Goal: Task Accomplishment & Management: Manage account settings

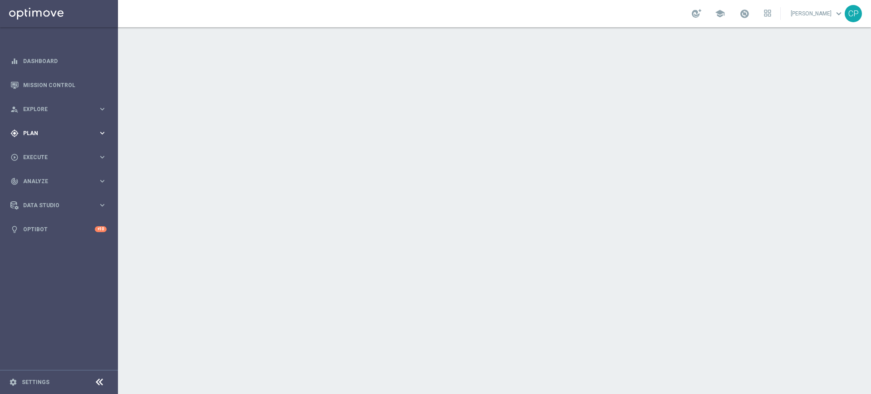
click at [84, 131] on span "Plan" at bounding box center [60, 133] width 75 height 5
click at [47, 150] on link "Target Groups" at bounding box center [59, 151] width 71 height 7
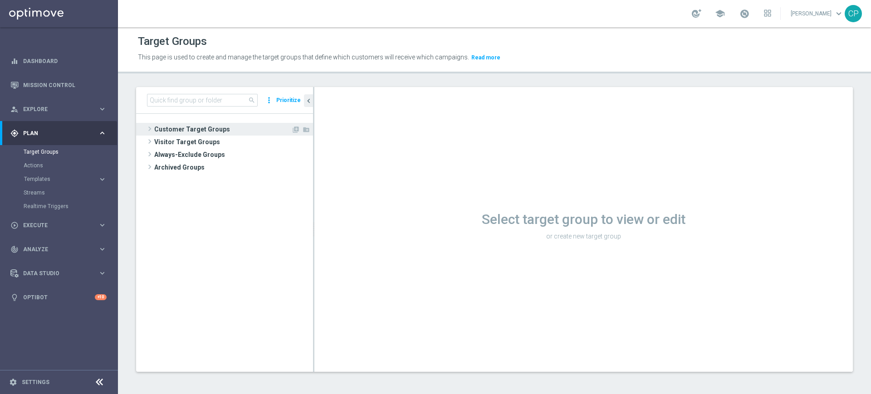
click at [180, 125] on span "Customer Target Groups" at bounding box center [222, 129] width 137 height 13
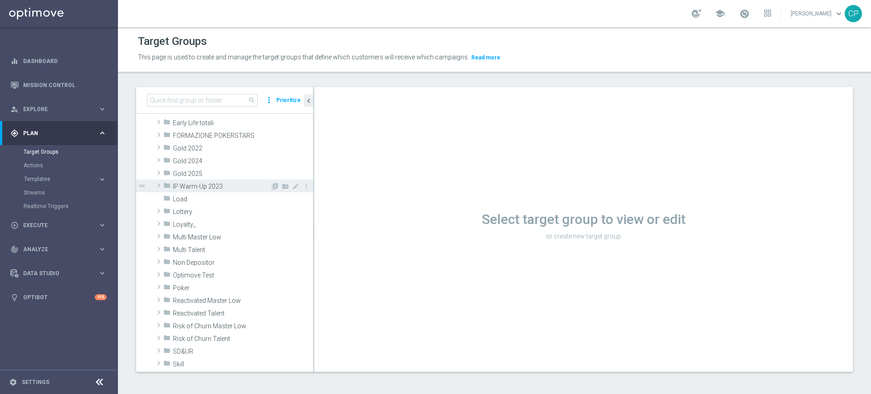
scroll to position [147, 0]
click at [214, 219] on div "folder Loyalty_" at bounding box center [216, 223] width 107 height 13
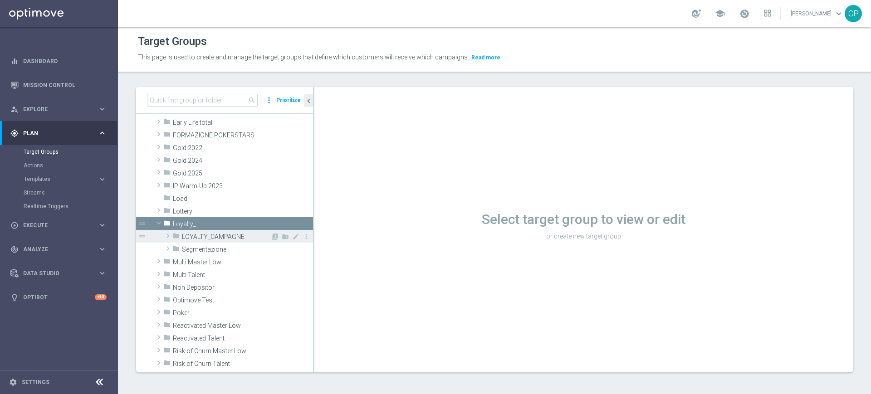
click at [208, 235] on span "LOYALTY_CAMPAGNE" at bounding box center [226, 237] width 88 height 8
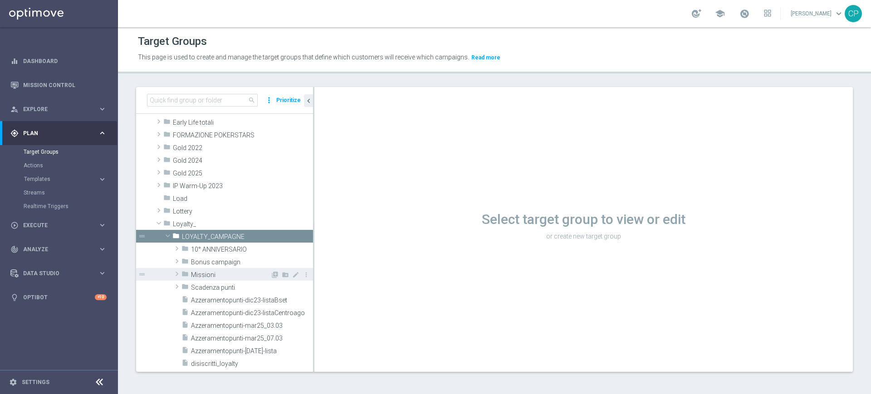
click at [210, 276] on span "Missioni" at bounding box center [230, 275] width 79 height 8
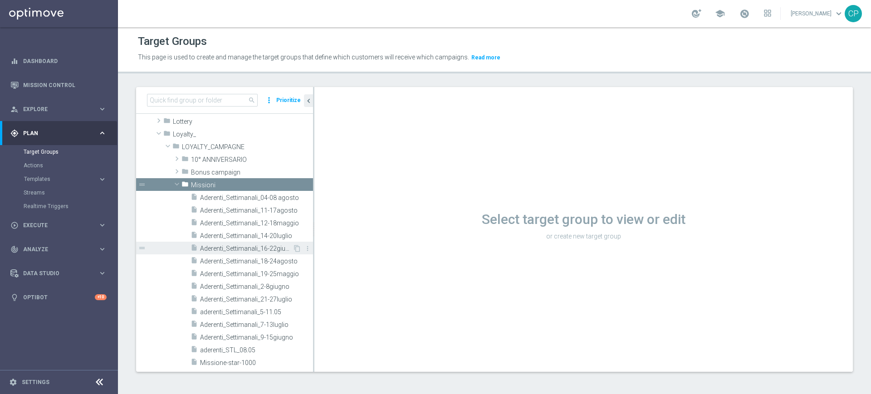
scroll to position [215, 0]
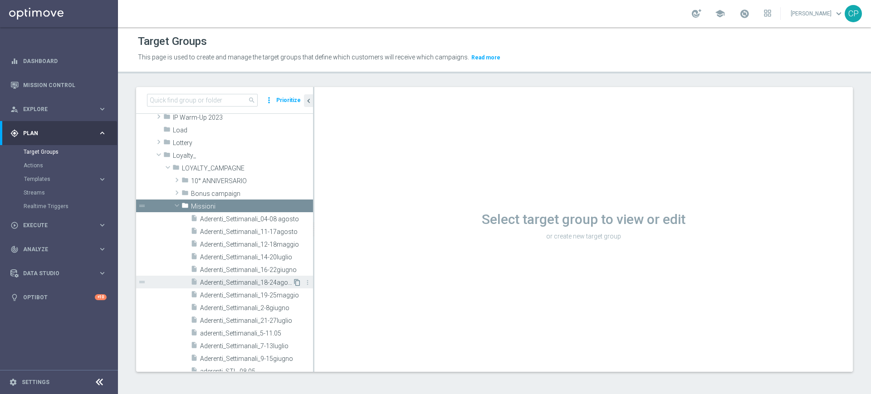
click at [293, 282] on icon "content_copy" at bounding box center [296, 282] width 7 height 7
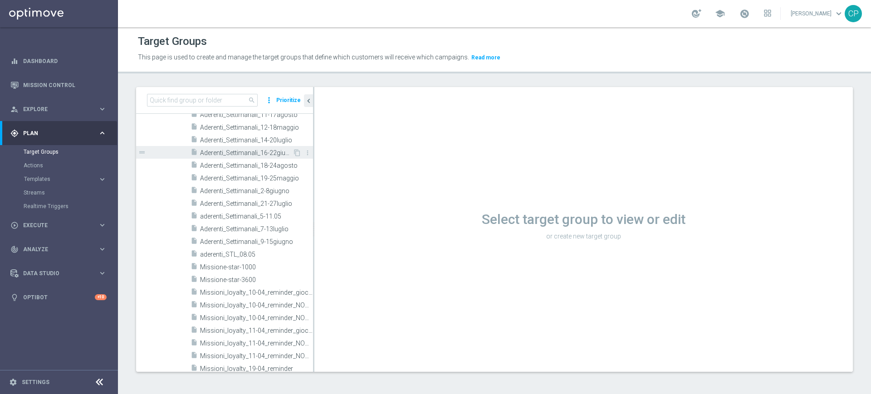
scroll to position [326, 0]
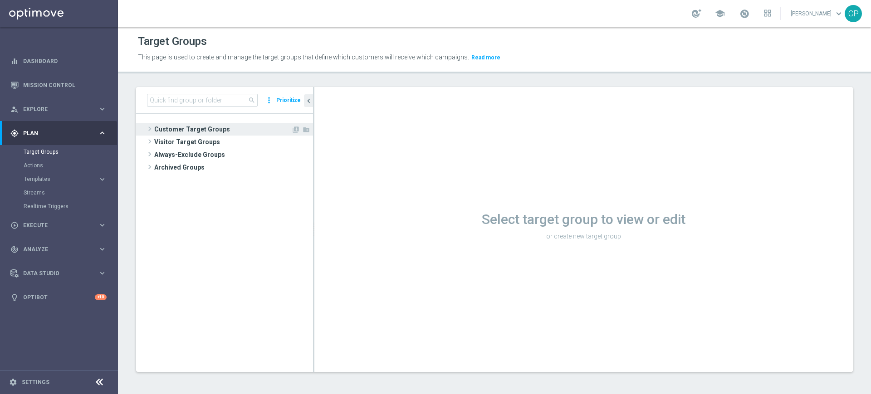
click at [219, 128] on span "Customer Target Groups" at bounding box center [222, 129] width 137 height 13
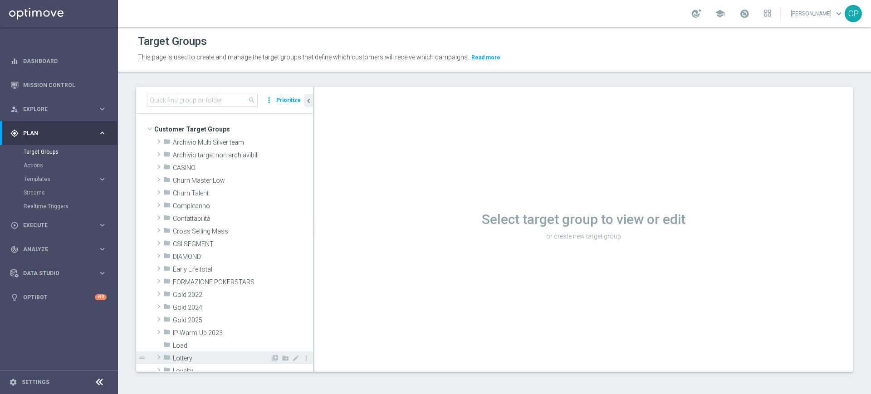
scroll to position [29, 0]
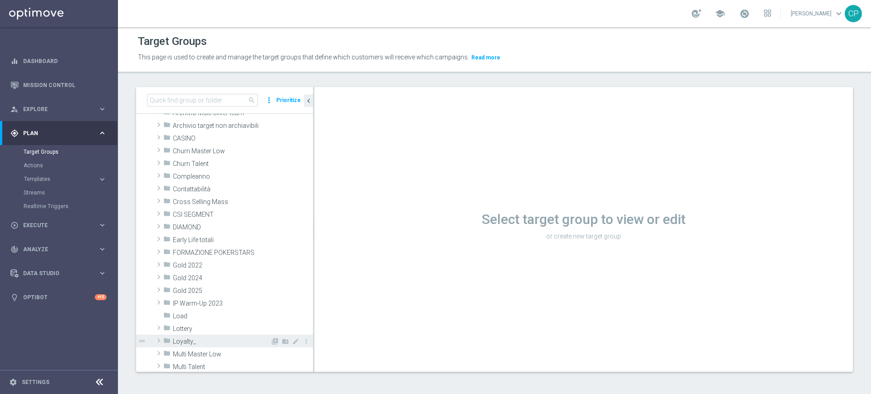
click at [190, 345] on div "folder Loyalty_" at bounding box center [216, 341] width 107 height 13
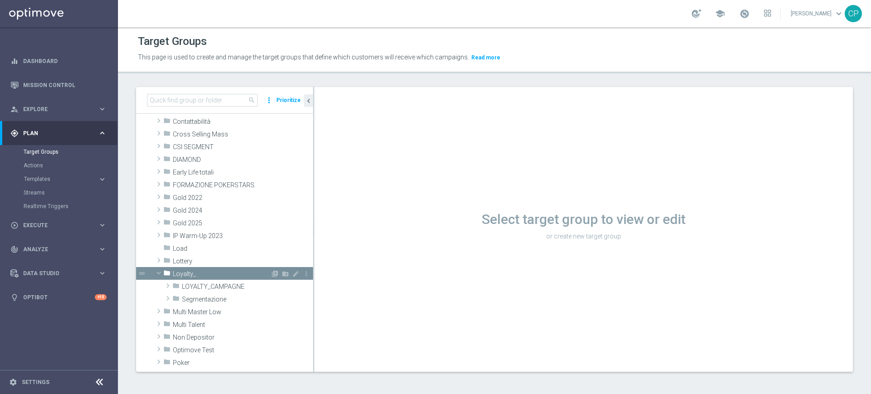
scroll to position [104, 0]
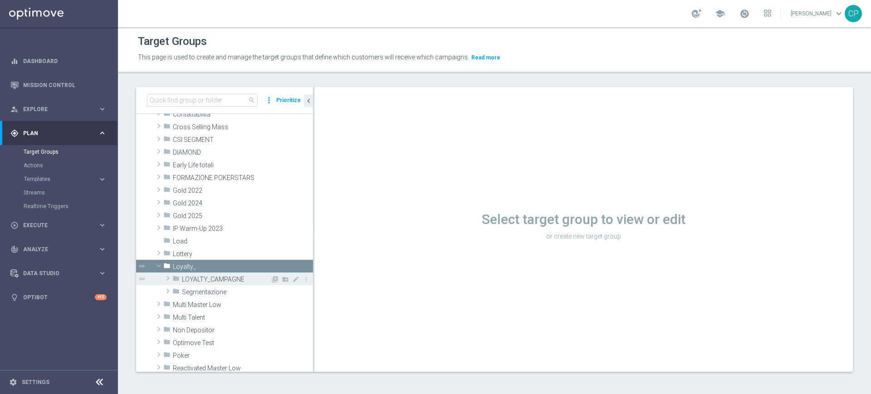
click at [214, 280] on span "LOYALTY_CAMPAGNE" at bounding box center [226, 280] width 88 height 8
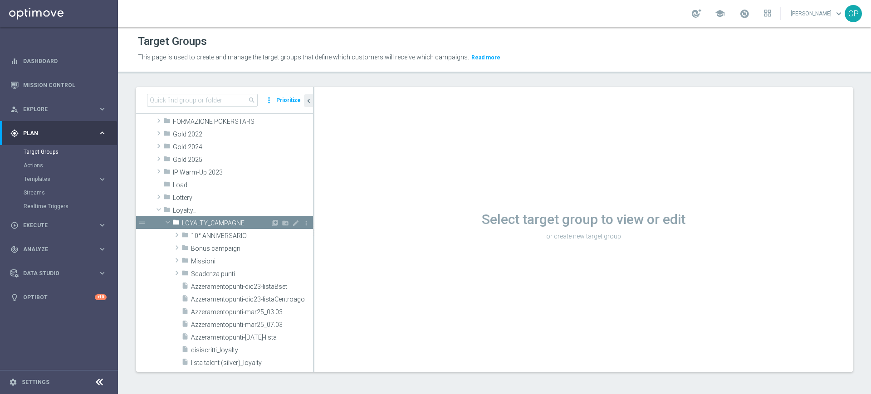
scroll to position [161, 0]
click at [224, 262] on span "Missioni" at bounding box center [230, 261] width 79 height 8
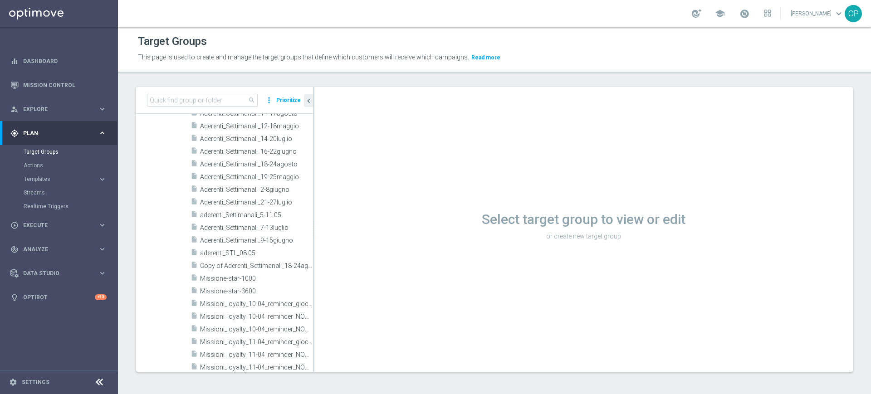
scroll to position [326, 0]
click at [225, 262] on span "Copy of Aderenti_Settimanali_18-24agosto" at bounding box center [246, 266] width 92 height 8
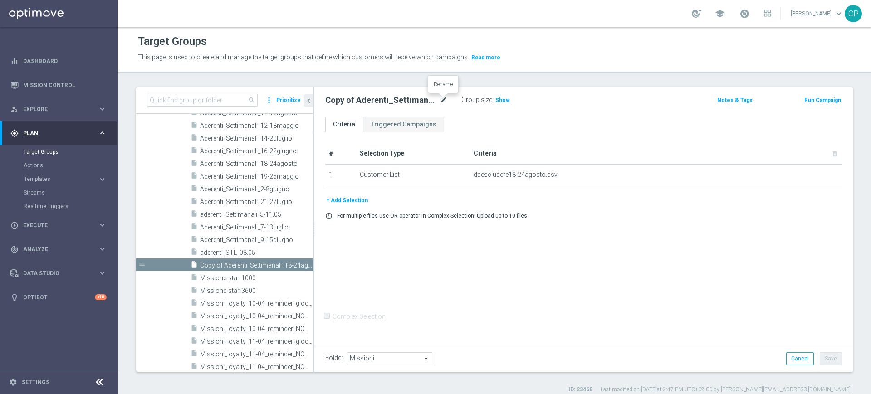
click at [444, 99] on icon "mode_edit" at bounding box center [443, 100] width 8 height 11
click at [348, 102] on input "Copy of Aderenti_Settimanali_18-24agosto" at bounding box center [386, 101] width 122 height 13
click at [350, 101] on input "Copy of Aderenti_Settimanali_18-24agosto" at bounding box center [386, 101] width 122 height 13
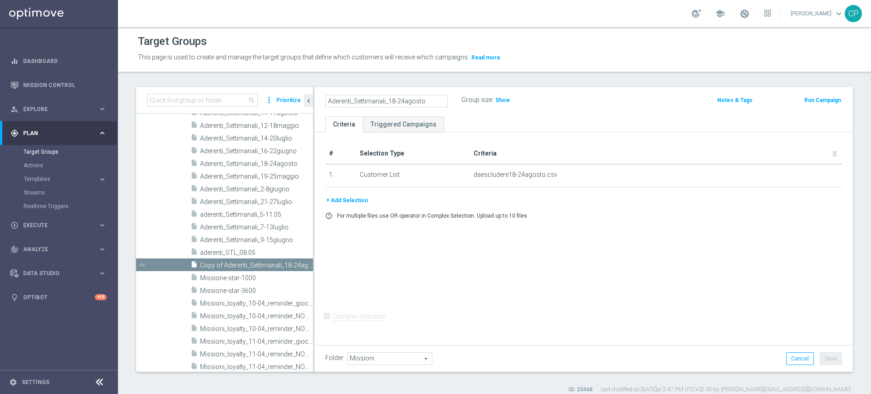
click at [375, 100] on input "Aderenti_Settimanali_18-24agosto" at bounding box center [386, 101] width 122 height 13
click at [384, 99] on input "Aderenti_Settimanali_18-24agosto" at bounding box center [386, 101] width 122 height 13
click at [384, 99] on input "Aderenti_STL_18-24agosto" at bounding box center [386, 101] width 122 height 13
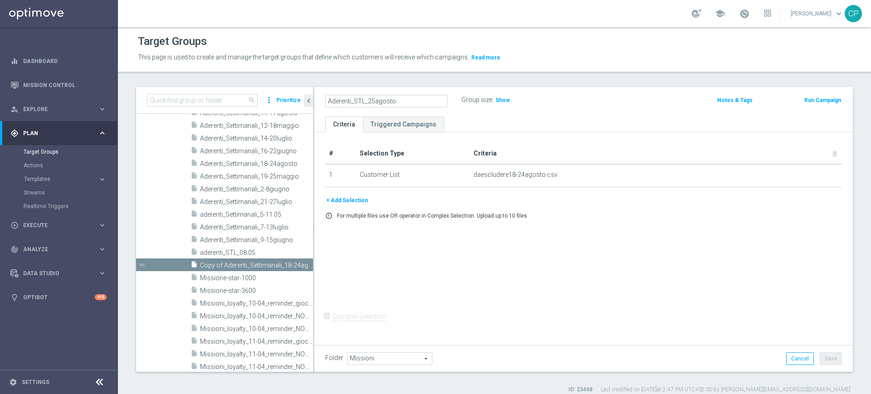
type input "Aderenti_STL_25agosto"
click at [470, 117] on ul "Criteria Triggered Campaigns" at bounding box center [583, 125] width 538 height 16
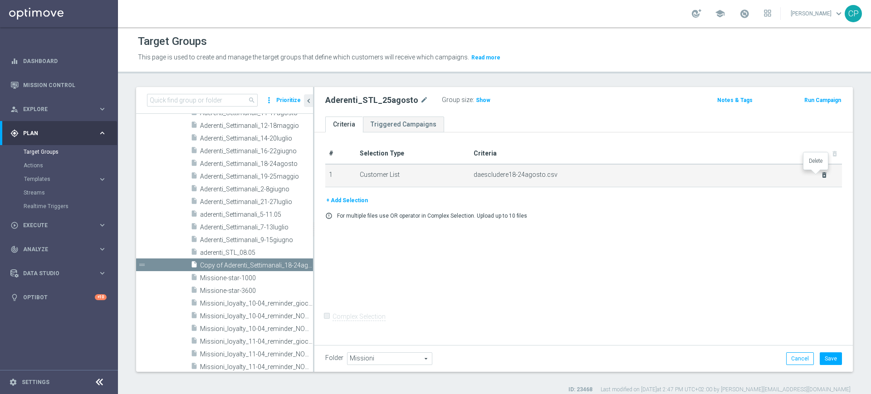
click at [820, 172] on icon "delete_forever" at bounding box center [823, 174] width 7 height 7
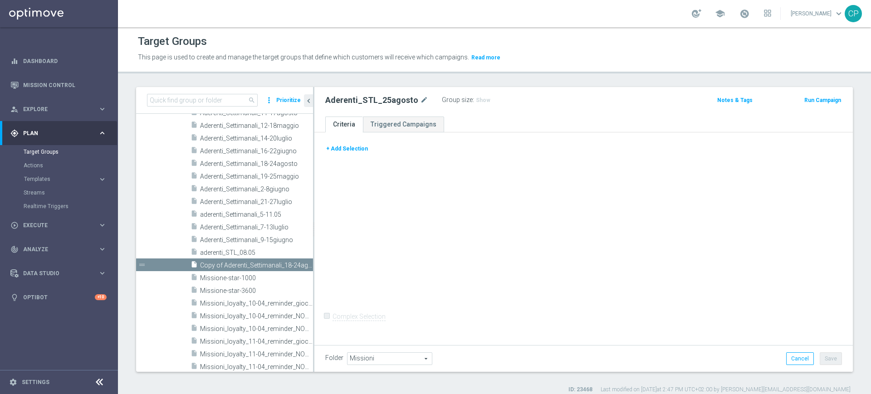
click at [355, 147] on button "+ Add Selection" at bounding box center [347, 149] width 44 height 10
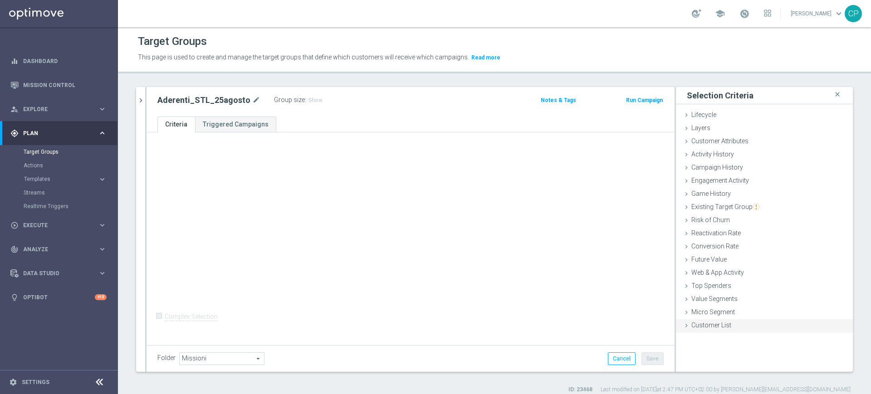
click at [712, 325] on span "Customer List" at bounding box center [711, 324] width 40 height 7
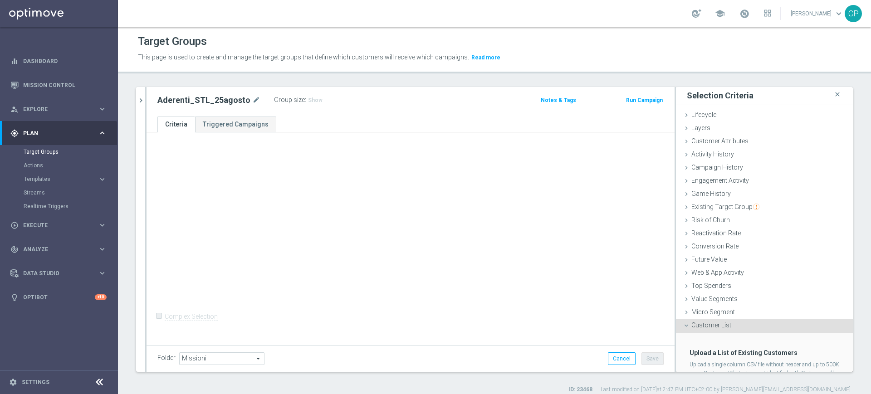
scroll to position [42, 0]
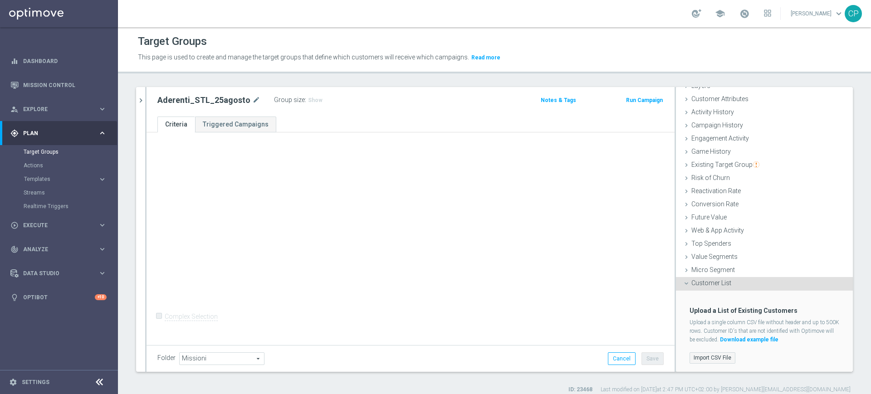
click at [699, 359] on label "Import CSV File" at bounding box center [712, 357] width 46 height 11
click at [0, 0] on input "Import CSV File" at bounding box center [0, 0] width 0 height 0
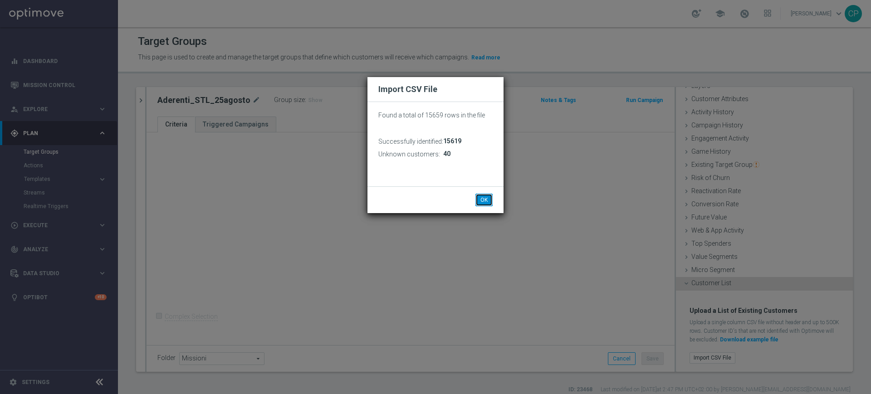
click at [487, 196] on button "OK" at bounding box center [483, 200] width 17 height 13
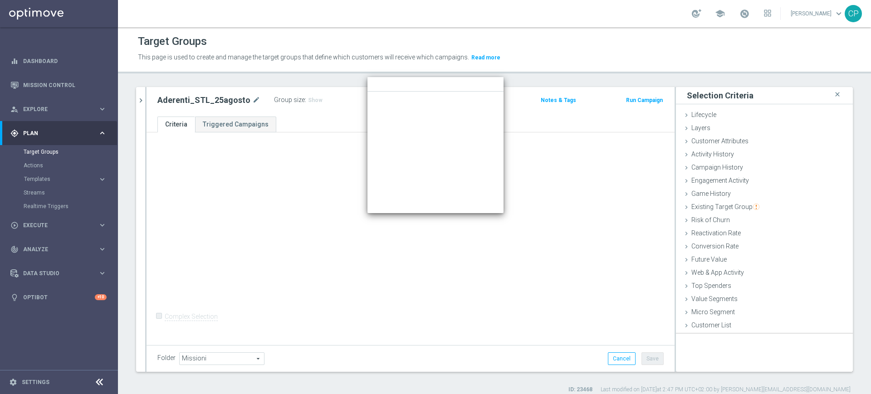
scroll to position [0, 0]
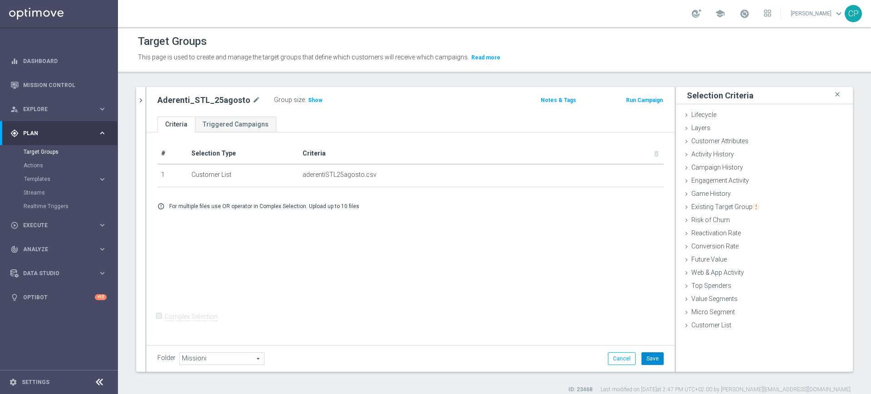
click at [642, 357] on button "Save" at bounding box center [652, 358] width 22 height 13
click at [50, 153] on link "Target Groups" at bounding box center [59, 151] width 71 height 7
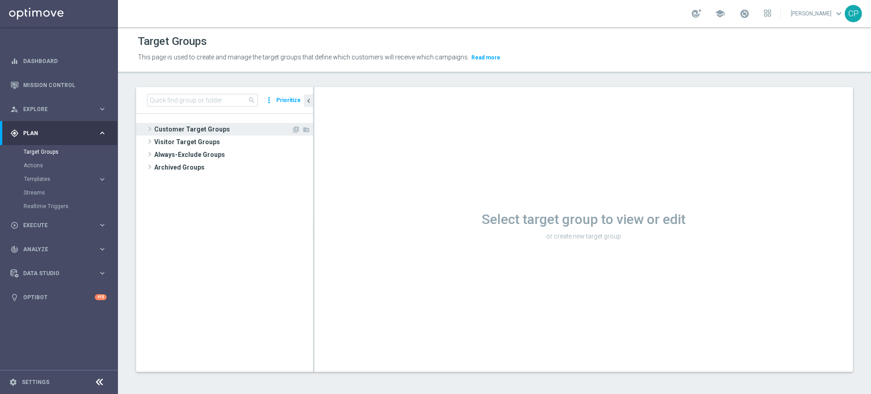
click at [195, 128] on span "Customer Target Groups" at bounding box center [222, 129] width 137 height 13
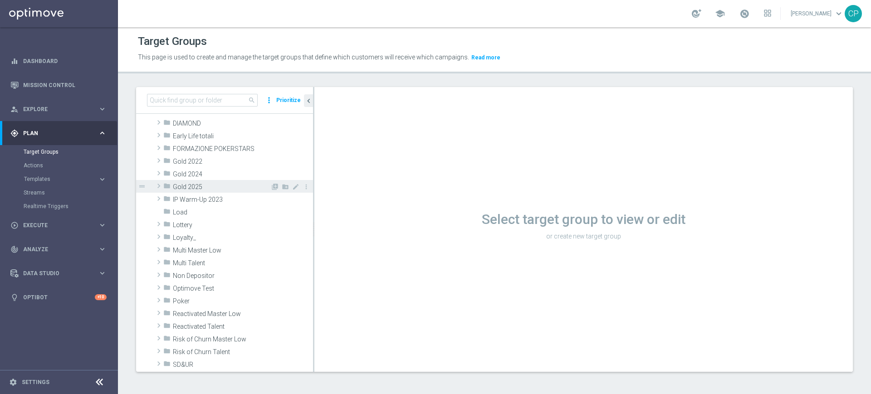
scroll to position [134, 0]
click at [212, 236] on span "Loyalty_" at bounding box center [221, 238] width 97 height 8
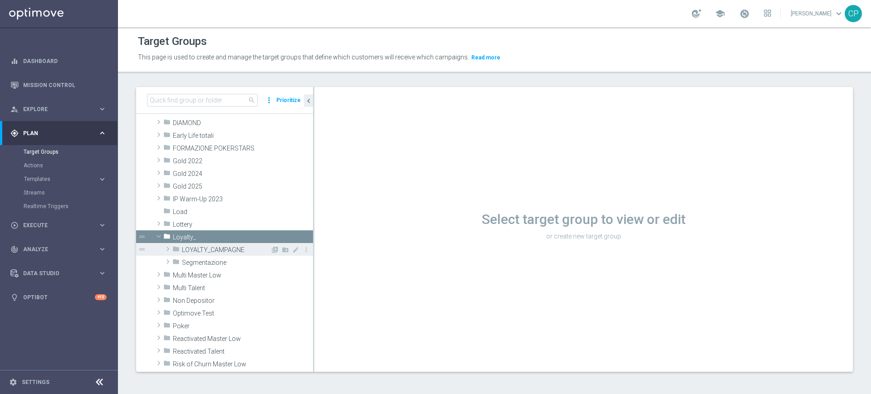
click at [234, 247] on span "LOYALTY_CAMPAGNE" at bounding box center [226, 250] width 88 height 8
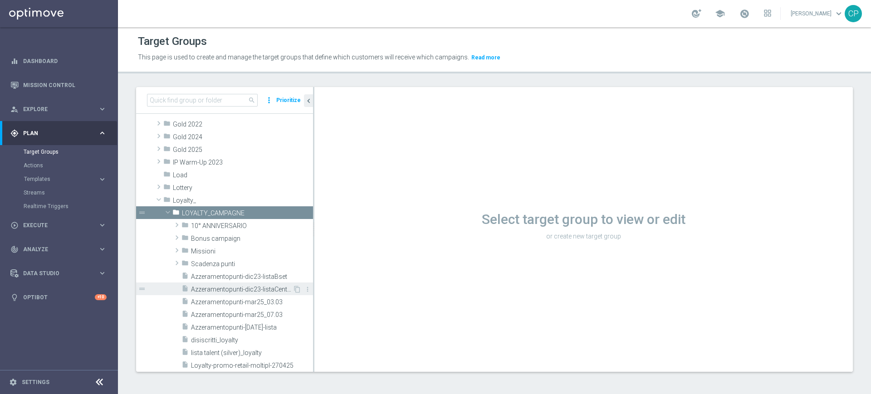
scroll to position [170, 0]
click at [238, 252] on span "Missioni" at bounding box center [230, 252] width 79 height 8
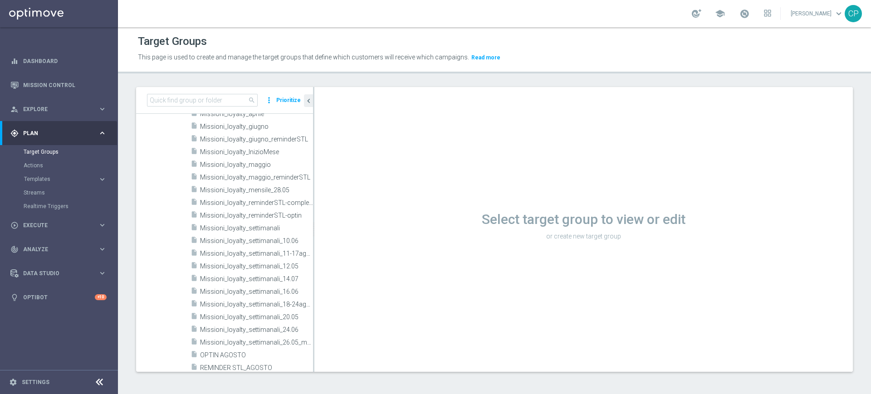
scroll to position [618, 0]
click at [293, 296] on icon "content_copy" at bounding box center [296, 297] width 7 height 7
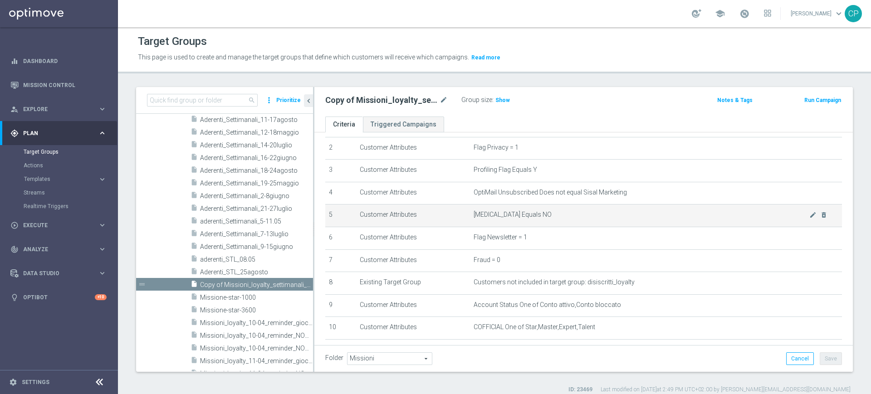
scroll to position [65, 0]
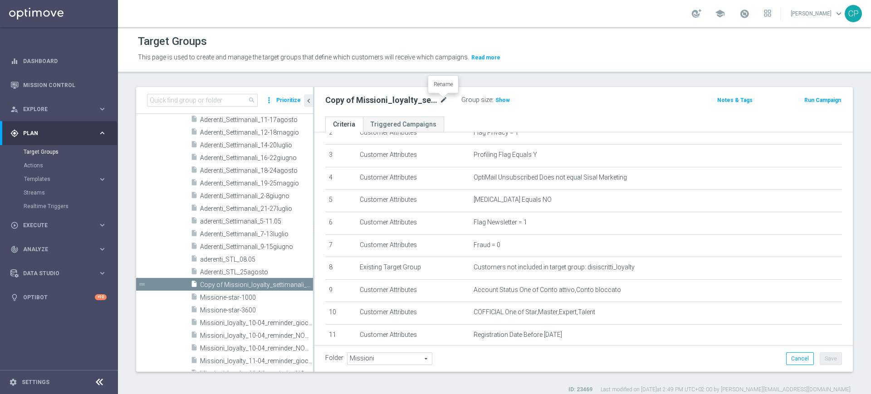
click at [444, 99] on icon "mode_edit" at bounding box center [443, 100] width 8 height 11
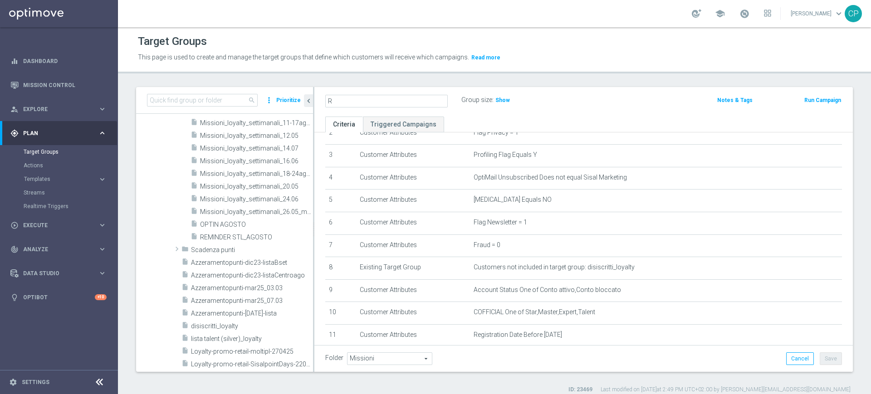
scroll to position [0, 0]
type input "R"
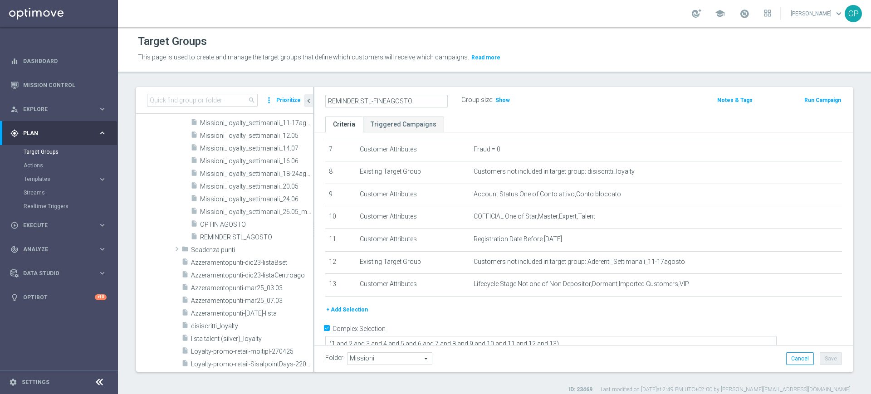
scroll to position [170, 0]
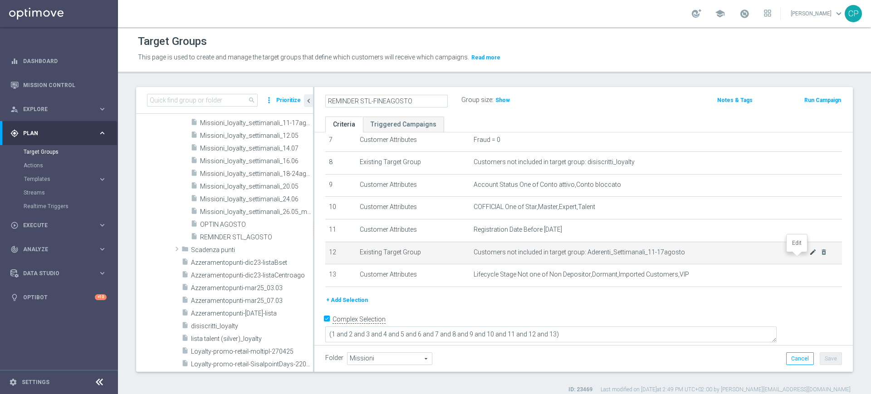
type input "REMINDER STL-FINEAGOSTO"
click at [809, 256] on icon "mode_edit" at bounding box center [812, 251] width 7 height 7
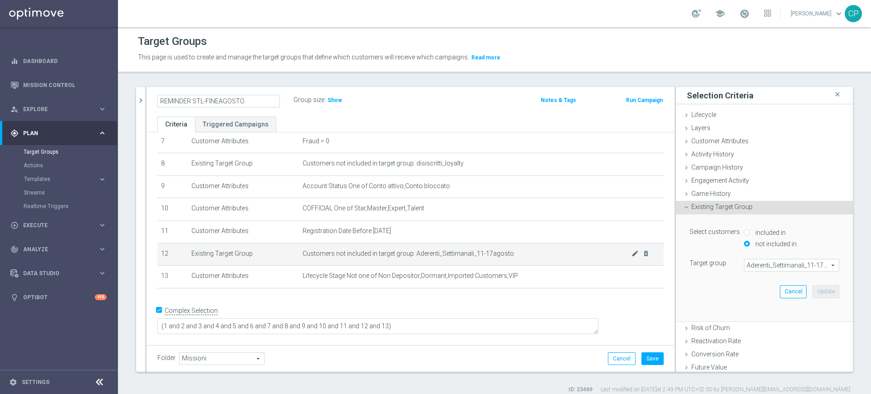
scroll to position [160, 0]
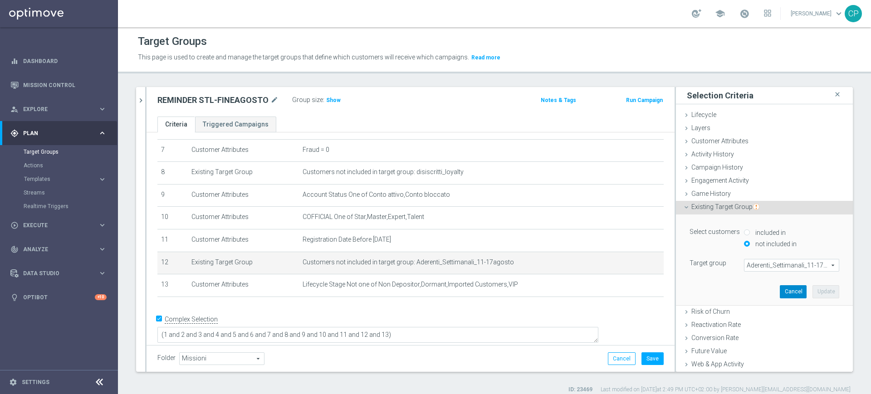
click at [779, 292] on button "Cancel" at bounding box center [792, 291] width 27 height 13
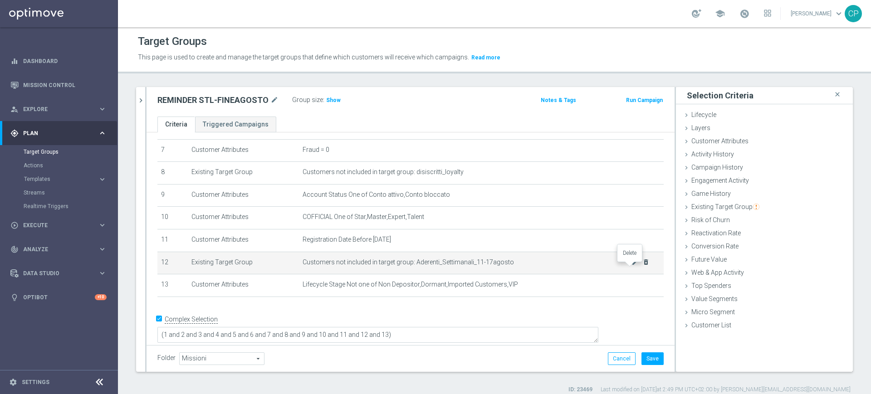
click at [642, 265] on icon "delete_forever" at bounding box center [645, 261] width 7 height 7
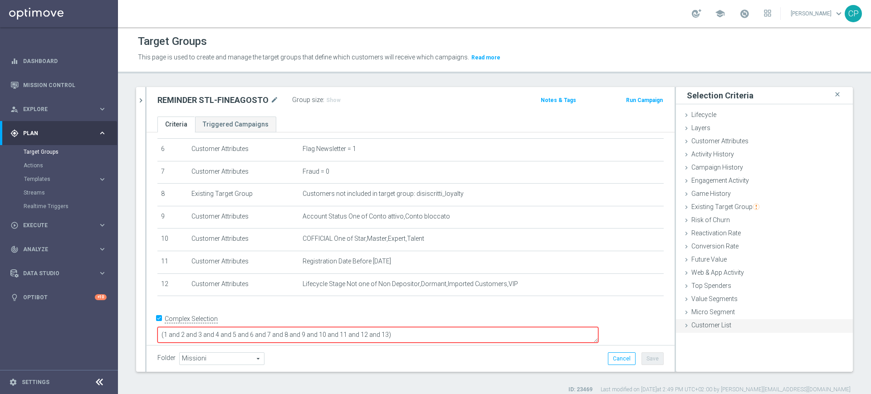
click at [704, 324] on span "Customer List" at bounding box center [711, 324] width 40 height 7
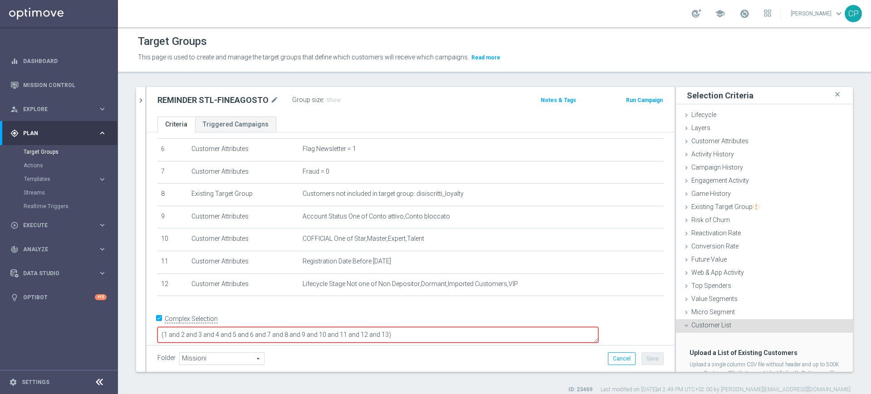
scroll to position [42, 0]
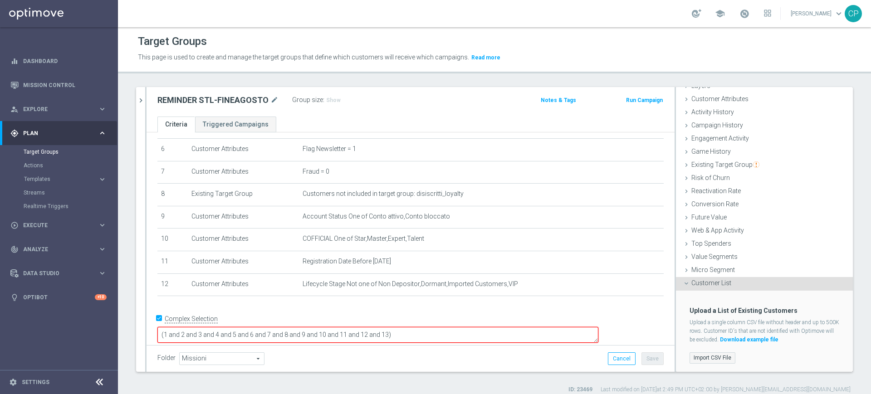
click at [701, 354] on label "Import CSV File" at bounding box center [712, 357] width 46 height 11
click at [0, 0] on input "Import CSV File" at bounding box center [0, 0] width 0 height 0
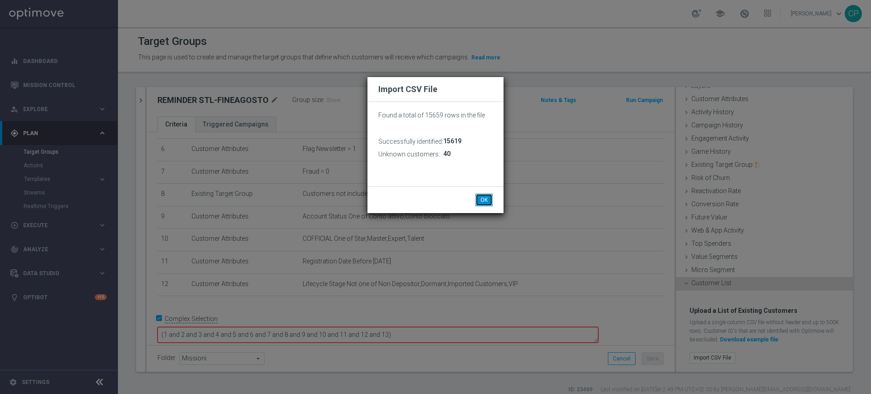
click at [490, 199] on button "OK" at bounding box center [483, 200] width 17 height 13
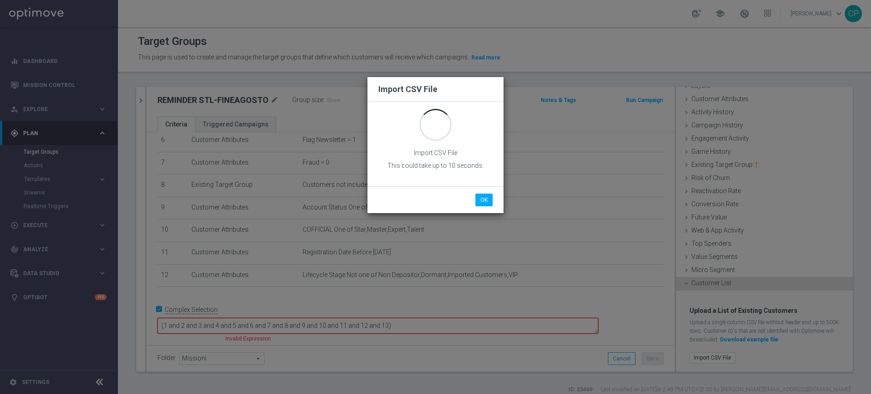
scroll to position [0, 0]
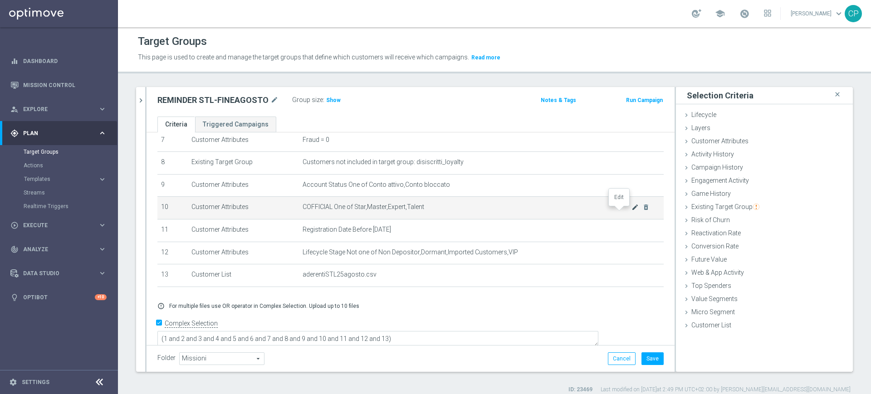
click at [631, 211] on icon "mode_edit" at bounding box center [634, 207] width 7 height 7
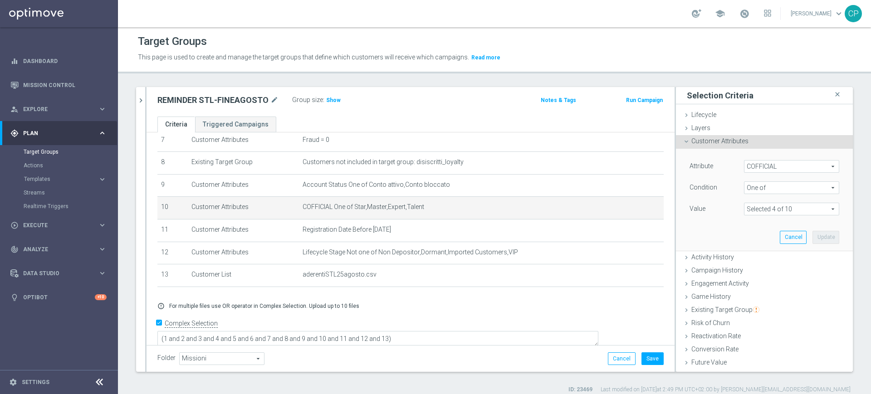
click at [790, 209] on span at bounding box center [791, 209] width 94 height 12
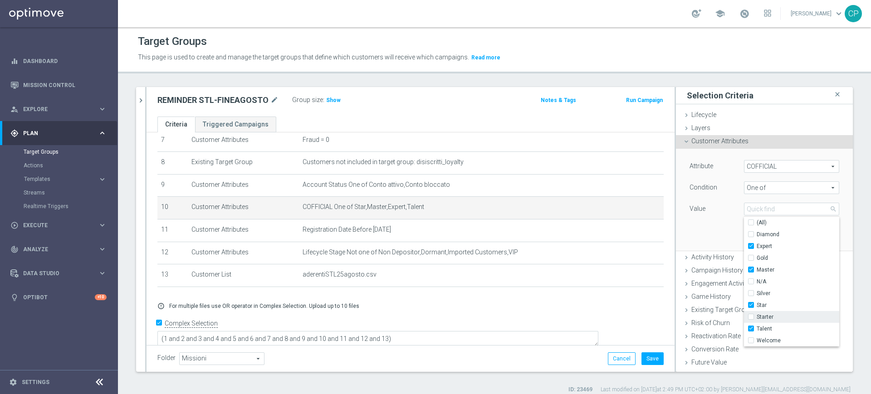
click at [756, 315] on label "Starter" at bounding box center [797, 317] width 83 height 12
click at [750, 315] on input "Starter" at bounding box center [753, 317] width 6 height 6
checkbox input "true"
type input "Selected 5 of 10"
click at [709, 225] on div "Attribute COFFICIAL COFFICIAL arrow_drop_down search Condition One of One of ar…" at bounding box center [763, 200] width 163 height 102
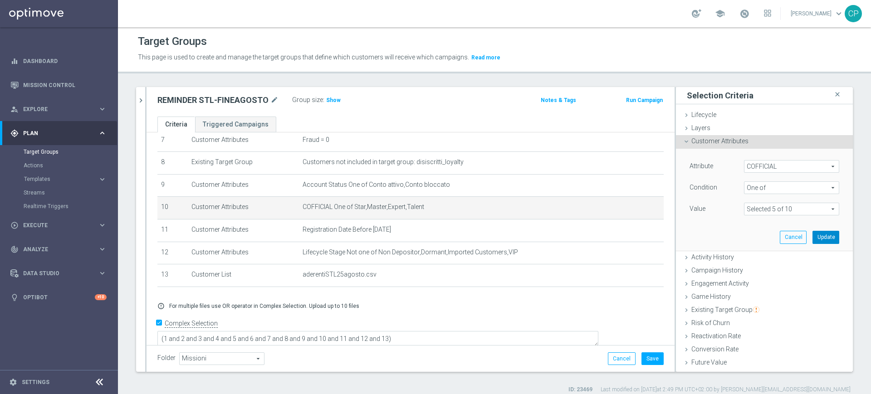
click at [817, 238] on button "Update" at bounding box center [825, 237] width 27 height 13
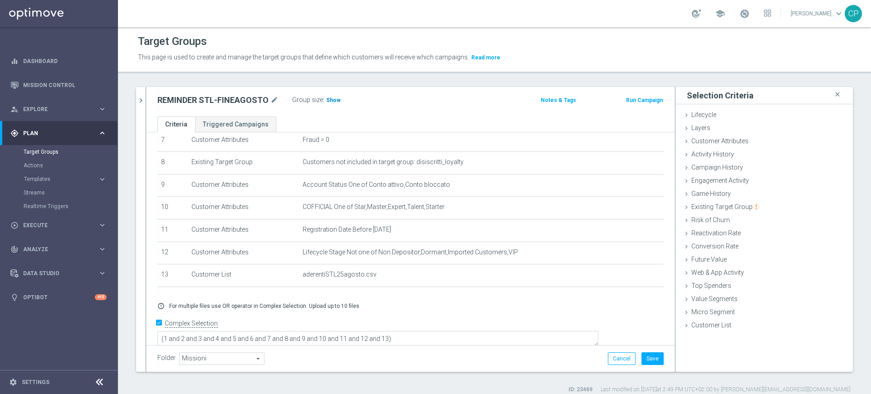
click at [328, 98] on span "Show" at bounding box center [333, 100] width 15 height 6
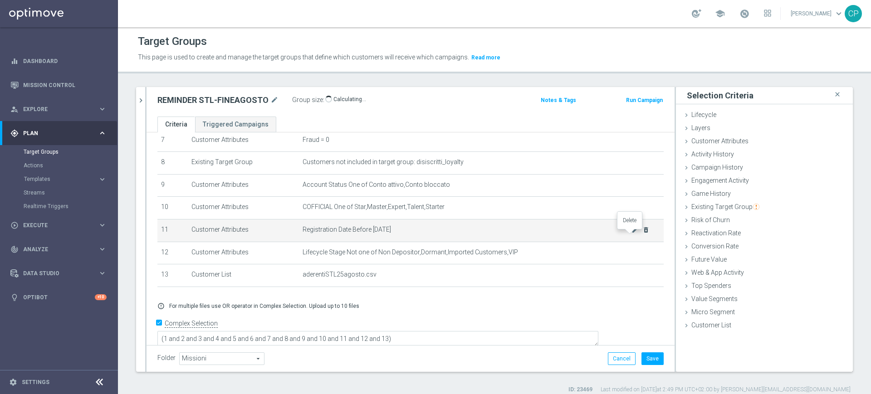
click at [642, 232] on icon "delete_forever" at bounding box center [645, 229] width 7 height 7
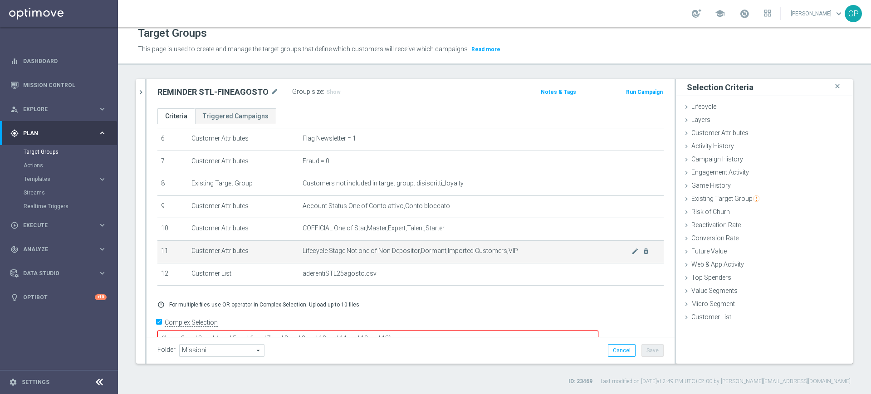
scroll to position [147, 0]
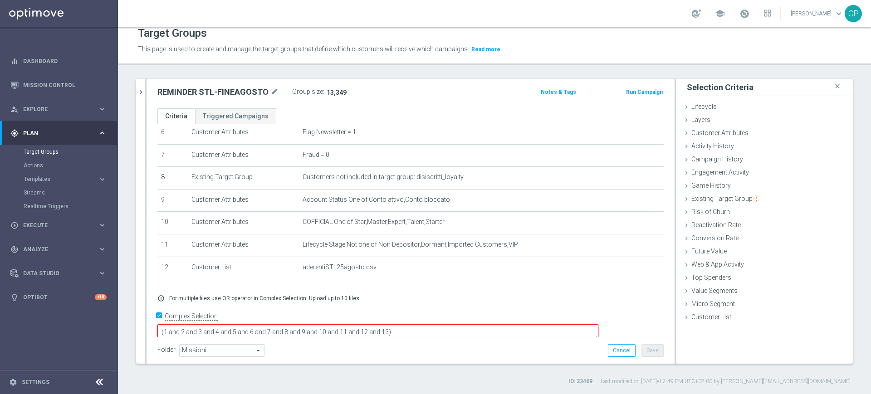
click at [451, 324] on textarea "(1 and 2 and 3 and 4 and 5 and 6 and 7 and 8 and 9 and 10 and 11 and 12 and 13)" at bounding box center [377, 332] width 441 height 16
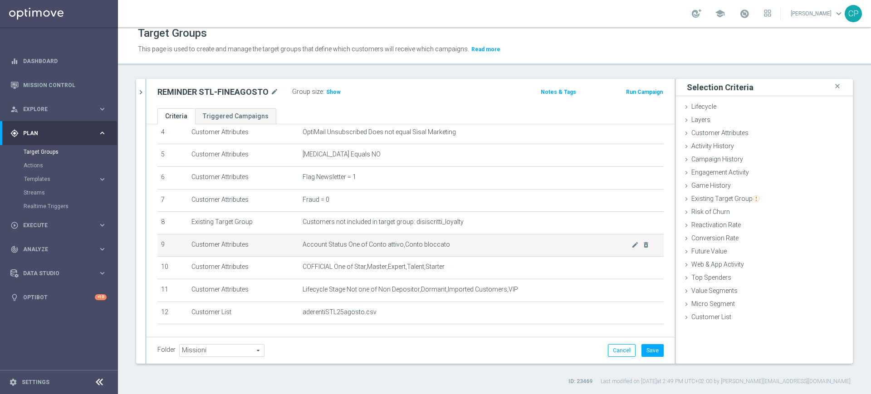
scroll to position [134, 0]
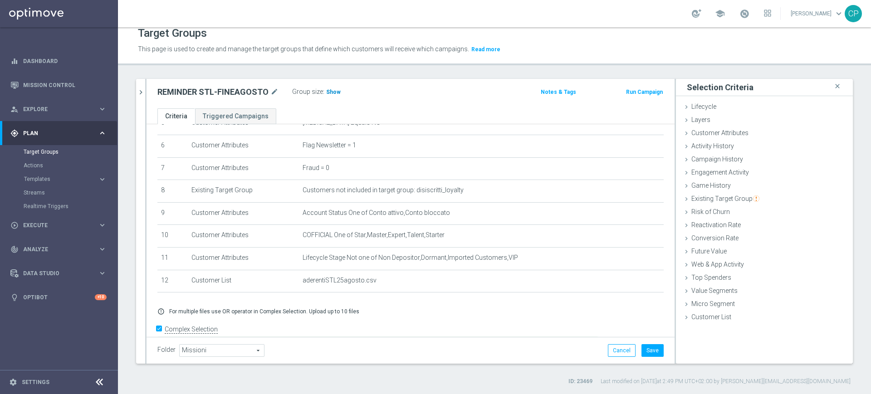
type textarea "(1 and 2 and 3 and 4 and 5 and 6 and 7 and 8 and 9 and 10 and 11 and 12)"
click at [330, 89] on span "Show" at bounding box center [333, 92] width 15 height 6
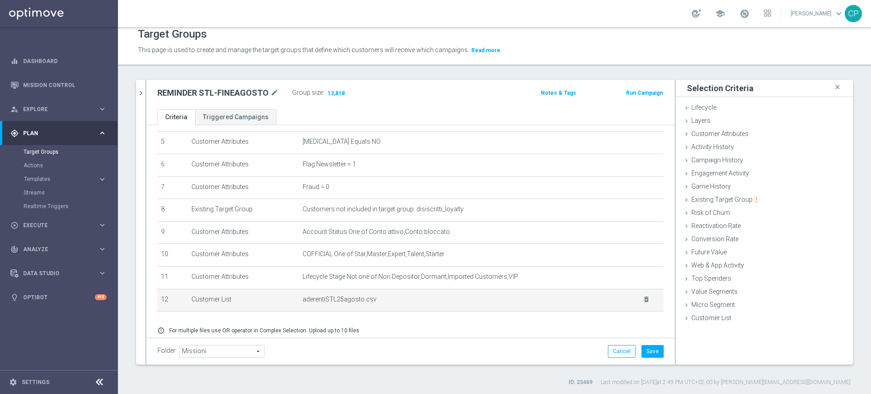
scroll to position [118, 0]
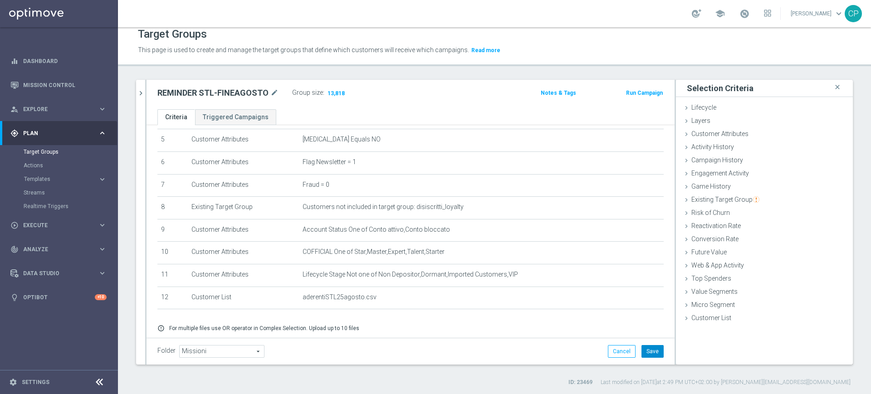
click at [642, 353] on button "Save" at bounding box center [652, 351] width 22 height 13
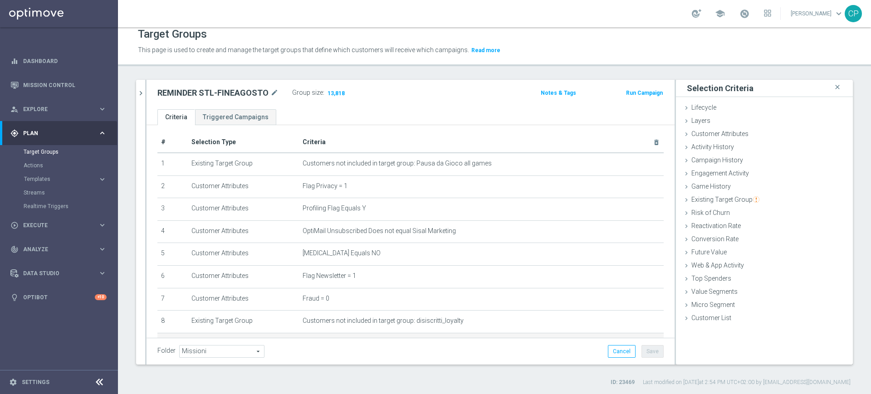
scroll to position [2, 0]
click at [34, 152] on link "Target Groups" at bounding box center [59, 151] width 71 height 7
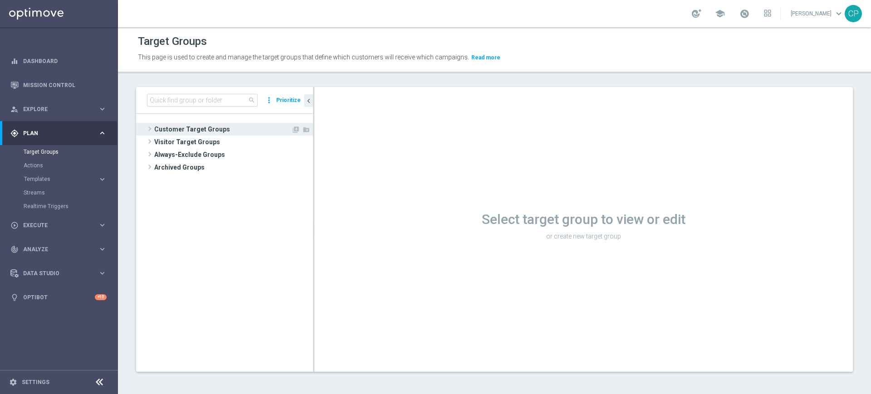
click at [164, 130] on span "Customer Target Groups" at bounding box center [222, 129] width 137 height 13
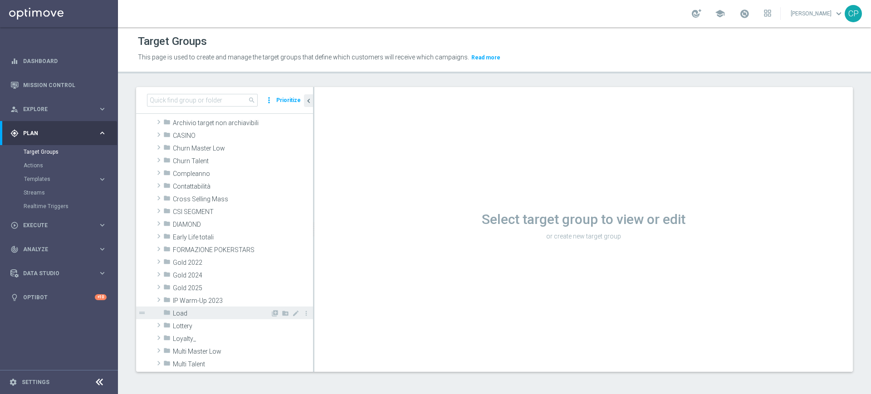
scroll to position [34, 0]
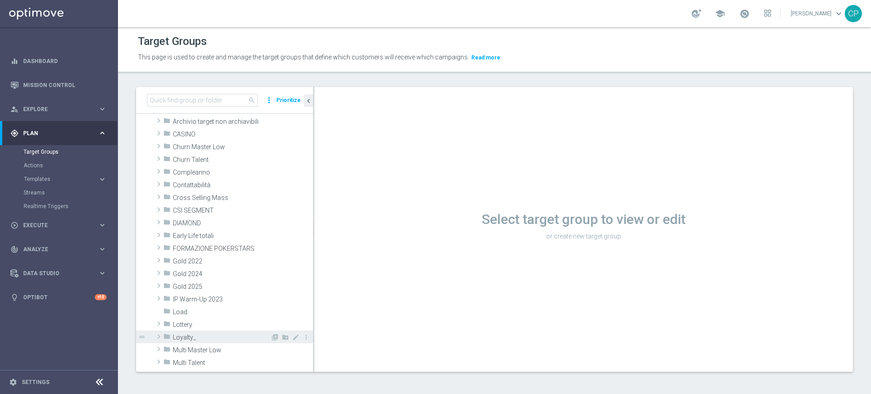
click at [191, 340] on span "Loyalty_" at bounding box center [221, 338] width 97 height 8
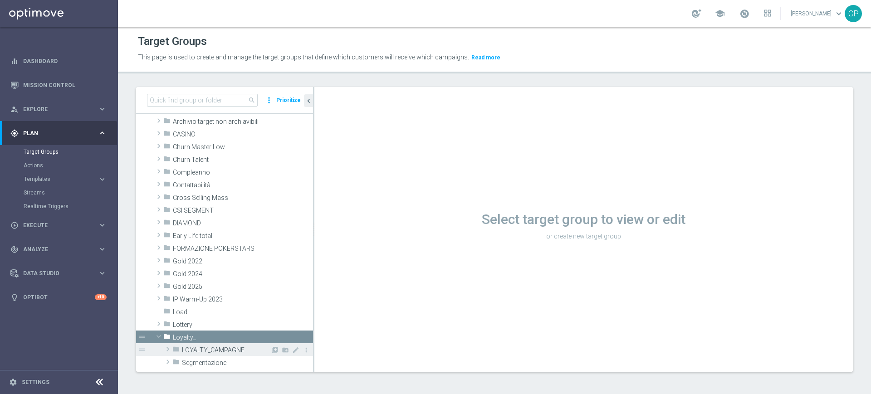
click at [199, 348] on span "LOYALTY_CAMPAGNE" at bounding box center [226, 350] width 88 height 8
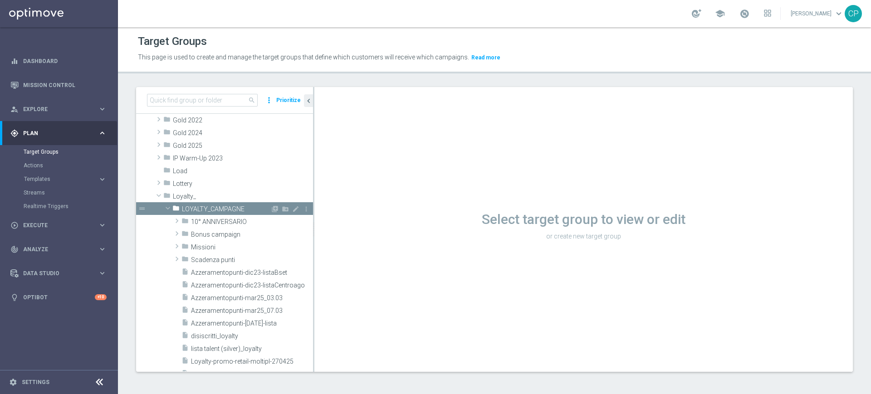
scroll to position [197, 0]
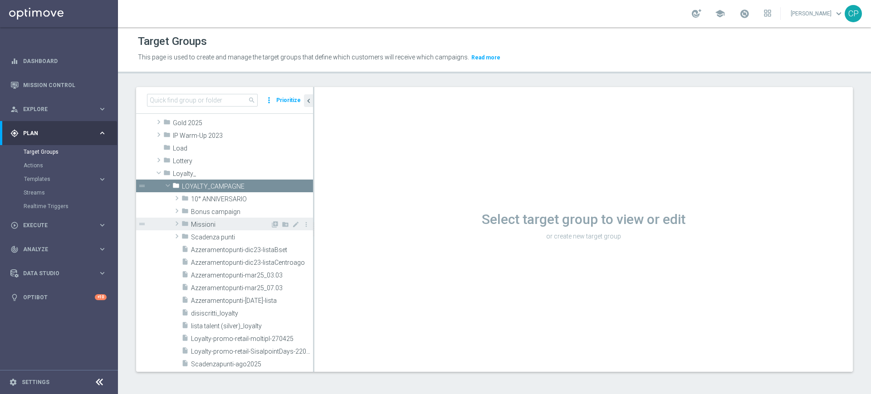
click at [213, 224] on span "Missioni" at bounding box center [230, 225] width 79 height 8
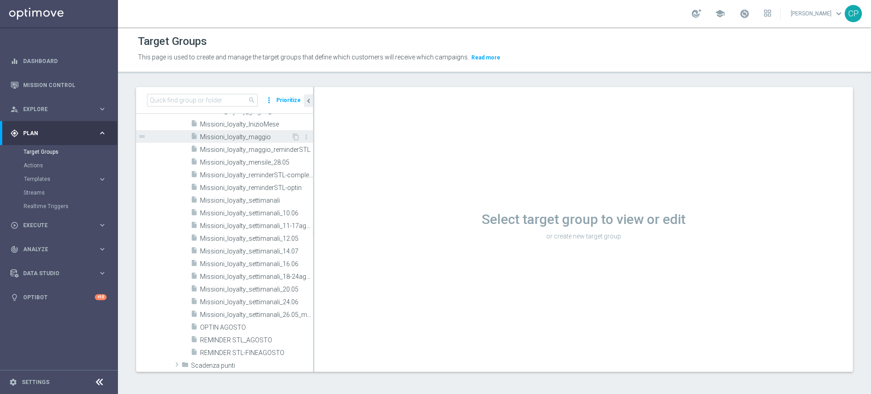
scroll to position [640, 0]
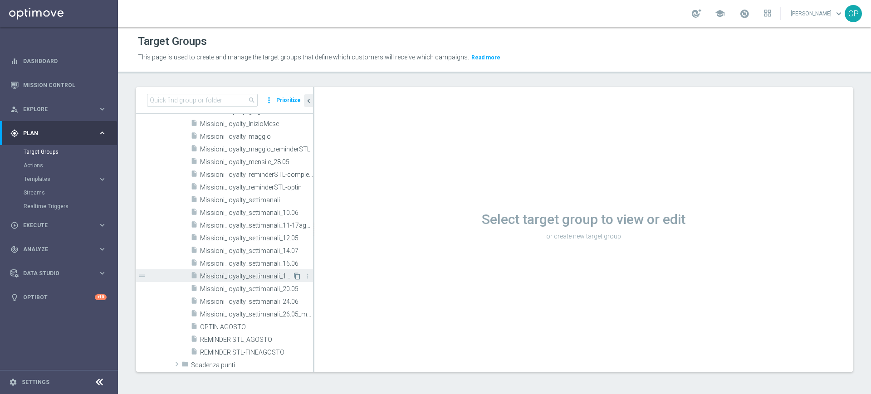
click at [293, 273] on icon "content_copy" at bounding box center [296, 275] width 7 height 7
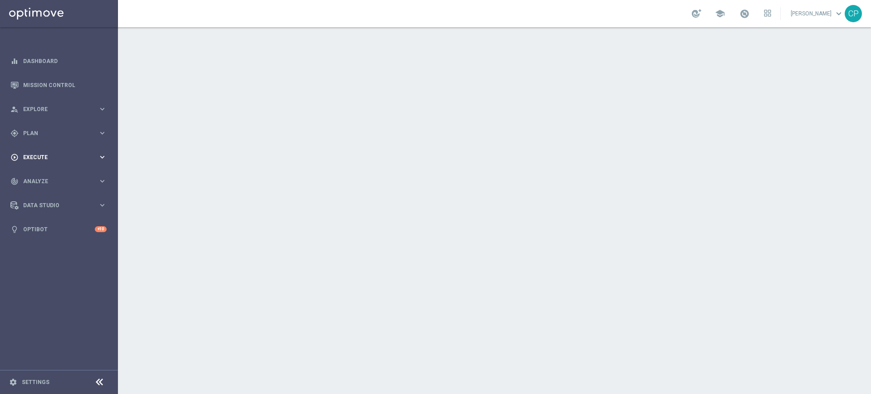
click at [89, 153] on div "play_circle_outline Execute" at bounding box center [54, 157] width 88 height 8
click at [58, 171] on div "Campaign Builder" at bounding box center [70, 176] width 93 height 14
click at [57, 175] on link "Campaign Builder" at bounding box center [59, 175] width 71 height 7
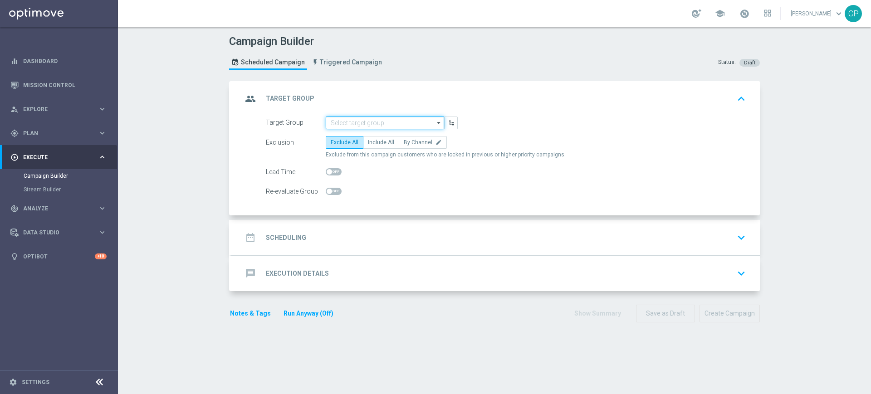
click at [377, 124] on input at bounding box center [385, 123] width 118 height 13
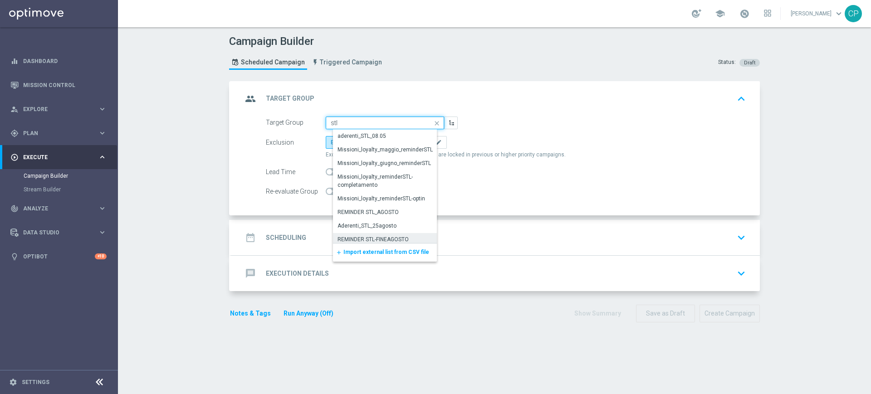
scroll to position [4, 0]
click at [374, 233] on div "REMINDER STL-FINEAGOSTO" at bounding box center [372, 236] width 71 height 8
type input "REMINDER STL-FINEAGOSTO"
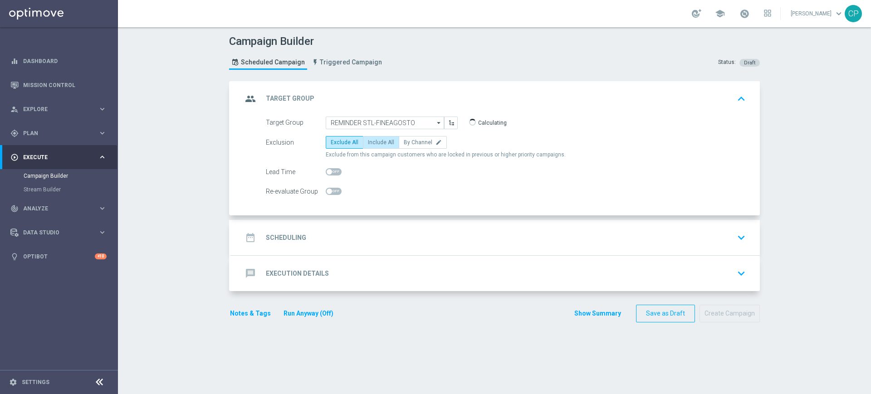
click at [379, 140] on span "Include All" at bounding box center [381, 142] width 26 height 6
click at [374, 141] on input "Include All" at bounding box center [371, 144] width 6 height 6
radio input "true"
click at [406, 242] on div "date_range Scheduling keyboard_arrow_down" at bounding box center [495, 237] width 506 height 17
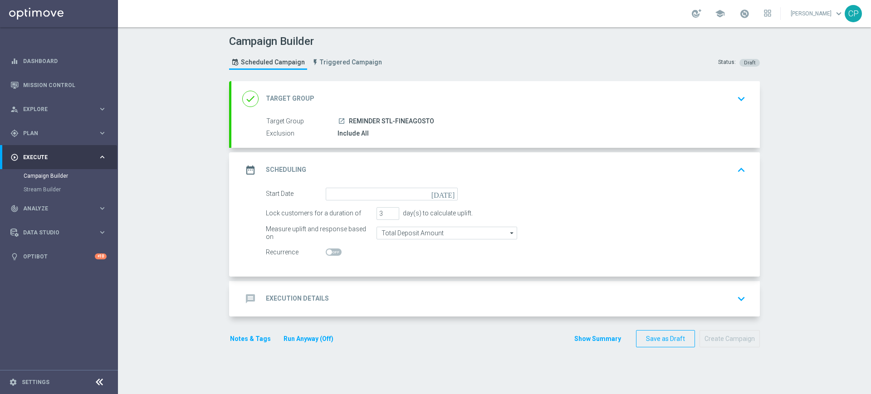
click at [446, 193] on icon "[DATE]" at bounding box center [444, 193] width 27 height 10
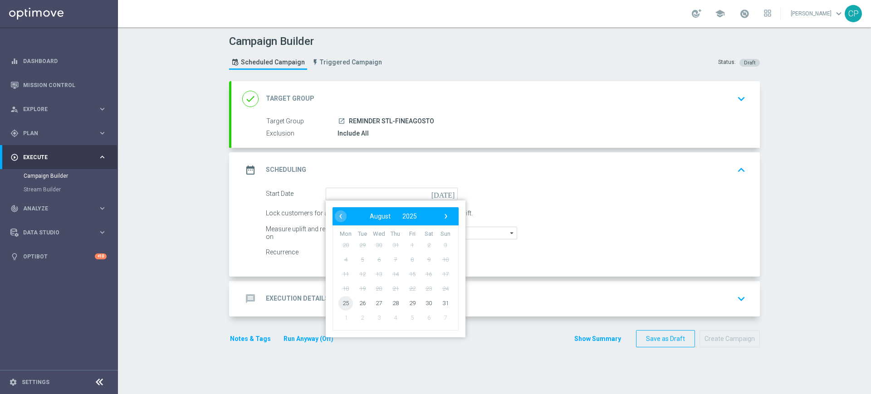
click at [340, 302] on span "25" at bounding box center [345, 303] width 15 height 15
type input "[DATE]"
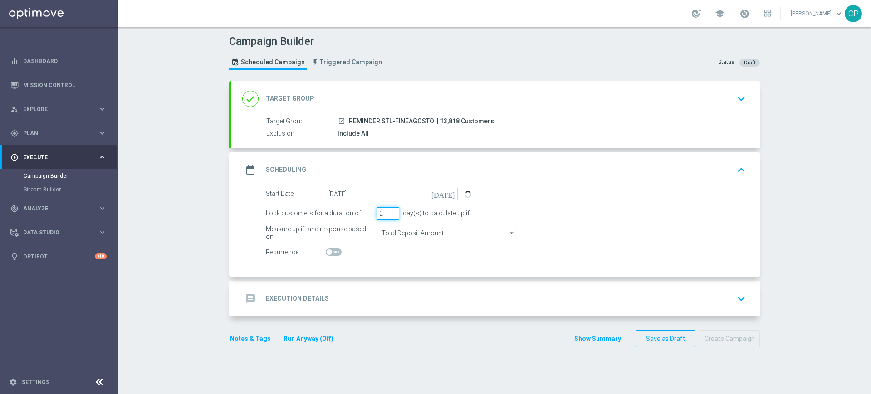
click at [387, 216] on input "2" at bounding box center [387, 213] width 23 height 13
type input "1"
click at [387, 216] on input "1" at bounding box center [387, 213] width 23 height 13
click at [385, 250] on switch at bounding box center [392, 252] width 132 height 8
click at [357, 293] on div "message Execution Details keyboard_arrow_down" at bounding box center [495, 298] width 506 height 17
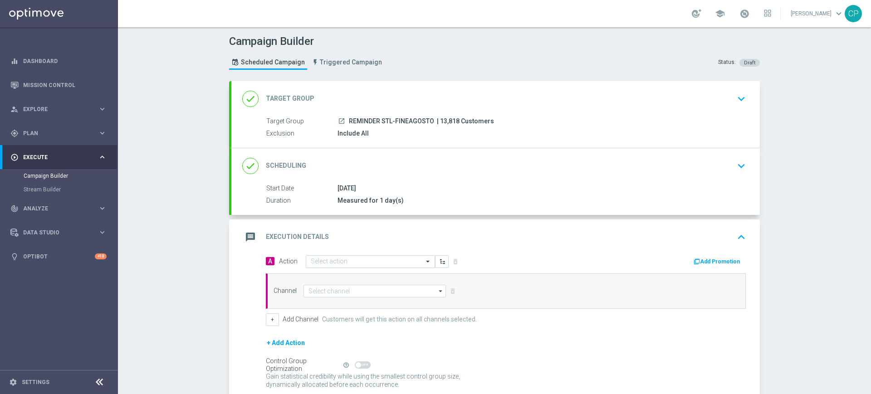
click at [362, 262] on input "text" at bounding box center [361, 262] width 101 height 8
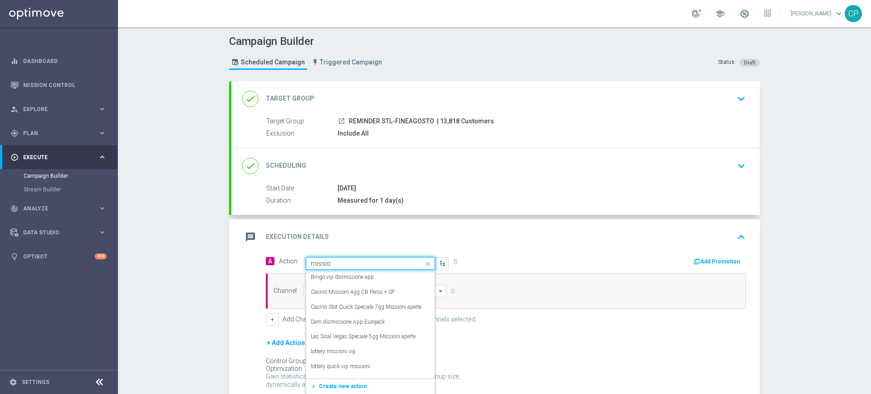
type input "mission"
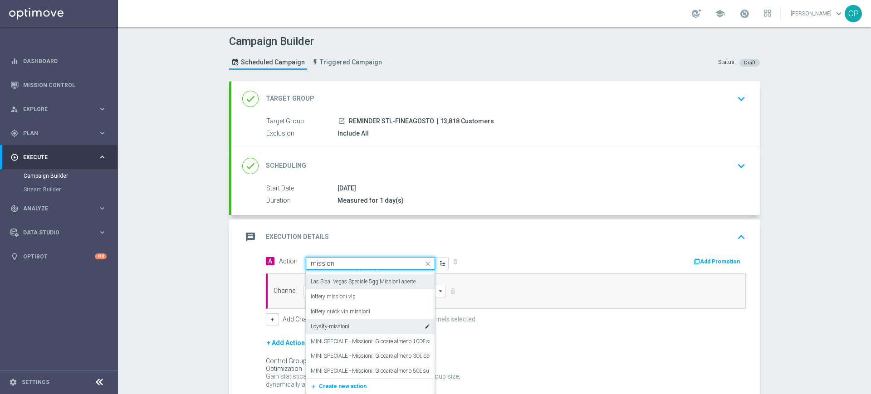
scroll to position [56, 0]
click at [364, 325] on div "Loyalty-missioni edit" at bounding box center [370, 325] width 119 height 15
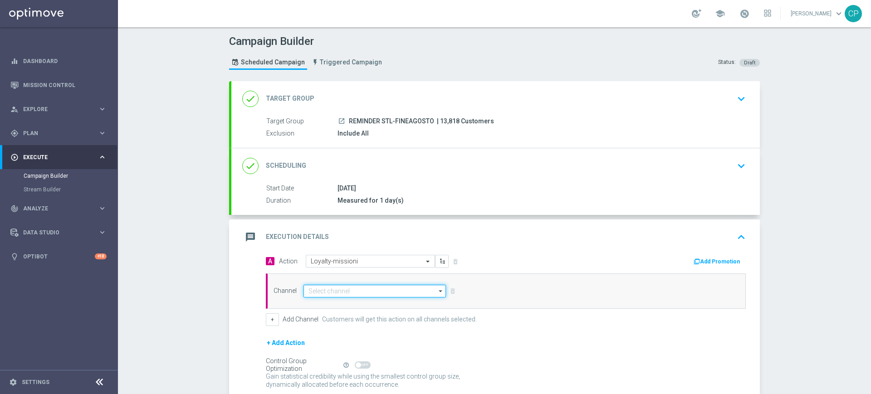
click at [352, 292] on input at bounding box center [374, 291] width 142 height 13
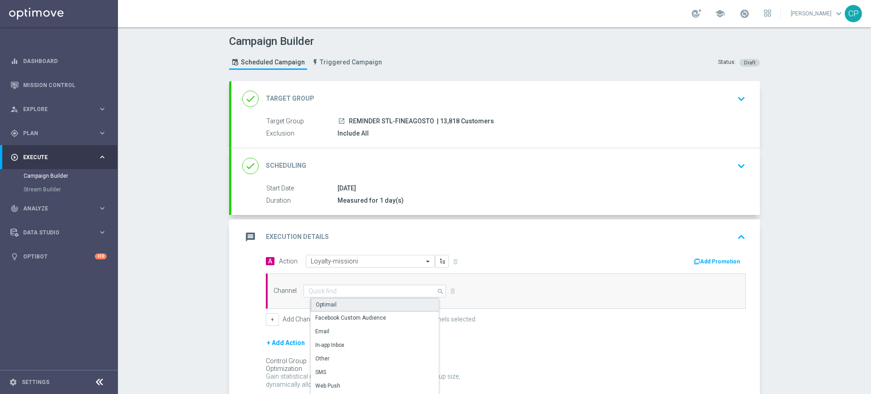
click at [337, 302] on div "Optimail" at bounding box center [378, 305] width 135 height 14
type input "Optimail"
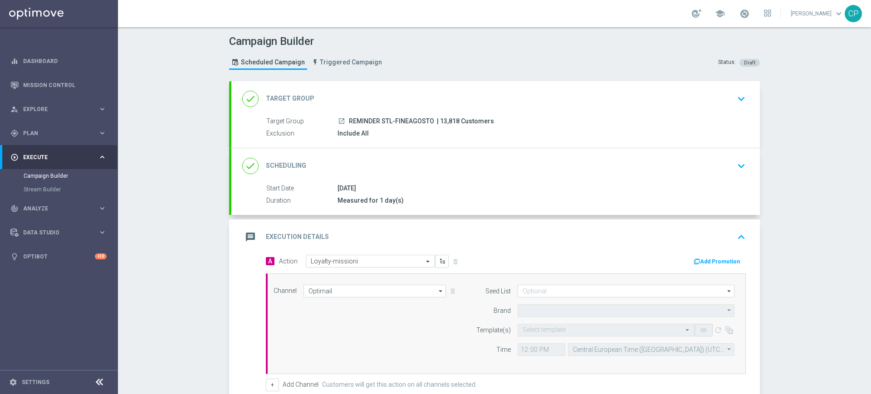
type input "Sisal Marketing"
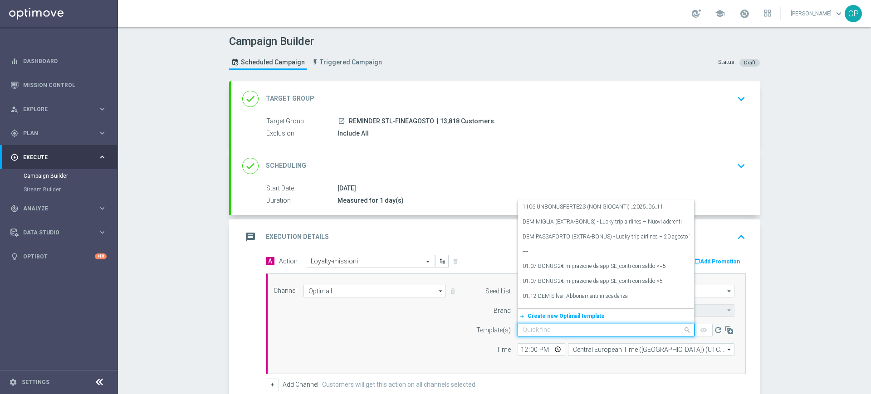
click at [529, 331] on input "text" at bounding box center [596, 330] width 149 height 8
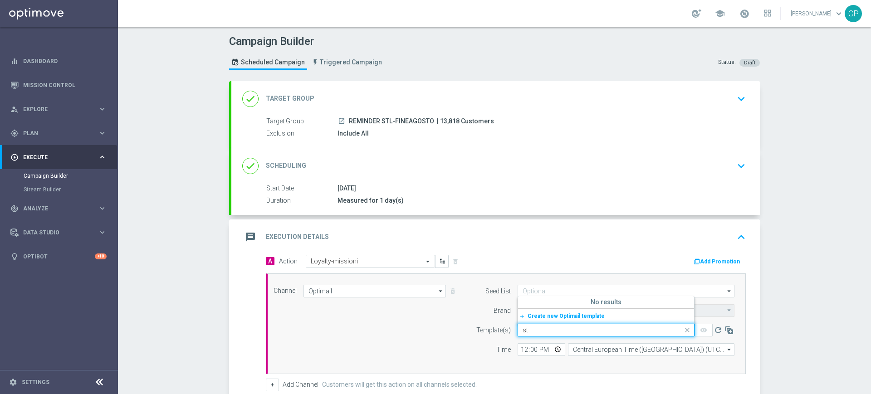
type input "s"
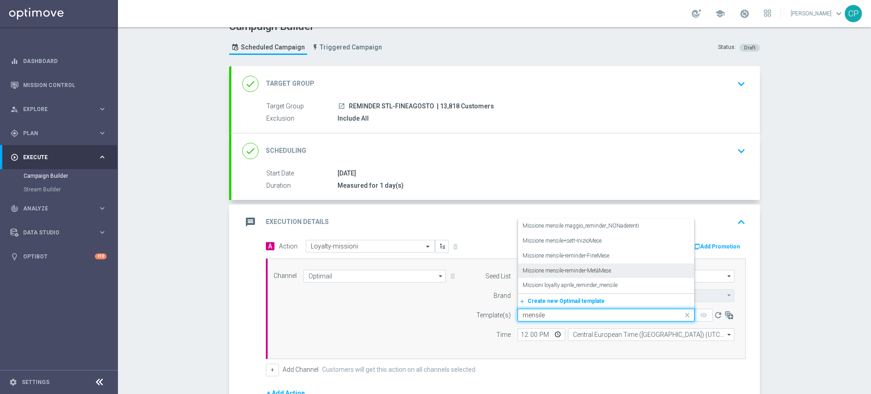
scroll to position [15, 0]
click at [585, 254] on label "Missione mensile-reminder-FineMese" at bounding box center [565, 256] width 87 height 8
type input "mensile"
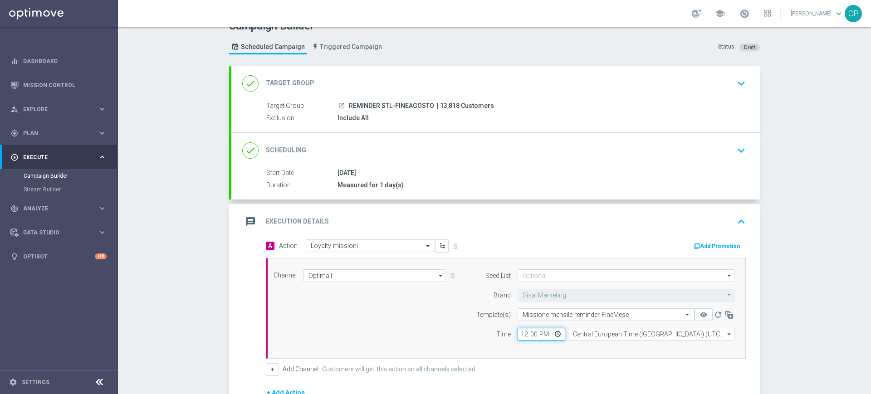
click at [518, 334] on input "12:00" at bounding box center [541, 334] width 48 height 13
type input "20:30"
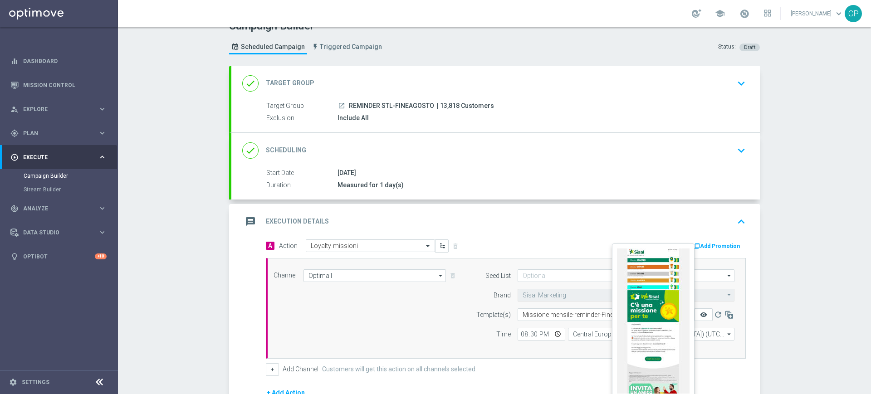
click at [700, 316] on icon "remove_red_eye" at bounding box center [703, 314] width 7 height 7
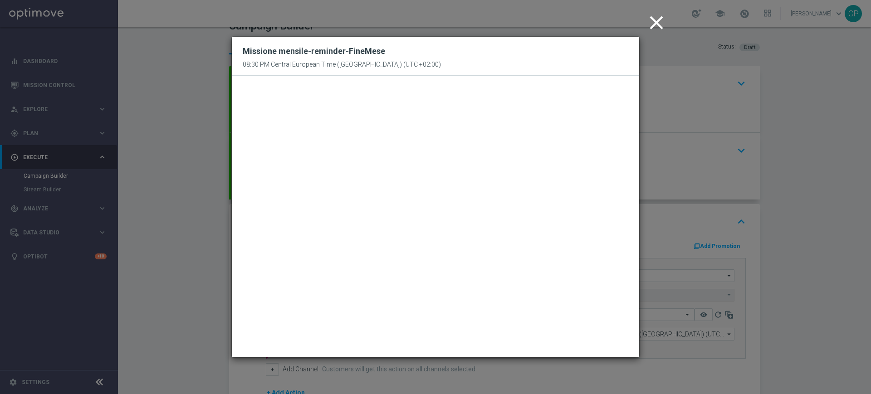
click at [656, 25] on icon "close" at bounding box center [656, 22] width 23 height 23
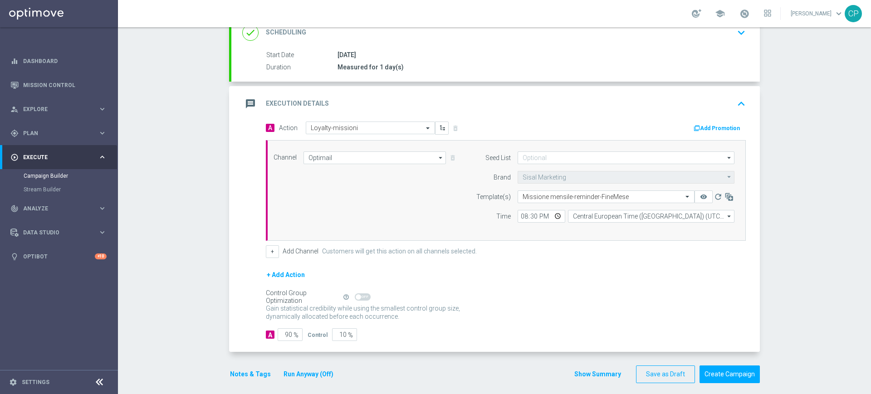
scroll to position [141, 0]
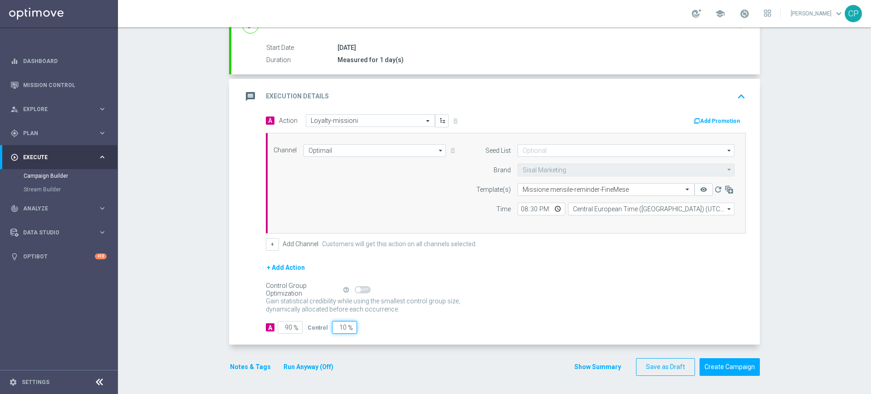
click at [339, 326] on input "10" at bounding box center [344, 327] width 25 height 13
click at [334, 327] on input "10" at bounding box center [344, 327] width 25 height 13
type input "0"
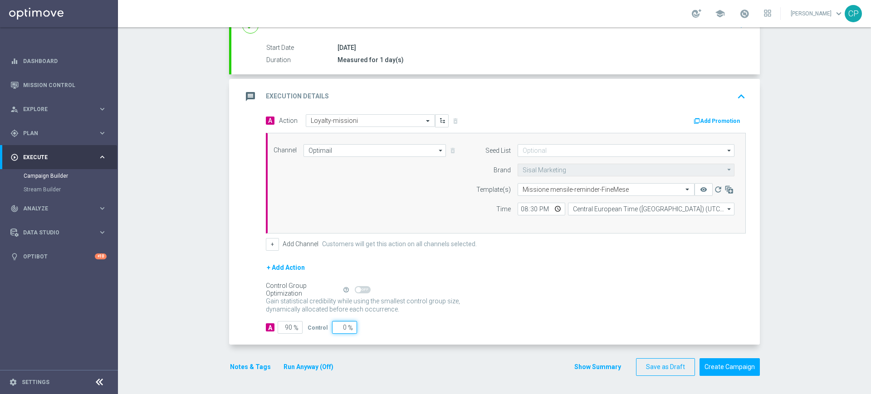
type input "100"
type input "0"
click at [252, 367] on button "Notes & Tags" at bounding box center [250, 366] width 43 height 11
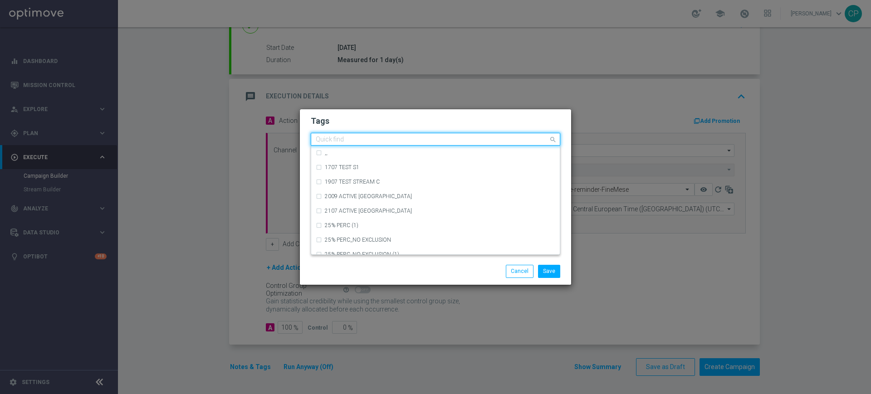
click at [381, 145] on div at bounding box center [431, 140] width 234 height 9
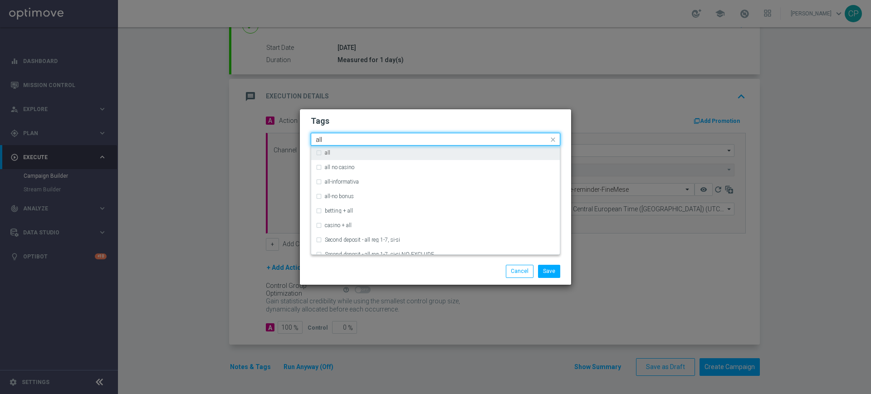
click at [349, 154] on div "all" at bounding box center [440, 152] width 230 height 5
click at [334, 139] on input "all" at bounding box center [432, 140] width 233 height 8
type input "a"
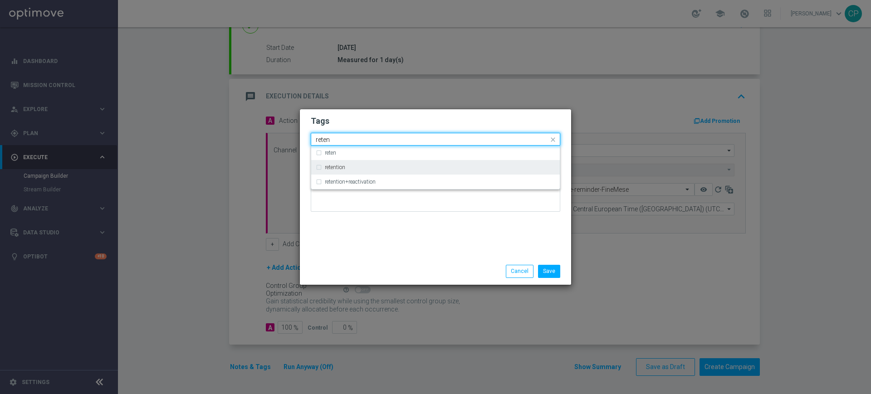
click at [331, 165] on label "retention" at bounding box center [335, 167] width 20 height 5
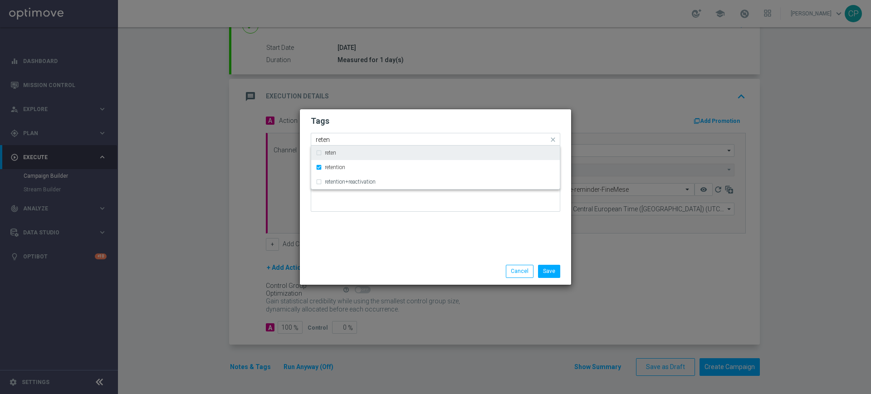
click at [346, 138] on input "reten" at bounding box center [432, 140] width 233 height 8
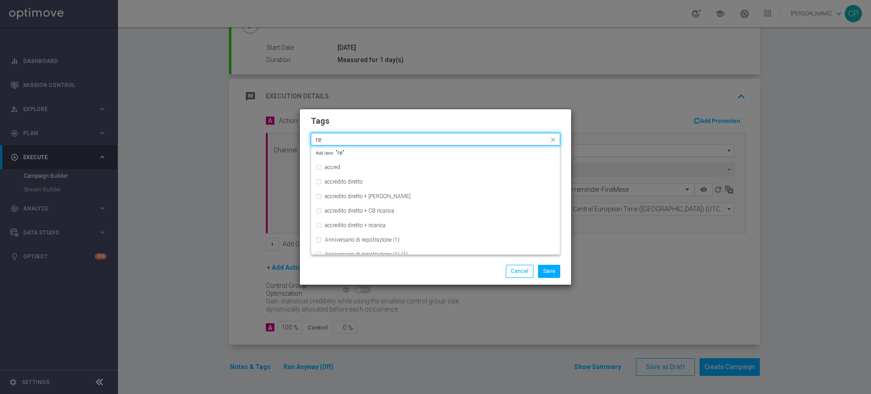
type input "r"
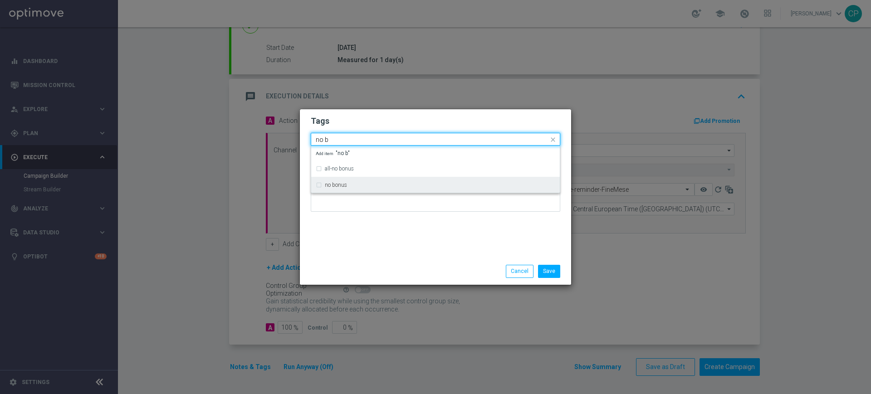
click at [339, 184] on label "no bonus" at bounding box center [336, 184] width 22 height 5
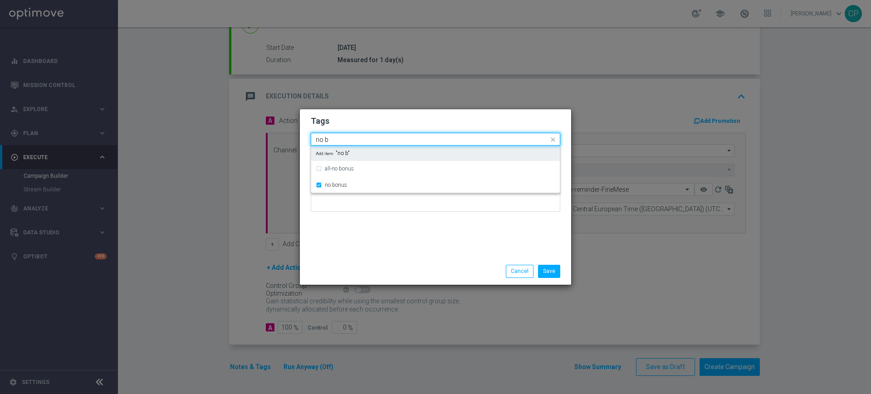
click at [393, 133] on div "Quick find × all × retention × no bonus no b" at bounding box center [435, 139] width 249 height 13
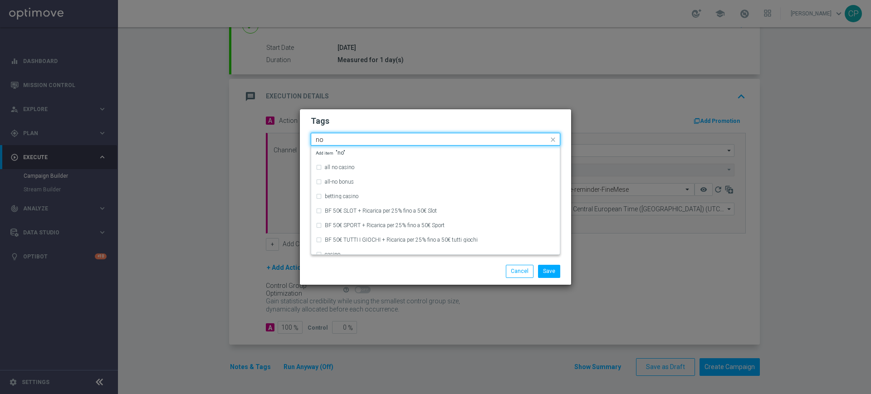
type input "n"
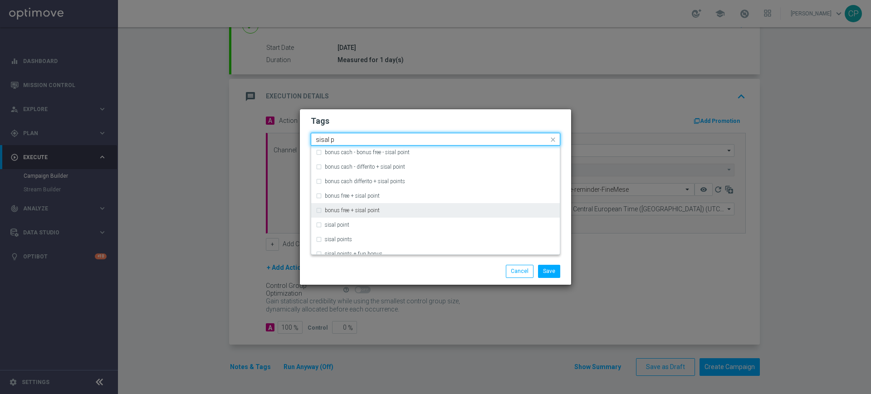
scroll to position [91, 0]
click at [342, 220] on label "sisal point" at bounding box center [337, 221] width 24 height 5
type input "sisal p"
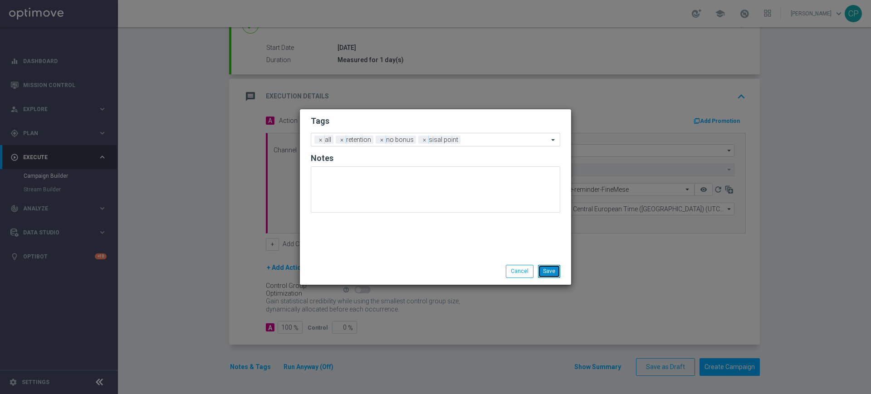
click at [548, 270] on button "Save" at bounding box center [549, 271] width 22 height 13
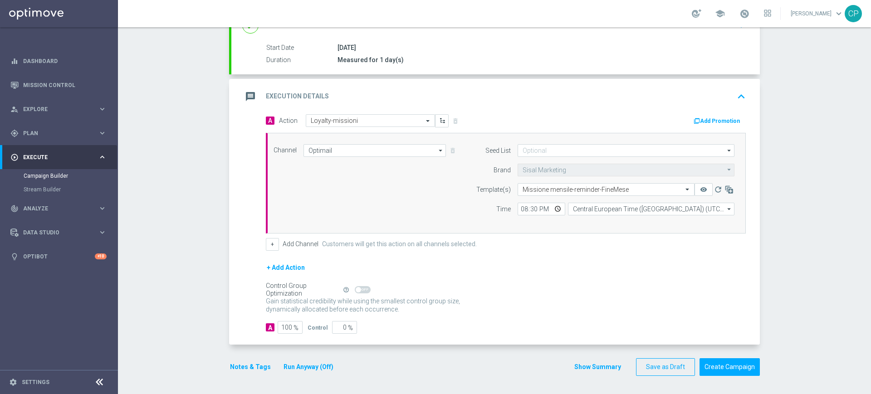
click at [302, 362] on button "Run Anyway (Off)" at bounding box center [308, 366] width 52 height 11
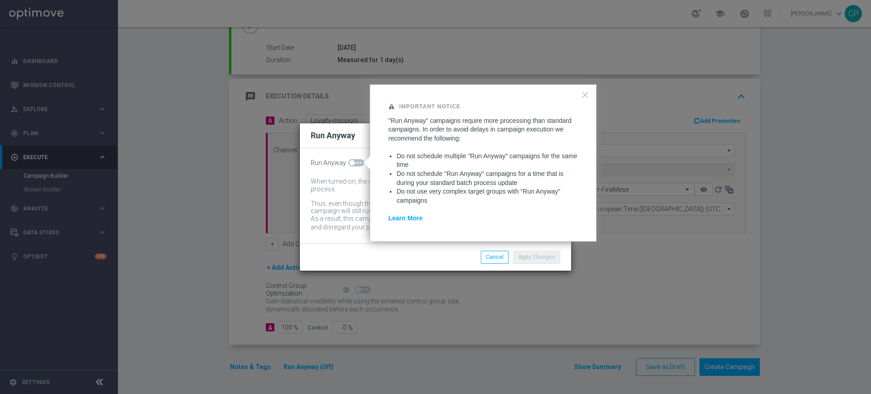
click at [358, 162] on span at bounding box center [356, 162] width 16 height 7
click at [358, 162] on input "checkbox" at bounding box center [356, 162] width 16 height 7
checkbox input "true"
click at [543, 256] on button "Apply Changes" at bounding box center [536, 257] width 47 height 13
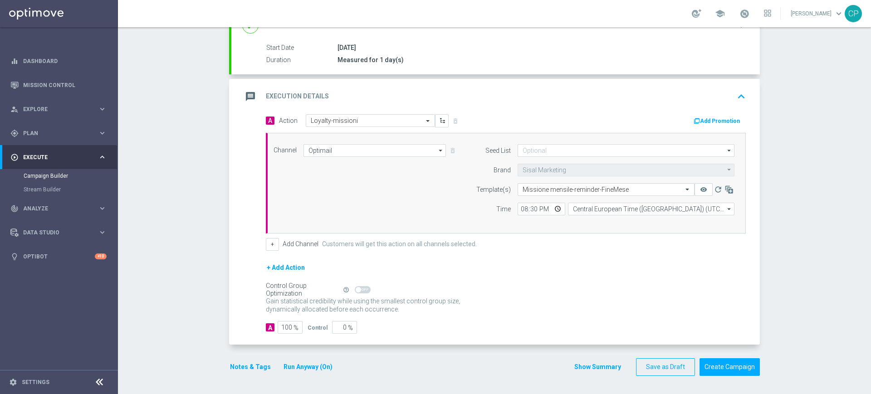
scroll to position [140, 0]
click at [714, 365] on button "Create Campaign" at bounding box center [729, 368] width 60 height 18
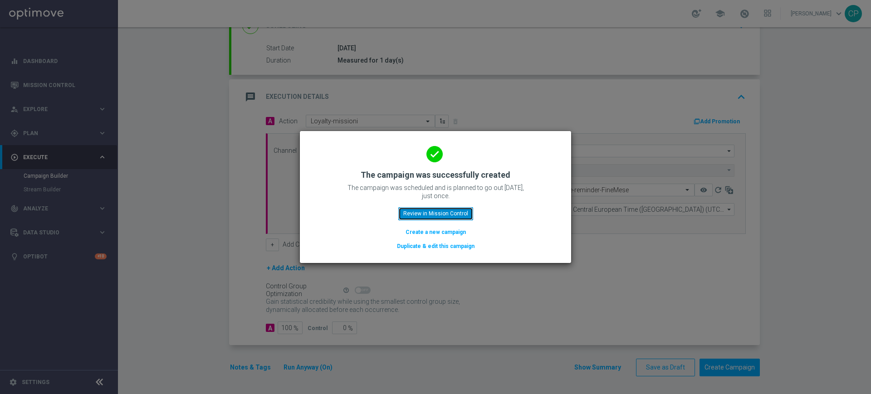
click at [418, 212] on button "Review in Mission Control" at bounding box center [435, 213] width 75 height 13
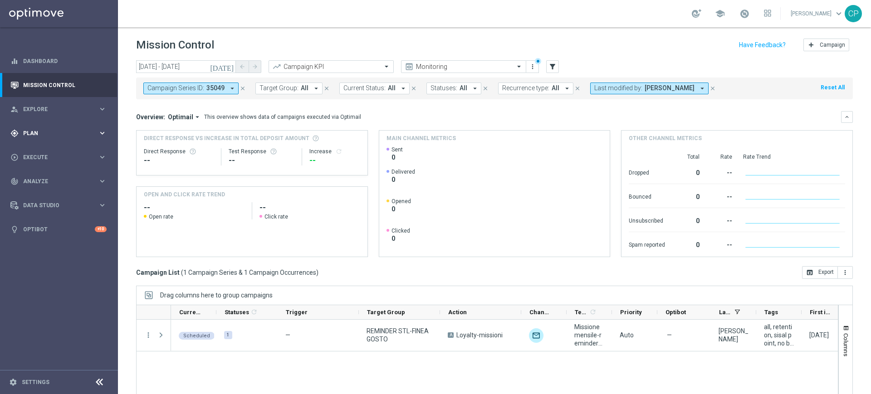
click at [64, 131] on span "Plan" at bounding box center [60, 133] width 75 height 5
click at [71, 81] on link "Mission Control" at bounding box center [64, 85] width 83 height 24
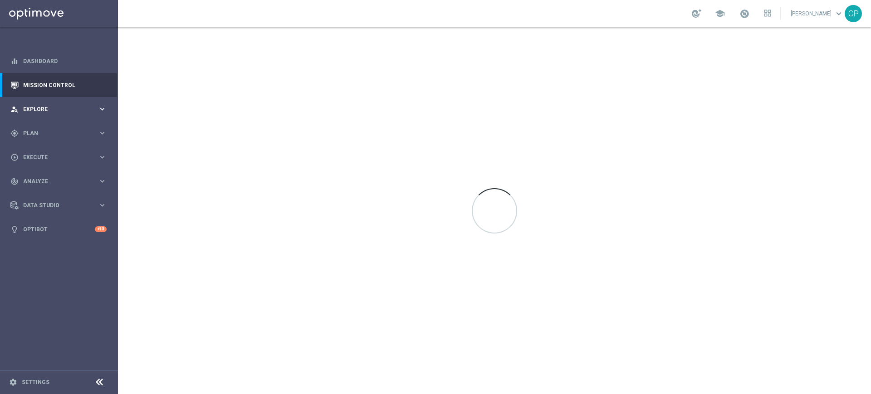
click at [49, 116] on div "person_search Explore keyboard_arrow_right" at bounding box center [58, 109] width 117 height 24
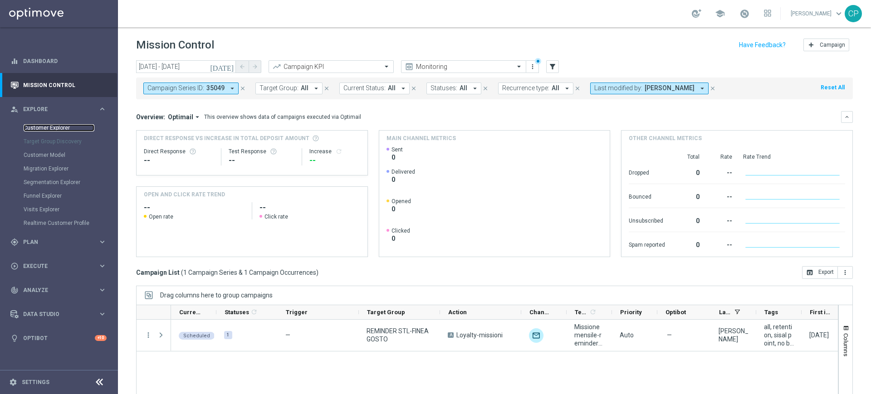
click at [50, 129] on link "Customer Explorer" at bounding box center [59, 127] width 71 height 7
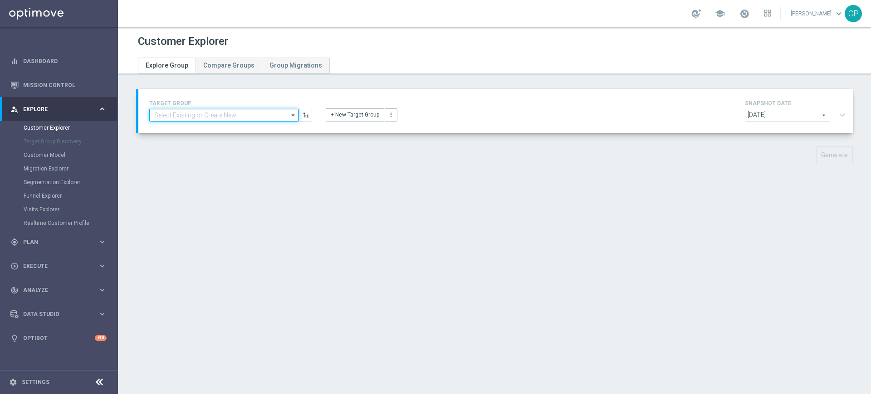
click at [213, 117] on input at bounding box center [223, 115] width 149 height 13
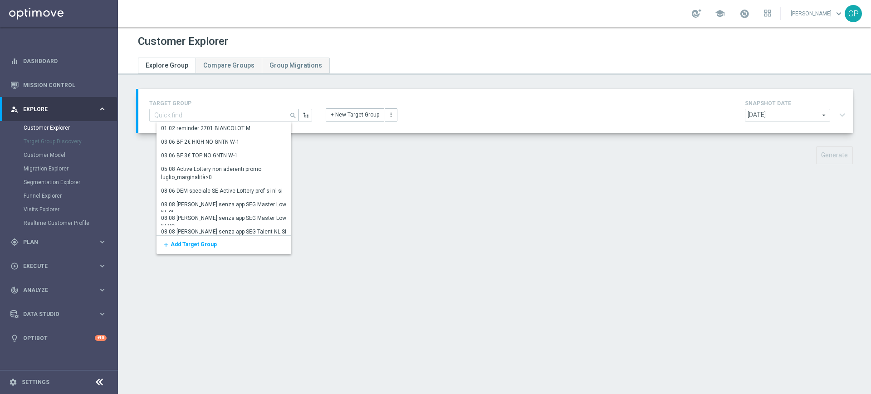
click at [748, 238] on div "Customer Explorer Explore Group Compare Groups Group Migrations TARGET GROUP se…" at bounding box center [494, 210] width 753 height 367
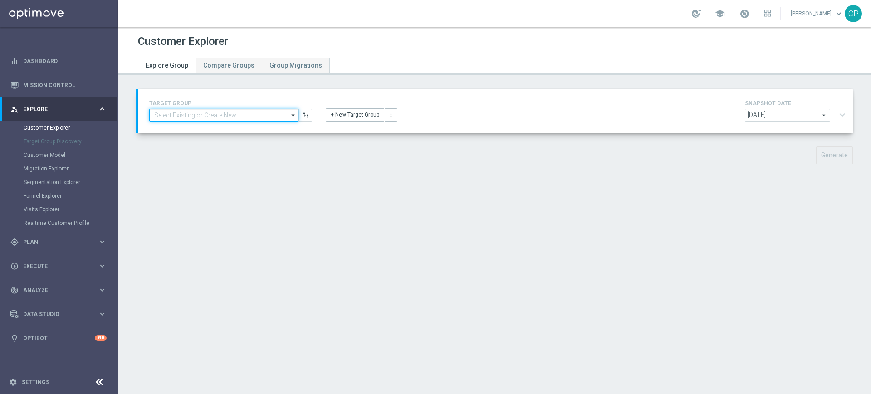
click at [213, 114] on input at bounding box center [223, 115] width 149 height 13
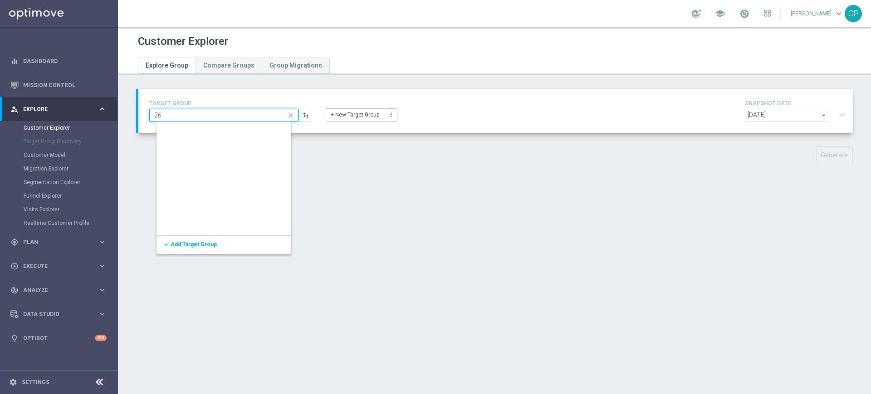
scroll to position [1693, 0]
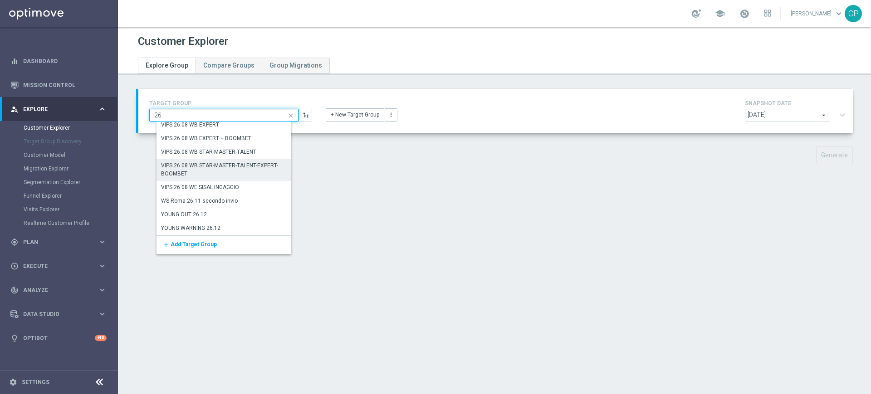
type input "26"
click at [202, 169] on div "VIPS 26.08 WB STAR-MASTER-TALENT-EXPERT-BOOMBET" at bounding box center [226, 169] width 131 height 16
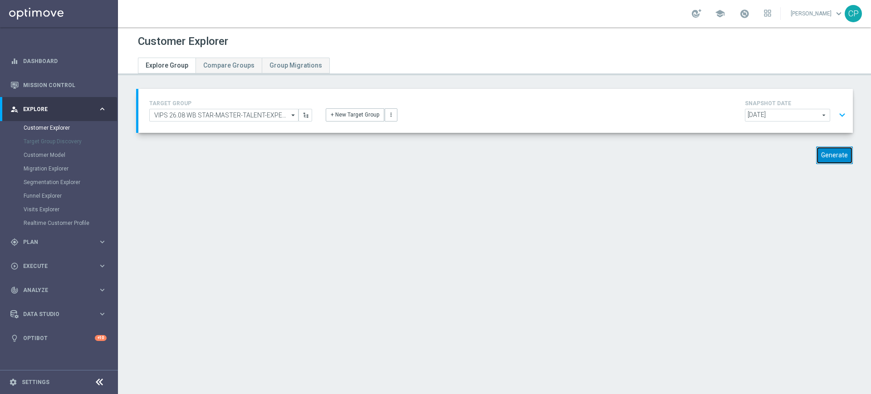
click at [824, 155] on button "Generate" at bounding box center [834, 155] width 37 height 18
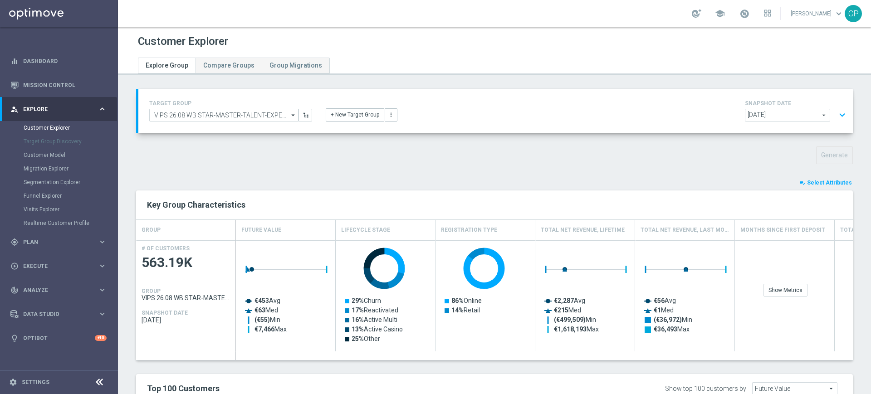
click at [828, 182] on span "Select Attributes" at bounding box center [829, 183] width 45 height 6
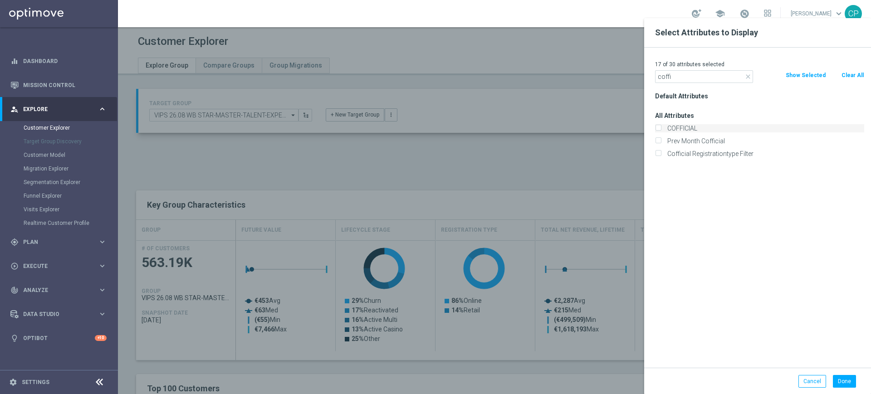
type input "coffi"
click at [676, 126] on label "COFFICIAL" at bounding box center [764, 128] width 200 height 8
click at [661, 127] on input "COFFICIAL" at bounding box center [658, 130] width 6 height 6
checkbox input "true"
click at [849, 381] on button "Done" at bounding box center [843, 381] width 23 height 13
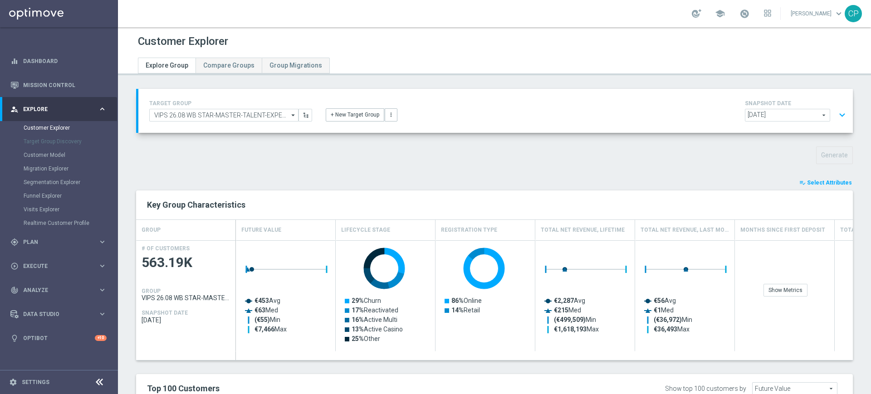
click at [753, 199] on div "Key Group Characteristics" at bounding box center [494, 204] width 708 height 15
click at [812, 182] on span "Select Attributes" at bounding box center [829, 183] width 45 height 6
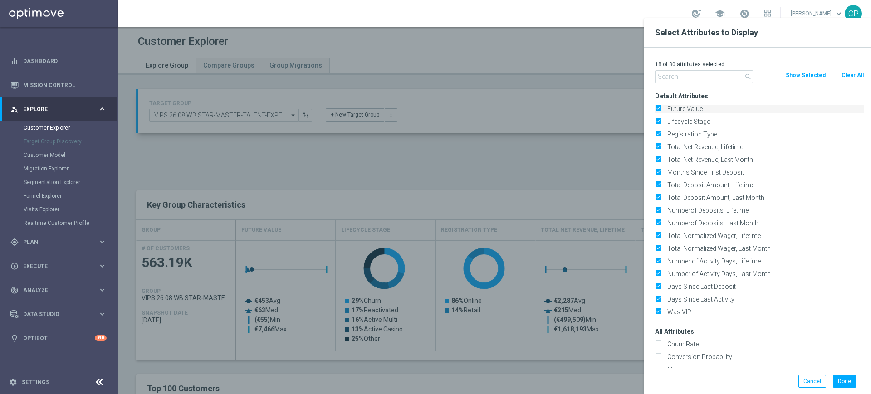
click at [657, 109] on input "Future Value" at bounding box center [658, 110] width 6 height 6
checkbox input "false"
click at [657, 125] on input "Lifecycle Stage" at bounding box center [658, 123] width 6 height 6
checkbox input "false"
click at [657, 137] on input "Registration Type" at bounding box center [658, 135] width 6 height 6
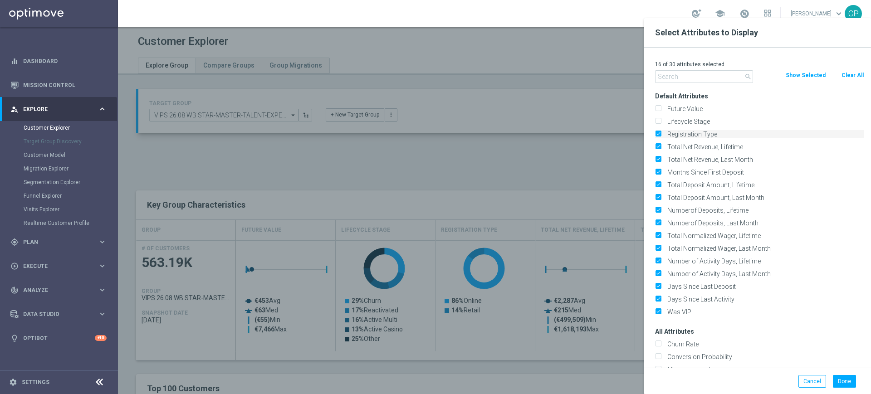
checkbox input "false"
click at [658, 148] on input "Total Net Revenue, Lifetime" at bounding box center [658, 148] width 6 height 6
checkbox input "false"
click at [660, 159] on input "Total Net Revenue, Last Month" at bounding box center [658, 161] width 6 height 6
checkbox input "false"
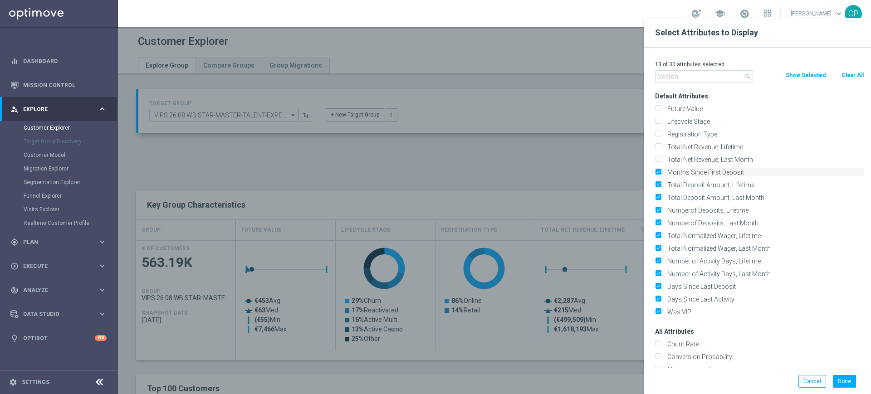
click at [664, 168] on label "Months Since First Deposit" at bounding box center [764, 172] width 200 height 8
click at [659, 170] on input "Months Since First Deposit" at bounding box center [658, 173] width 6 height 6
checkbox input "false"
click at [664, 181] on label "Total Deposit Amount, Lifetime" at bounding box center [764, 185] width 200 height 8
click at [657, 183] on input "Total Deposit Amount, Lifetime" at bounding box center [658, 186] width 6 height 6
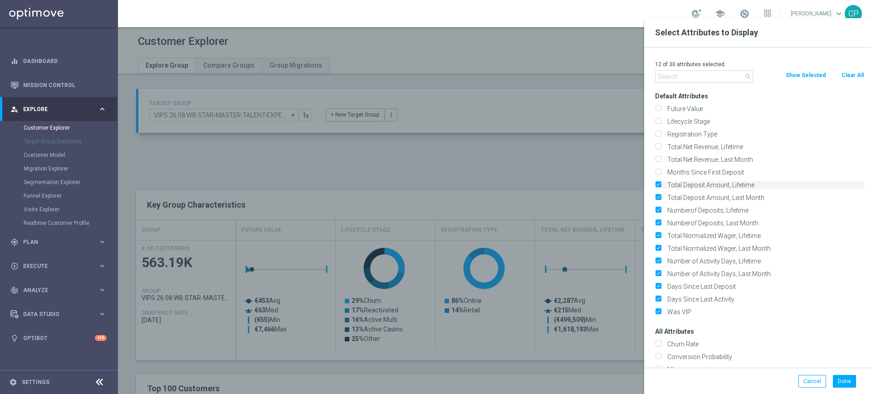
checkbox input "false"
click at [656, 198] on input "Total Deposit Amount, Last Month" at bounding box center [658, 199] width 6 height 6
checkbox input "false"
click at [656, 213] on input "Numberof Deposits, Lifetime" at bounding box center [658, 212] width 6 height 6
checkbox input "false"
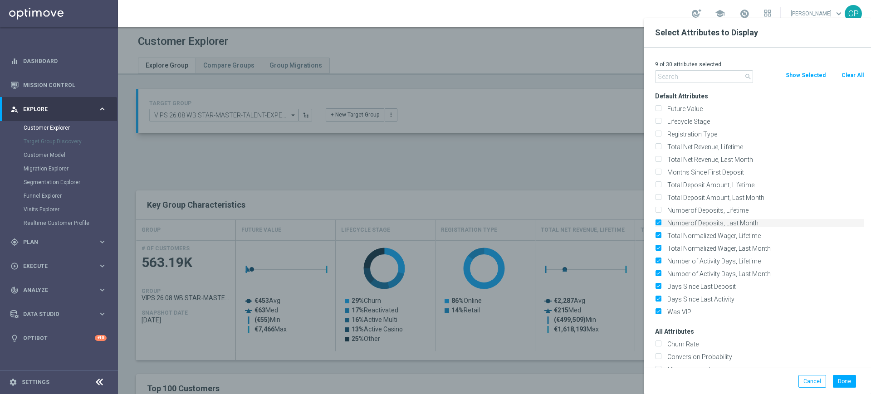
click at [657, 221] on input "Numberof Deposits, Last Month" at bounding box center [658, 224] width 6 height 6
checkbox input "false"
click at [658, 235] on input "Total Normalized Wager, Lifetime" at bounding box center [658, 237] width 6 height 6
checkbox input "false"
click at [659, 250] on input "Total Normalized Wager, Last Month" at bounding box center [658, 250] width 6 height 6
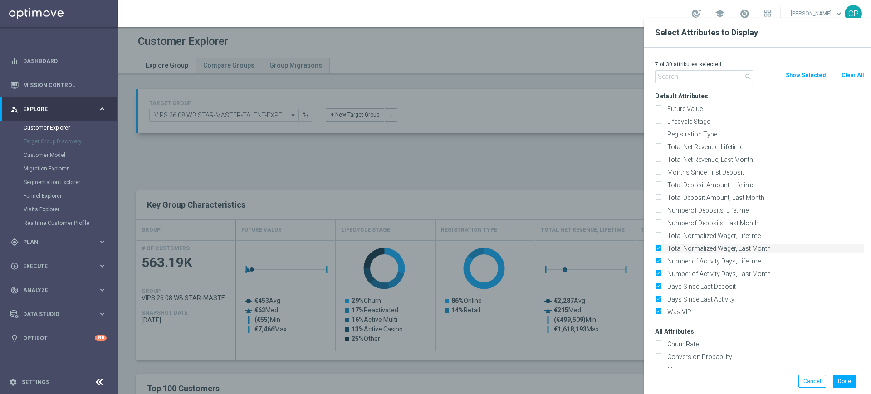
checkbox input "false"
click at [659, 264] on input "Number of Activity Days, Lifetime" at bounding box center [658, 262] width 6 height 6
checkbox input "false"
click at [658, 285] on input "Days Since Last Deposit" at bounding box center [658, 288] width 6 height 6
checkbox input "false"
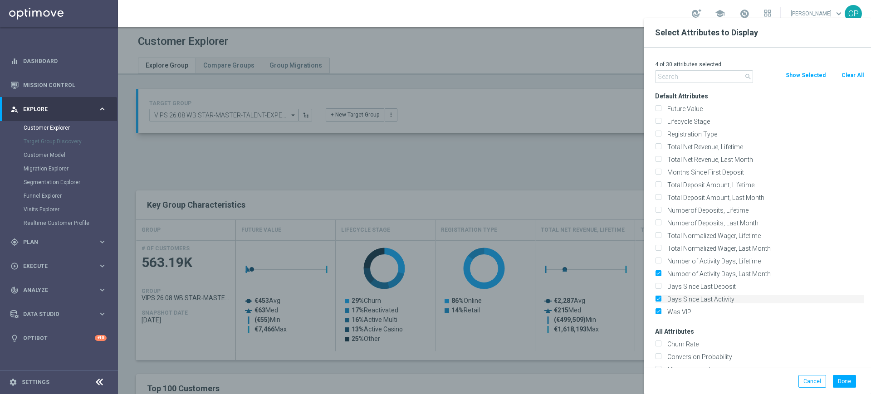
click at [658, 300] on input "Days Since Last Activity" at bounding box center [658, 300] width 6 height 6
checkbox input "false"
click at [664, 309] on label "Was VIP" at bounding box center [764, 312] width 200 height 8
click at [659, 310] on input "Was VIP" at bounding box center [658, 313] width 6 height 6
checkbox input "false"
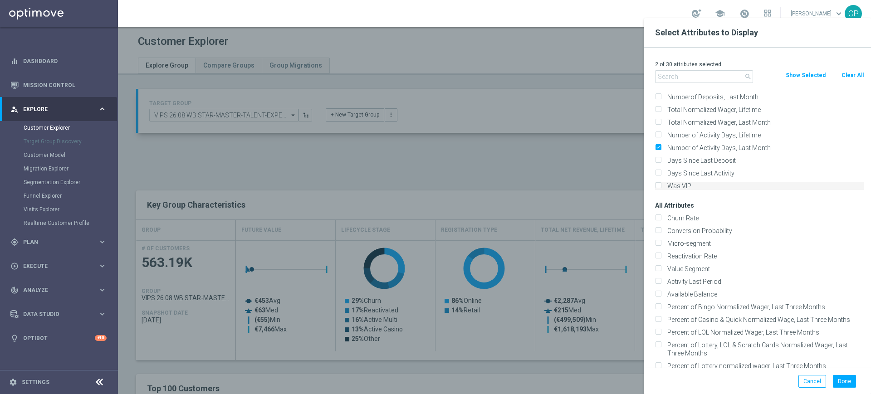
scroll to position [132, 0]
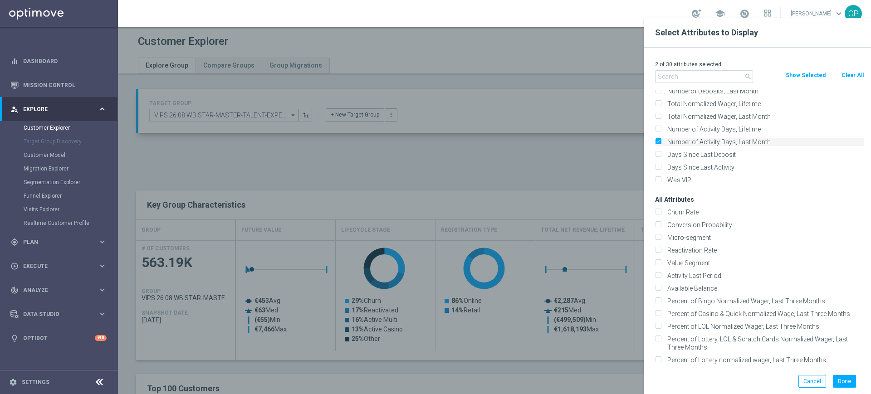
click at [660, 140] on input "Number of Activity Days, Last Month" at bounding box center [658, 143] width 6 height 6
checkbox input "false"
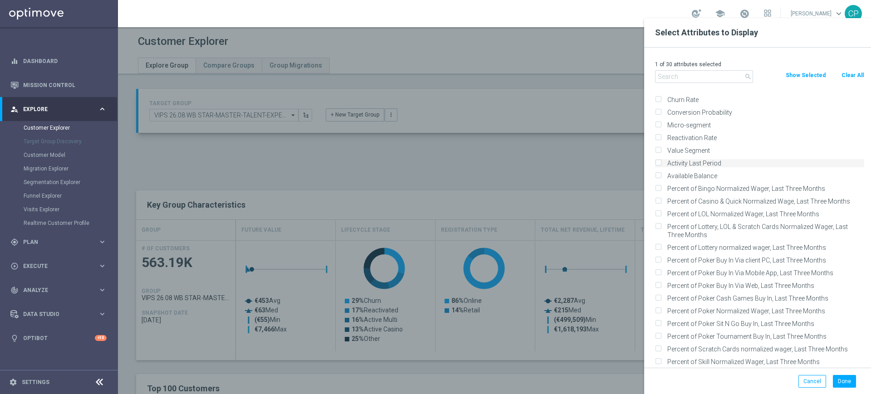
scroll to position [0, 0]
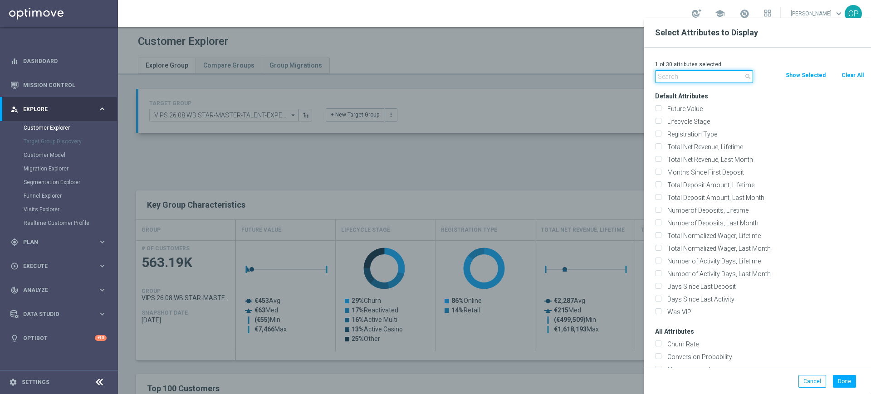
click at [670, 78] on input "text" at bounding box center [704, 76] width 98 height 13
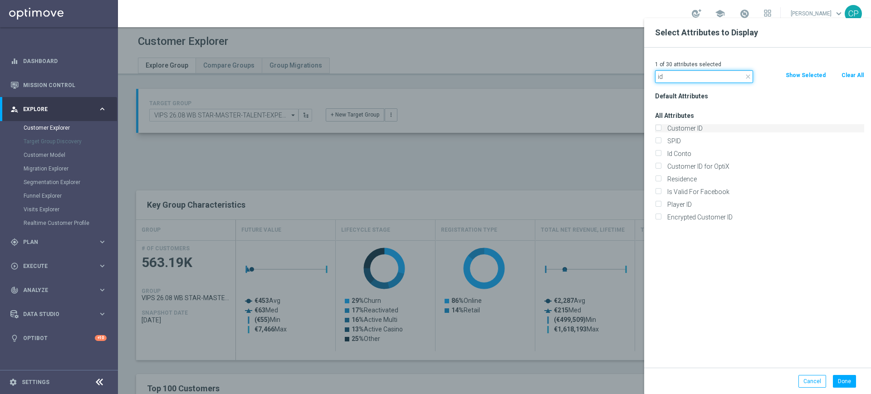
type input "id"
click at [680, 130] on label "Customer ID" at bounding box center [764, 128] width 200 height 8
click at [661, 130] on input "Customer ID" at bounding box center [658, 130] width 6 height 6
checkbox input "true"
click at [669, 156] on label "Id Conto" at bounding box center [764, 154] width 200 height 8
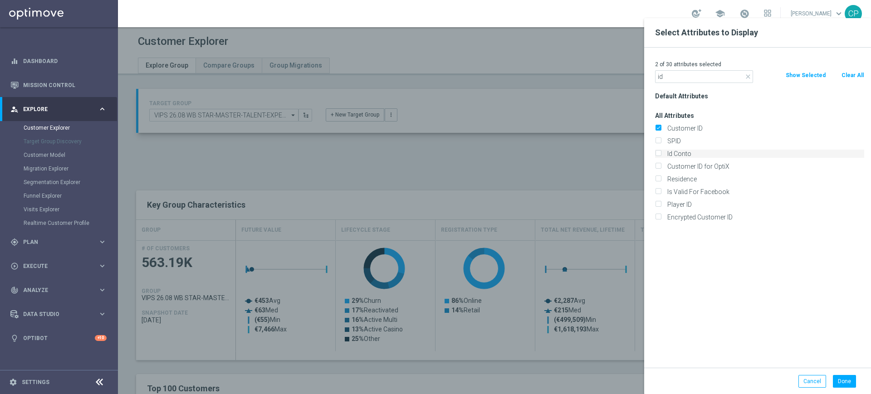
click at [661, 156] on input "Id Conto" at bounding box center [658, 155] width 6 height 6
checkbox input "true"
click at [689, 76] on input "id" at bounding box center [704, 76] width 98 height 13
type input "i"
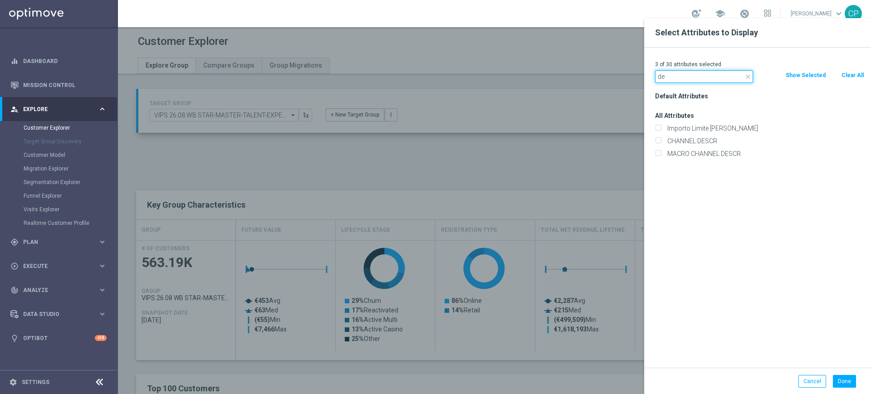
type input "d"
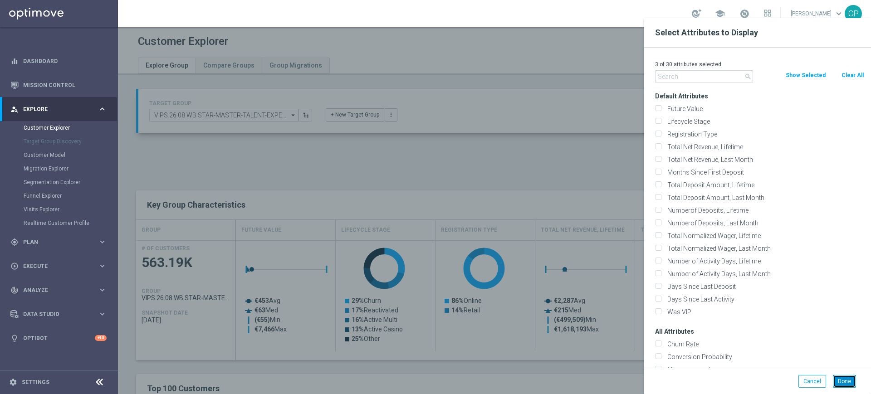
click at [846, 380] on button "Done" at bounding box center [843, 381] width 23 height 13
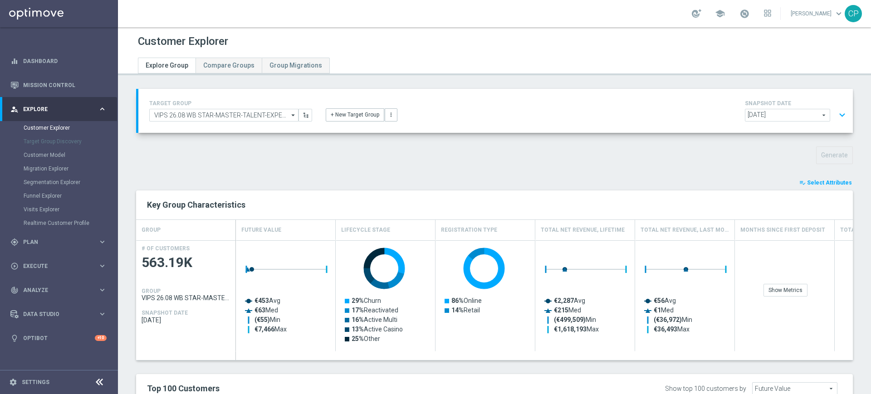
type input "Search"
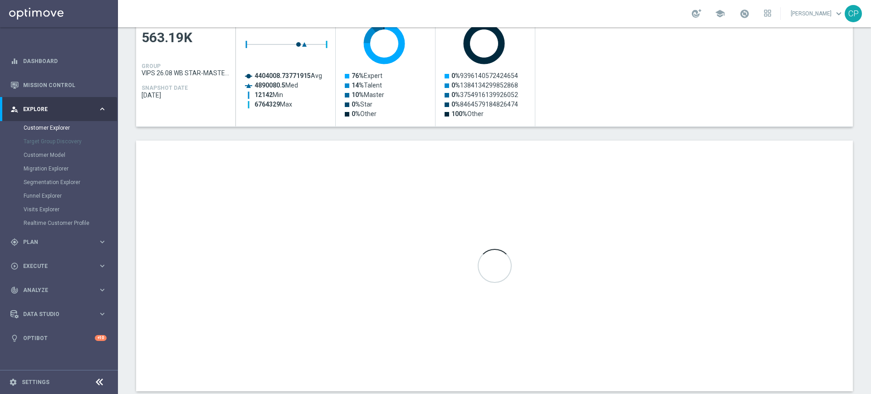
scroll to position [245, 0]
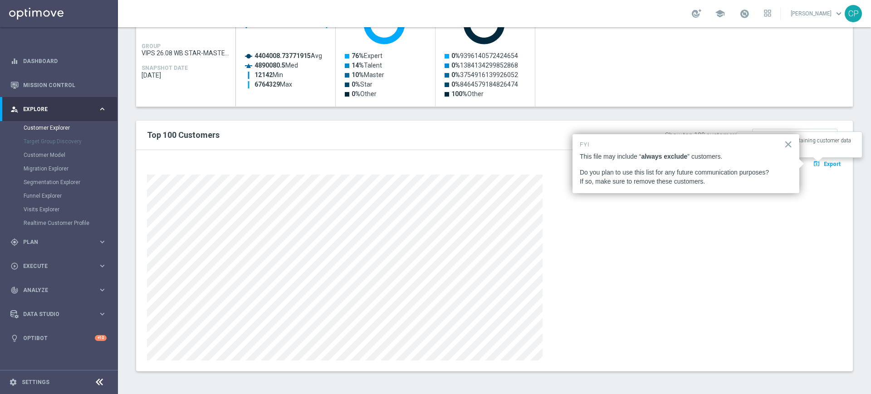
click at [823, 163] on span "Export" at bounding box center [831, 164] width 17 height 6
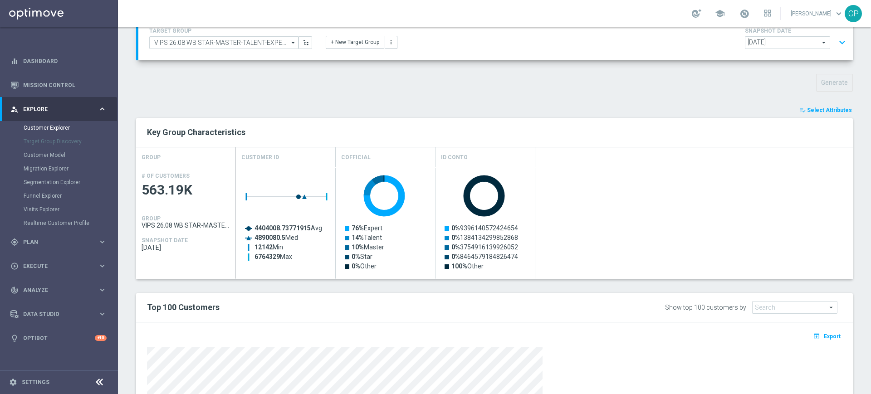
scroll to position [0, 0]
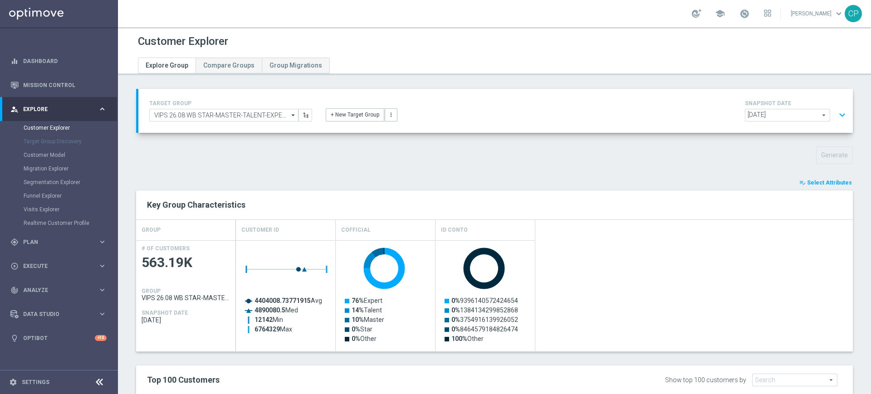
click at [289, 115] on icon "arrow_drop_down" at bounding box center [293, 115] width 9 height 12
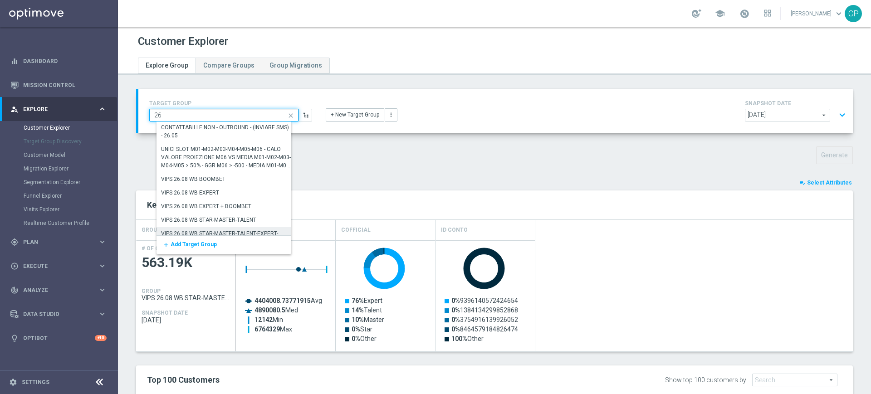
scroll to position [1693, 0]
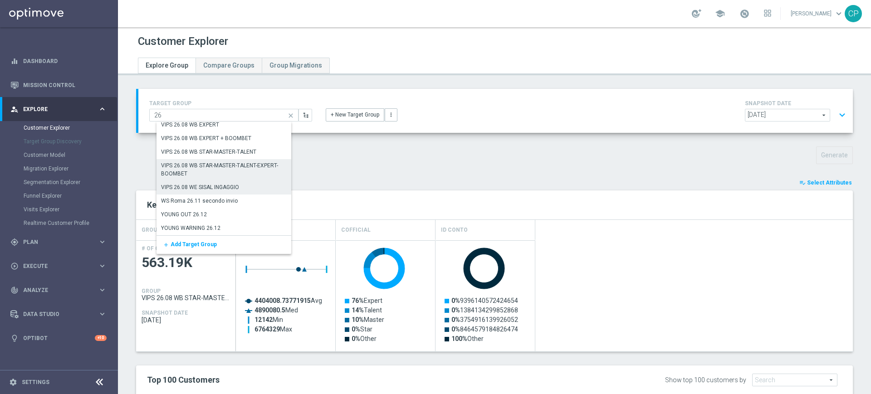
click at [216, 187] on div "VIPS 26.08 WE SISAL INGAGGIO" at bounding box center [200, 187] width 78 height 8
type input "VIPS 26.08 WE SISAL INGAGGIO"
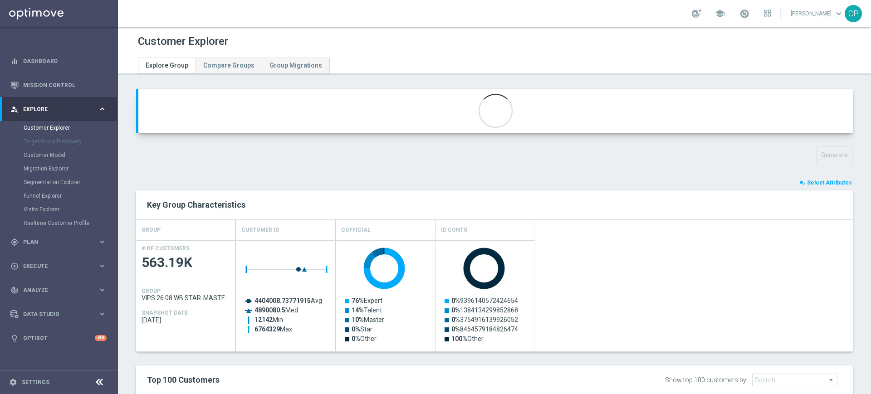
type textarea "(1 and 2 and 3 and 4 and 5 and 6 and 7 and 8 and 9 and 10 and 11 and 12 and 13 …"
click at [827, 153] on button "Generate" at bounding box center [834, 155] width 37 height 18
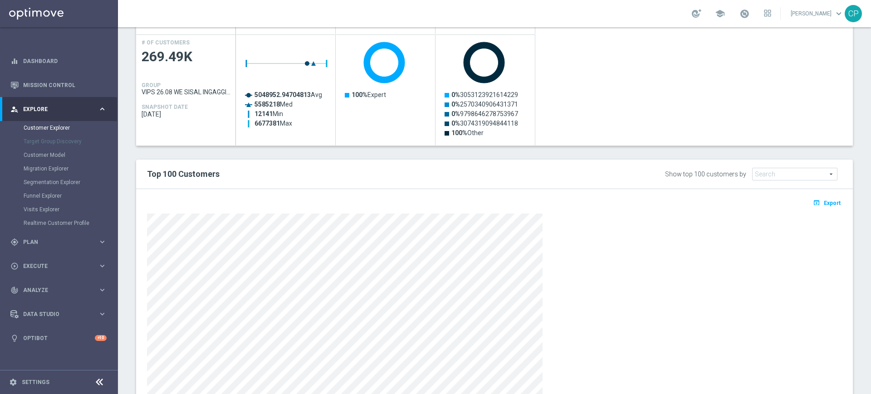
scroll to position [245, 0]
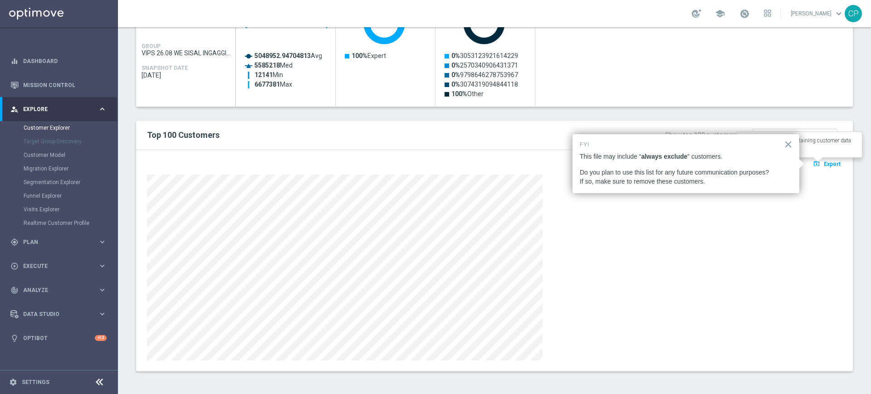
click at [825, 165] on span "Export" at bounding box center [831, 164] width 17 height 6
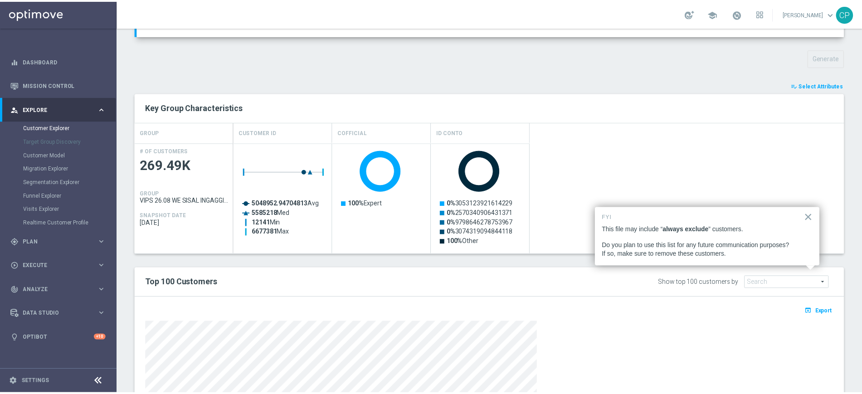
scroll to position [0, 0]
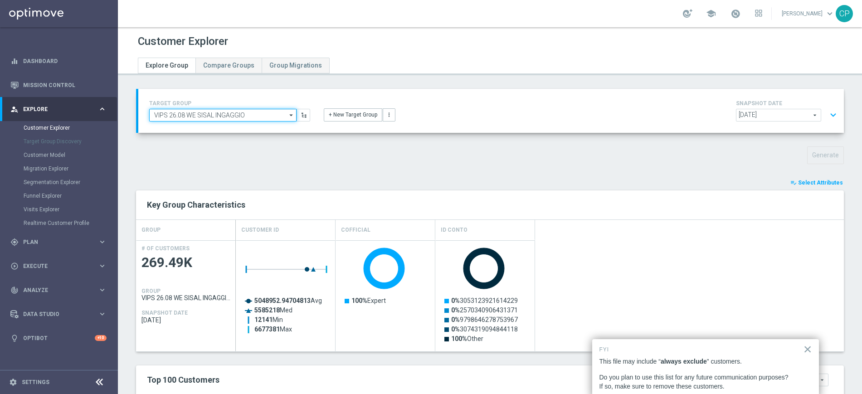
click at [210, 115] on input "VIPS 26.08 WE SISAL INGAGGIO" at bounding box center [222, 115] width 147 height 13
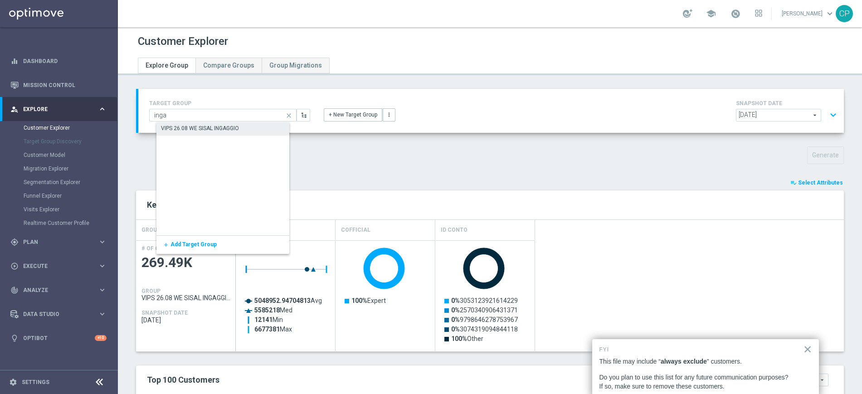
click at [211, 124] on div "VIPS 26.08 WE SISAL INGAGGIO" at bounding box center [200, 128] width 78 height 8
type input "VIPS 26.08 WE SISAL INGAGGIO"
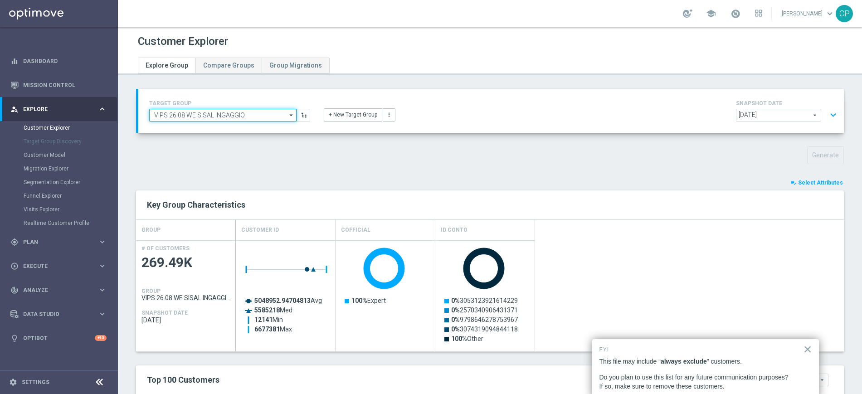
drag, startPoint x: 249, startPoint y: 115, endPoint x: 143, endPoint y: 109, distance: 106.3
click at [143, 109] on div "TARGET GROUP VIPS 26.08 WE SISAL INGAGGIO VIPS 26.08 WE SISAL INGAGGIO arrow_dr…" at bounding box center [229, 110] width 175 height 24
click at [249, 120] on input "VIPS 26.08 WE SISAL INGAGGIO" at bounding box center [222, 115] width 147 height 13
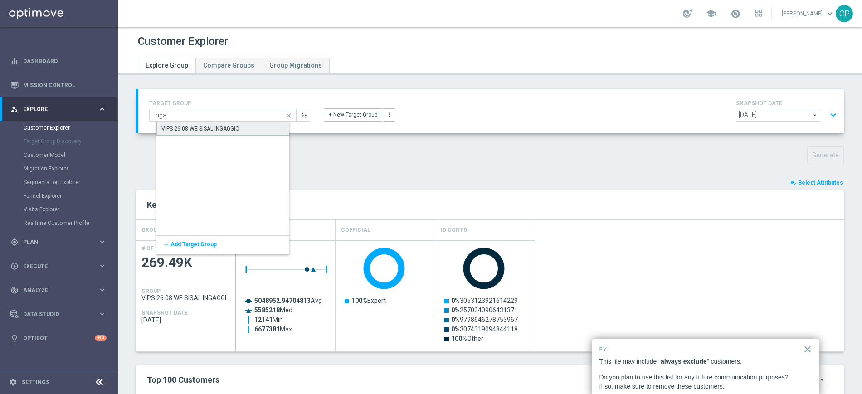
click at [209, 127] on div "VIPS 26.08 WE SISAL INGAGGIO" at bounding box center [200, 129] width 78 height 8
type input "VIPS 26.08 WE SISAL INGAGGIO"
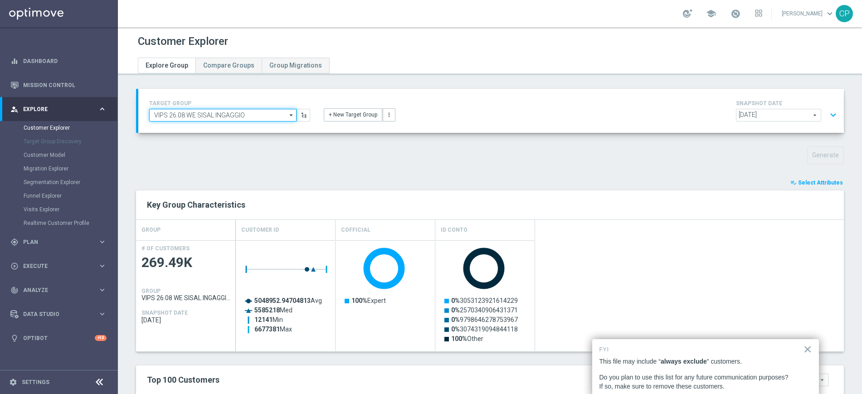
drag, startPoint x: 249, startPoint y: 115, endPoint x: 122, endPoint y: 109, distance: 127.1
click at [122, 109] on div "TARGET GROUP VIPS 26.08 WE SISAL INGAGGIO VIPS 26.08 WE SISAL INGAGGIO arrow_dr…" at bounding box center [490, 359] width 744 height 541
click at [209, 141] on div "TARGET GROUP VIPS 26.08 WE SISAL INGAGGIO VIPS 26.08 WE SISAL INGAGGIO arrow_dr…" at bounding box center [490, 359] width 744 height 541
click at [63, 266] on span "Execute" at bounding box center [60, 265] width 75 height 5
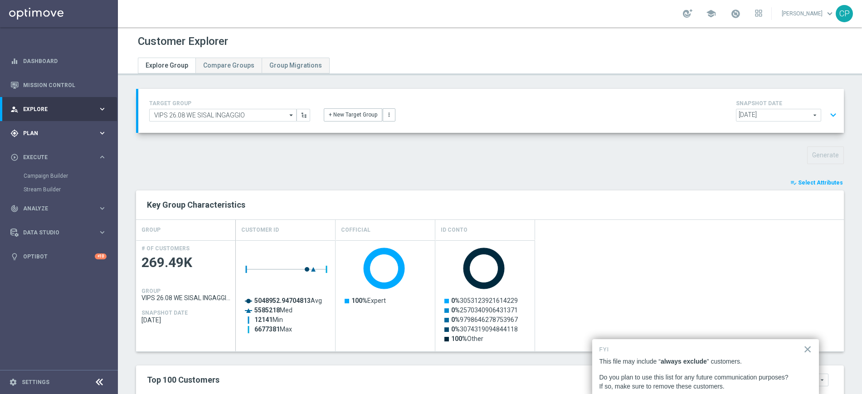
click at [84, 129] on div "gps_fixed Plan" at bounding box center [54, 133] width 88 height 8
click at [39, 151] on link "Target Groups" at bounding box center [59, 151] width 71 height 7
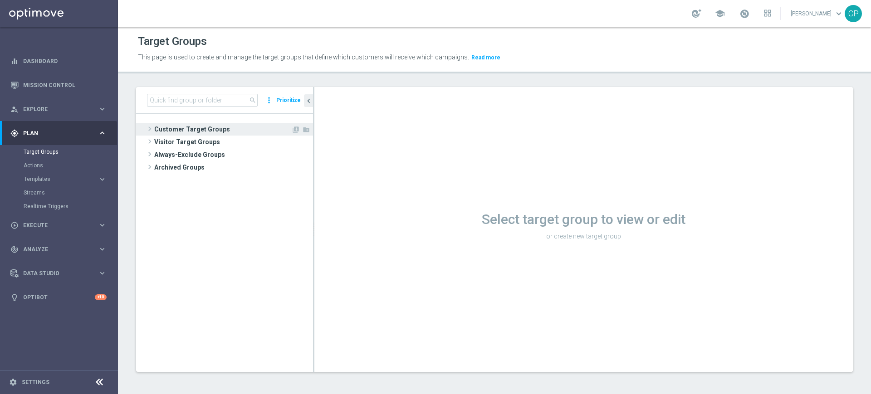
click at [173, 124] on span "Customer Target Groups" at bounding box center [222, 129] width 137 height 13
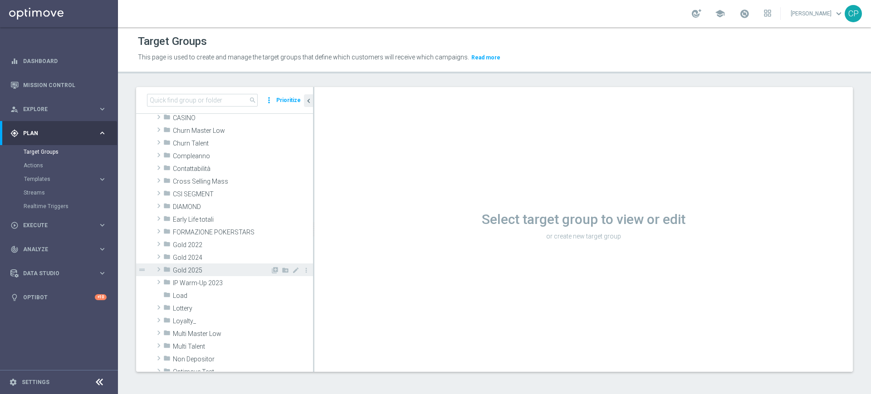
scroll to position [52, 0]
click at [180, 320] on span "Loyalty_" at bounding box center [221, 320] width 97 height 8
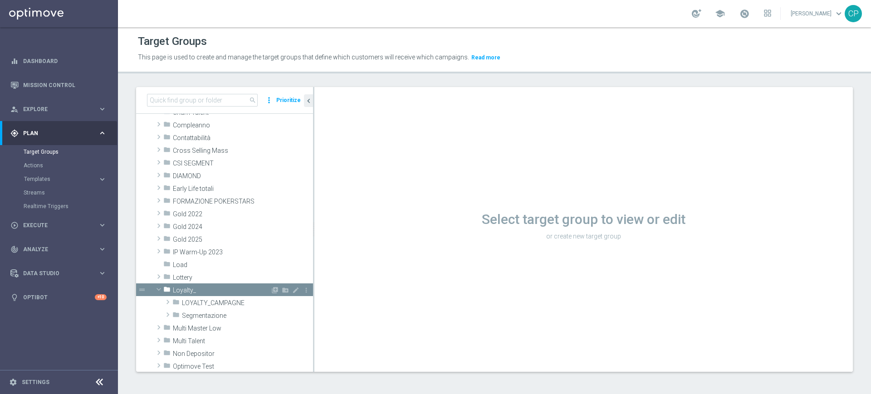
scroll to position [86, 0]
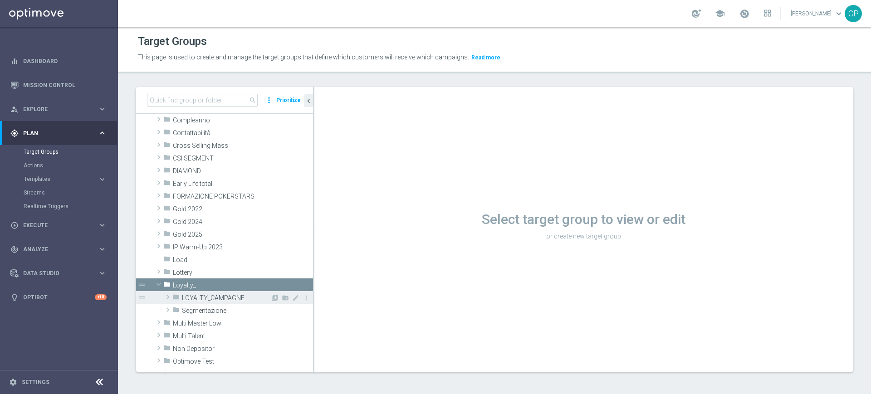
click at [209, 294] on span "LOYALTY_CAMPAGNE" at bounding box center [226, 298] width 88 height 8
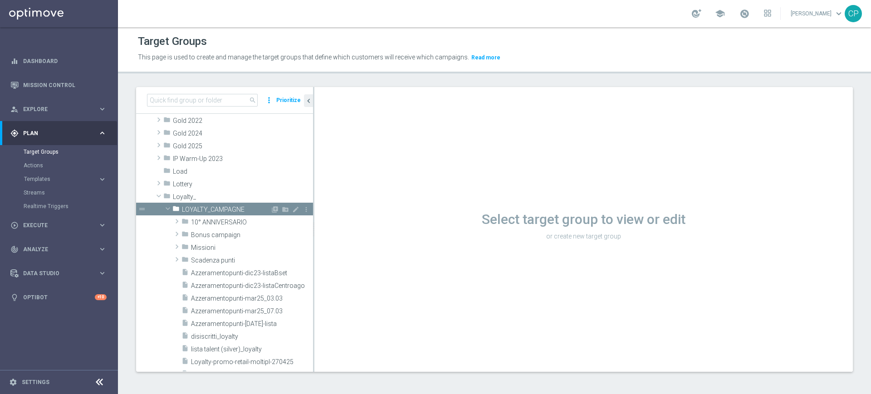
scroll to position [174, 0]
click at [228, 194] on span "Loyalty_" at bounding box center [221, 198] width 97 height 8
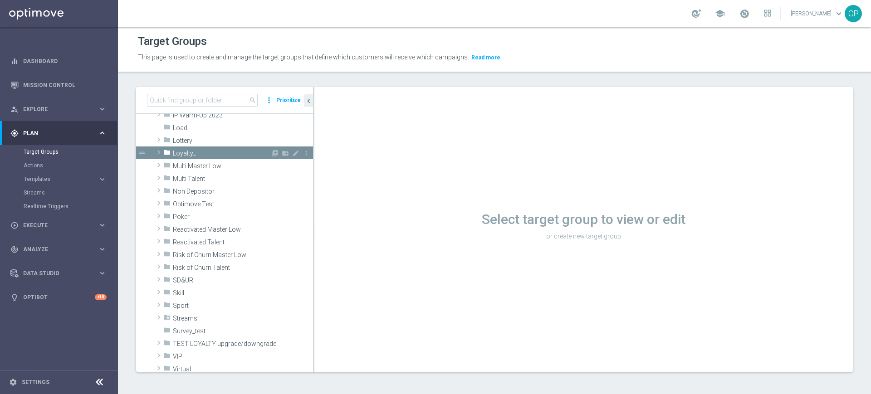
scroll to position [220, 0]
click at [156, 149] on span at bounding box center [158, 150] width 9 height 11
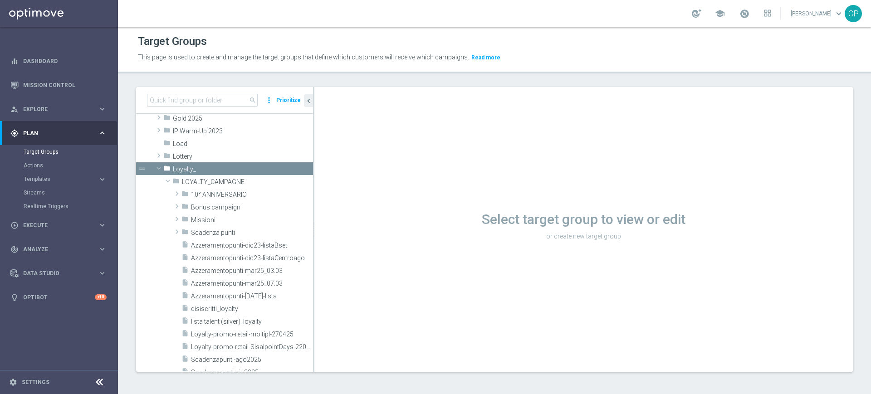
scroll to position [135, 0]
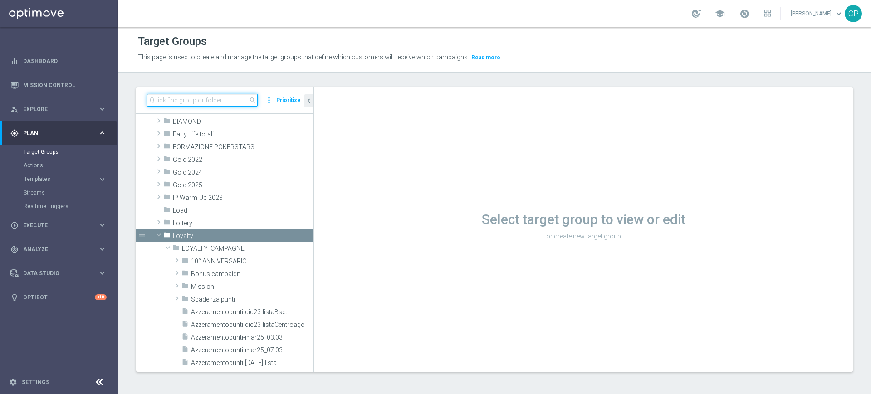
click at [222, 100] on input at bounding box center [202, 100] width 111 height 13
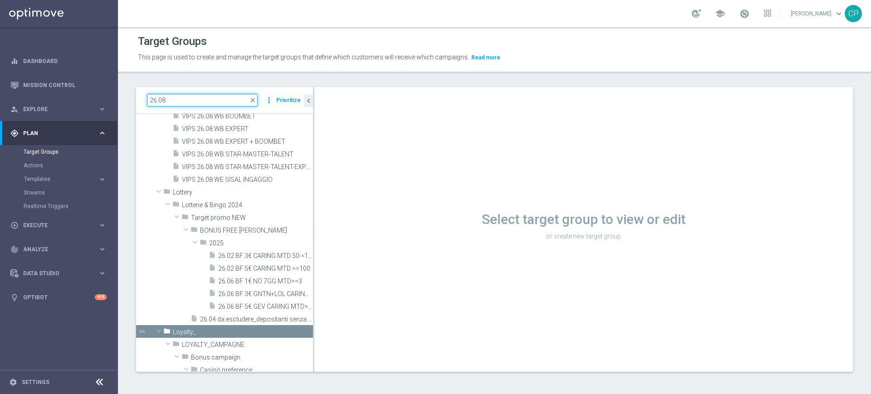
scroll to position [33, 0]
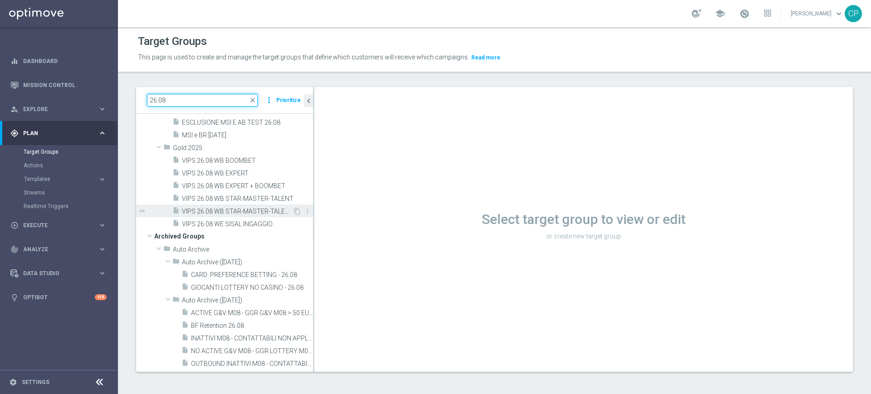
type input "26.08"
click at [232, 210] on span "VIPS 26.08 WB STAR-MASTER-TALENT-EXPERT-BOOMBET" at bounding box center [237, 212] width 111 height 8
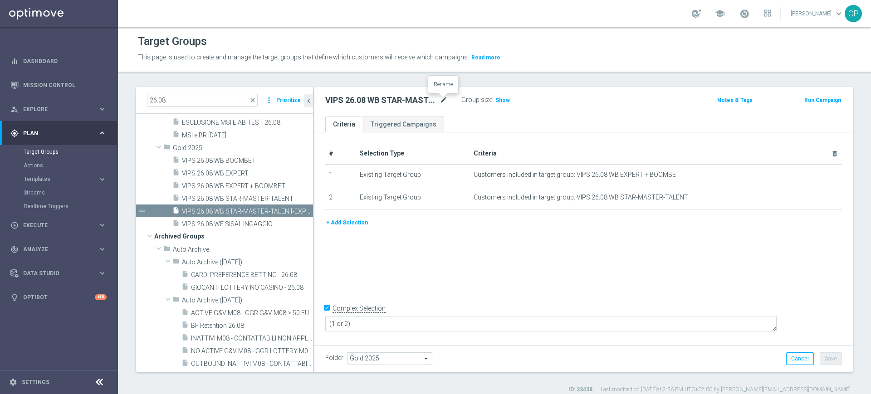
click at [446, 101] on icon "mode_edit" at bounding box center [443, 100] width 8 height 11
click at [492, 102] on div "Group size : Show" at bounding box center [506, 99] width 91 height 11
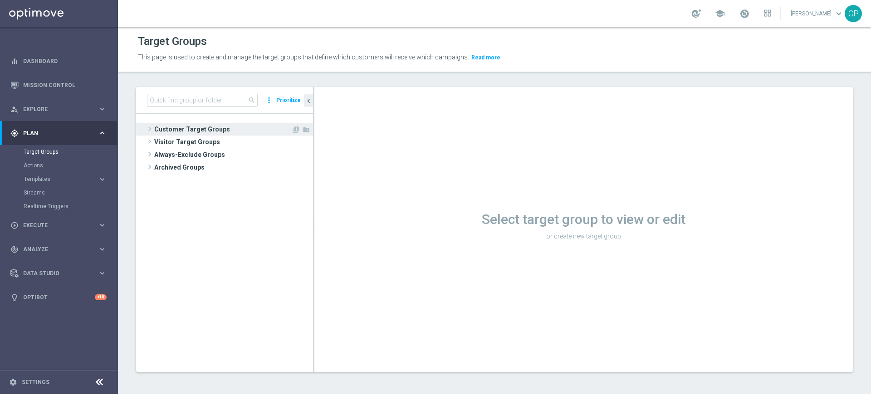
click at [201, 130] on span "Customer Target Groups" at bounding box center [222, 129] width 137 height 13
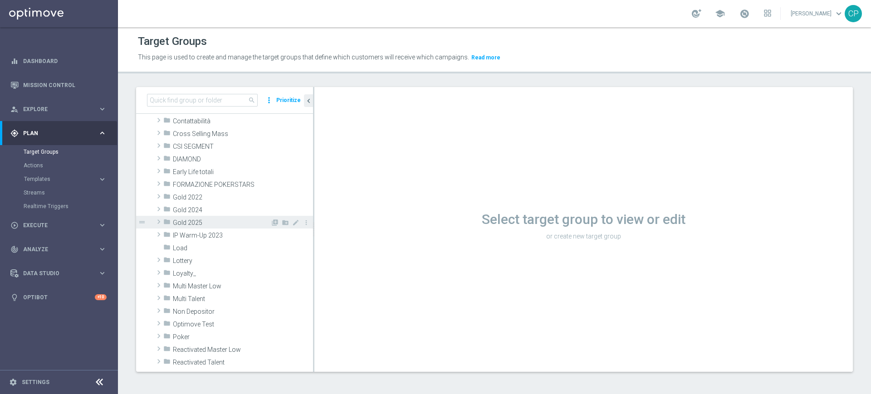
scroll to position [98, 0]
click at [192, 272] on span "Loyalty_" at bounding box center [243, 273] width 140 height 8
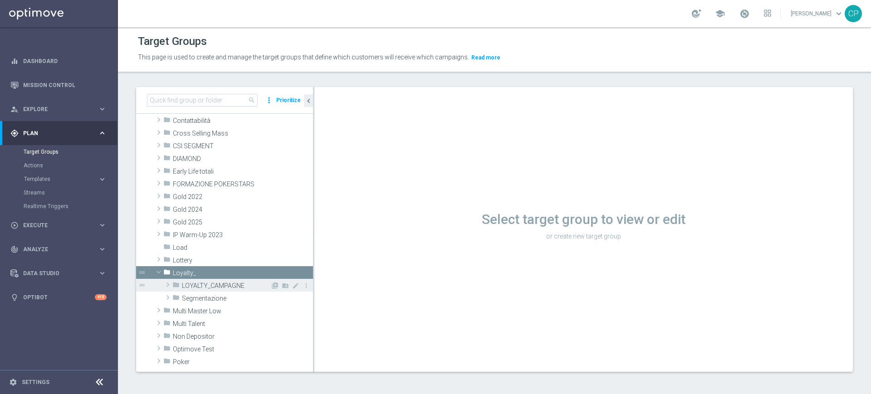
click at [193, 282] on span "LOYALTY_CAMPAGNE" at bounding box center [226, 286] width 88 height 8
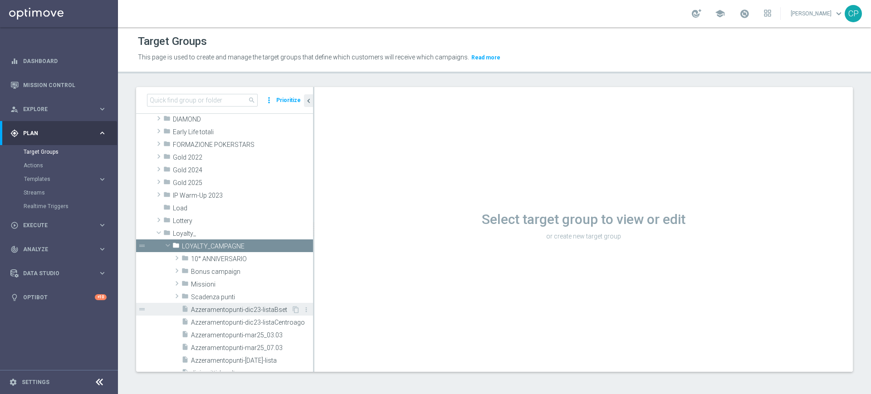
scroll to position [142, 0]
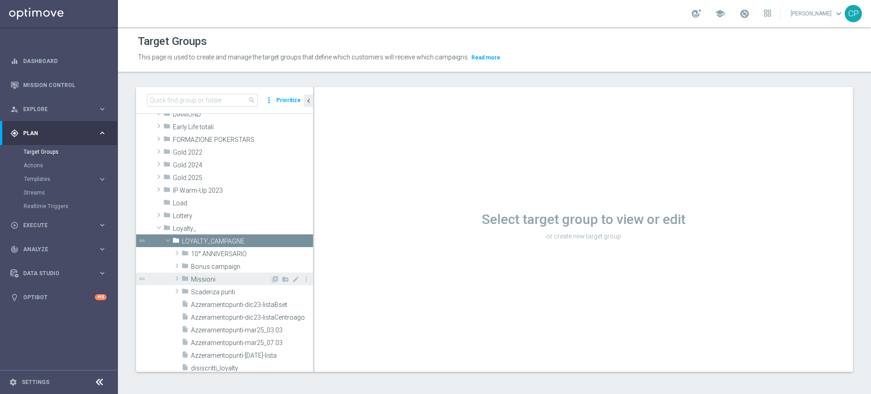
click at [216, 280] on span "Missioni" at bounding box center [230, 280] width 79 height 8
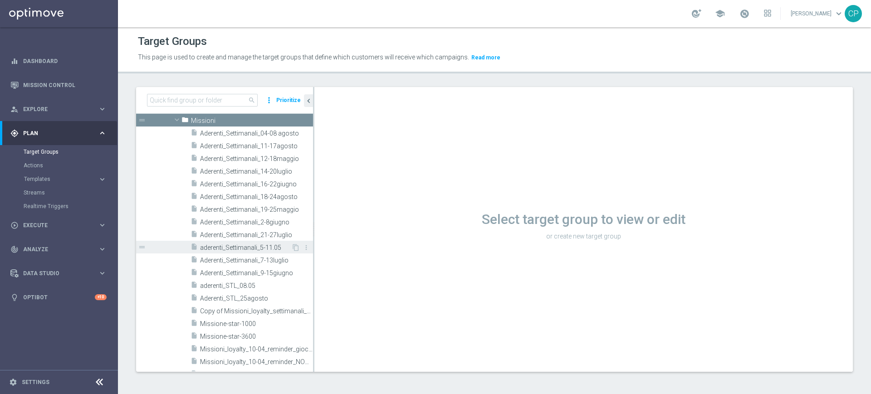
scroll to position [308, 0]
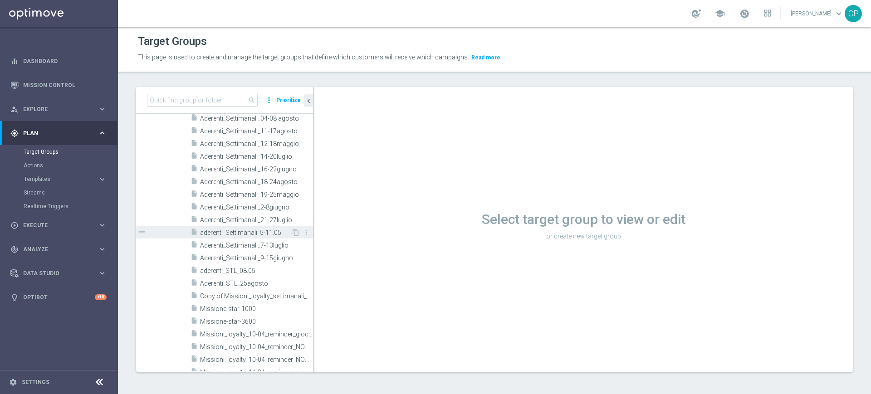
click at [242, 292] on span "Copy of Missioni_loyalty_settimanali_18-24agost" at bounding box center [256, 296] width 113 height 8
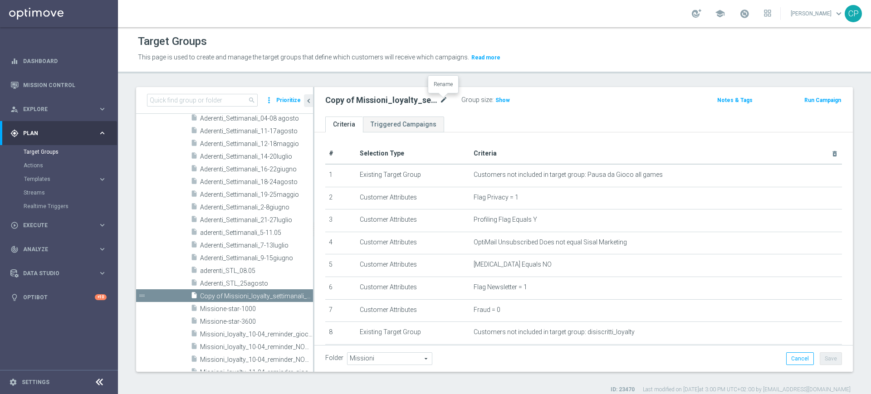
click at [443, 98] on icon "mode_edit" at bounding box center [443, 100] width 8 height 11
click at [334, 100] on input "Copy of Missioni_loyalty_settimanali_18-24agost" at bounding box center [386, 101] width 122 height 13
drag, startPoint x: 409, startPoint y: 101, endPoint x: 479, endPoint y: 99, distance: 69.8
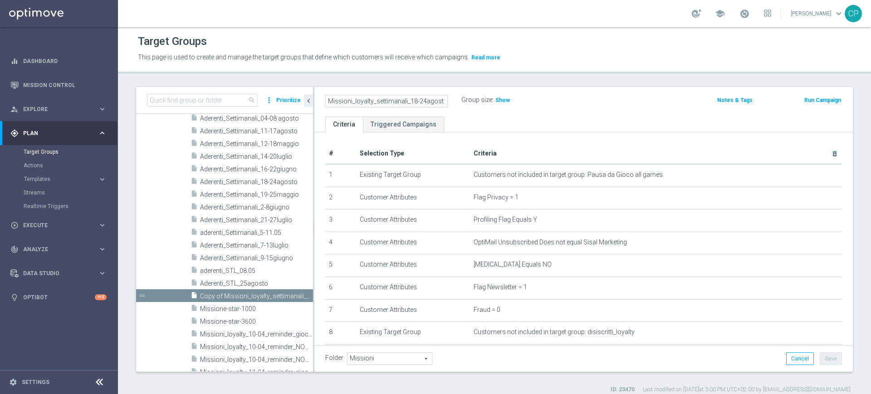
click at [479, 99] on div "Missioni_loyalty_settimanali_18-24agost Group size : Show" at bounding box center [494, 101] width 353 height 14
type input "Missioni_loyalty_settimanali_25agosto"
click at [538, 118] on ul "Criteria Triggered Campaigns" at bounding box center [583, 125] width 538 height 16
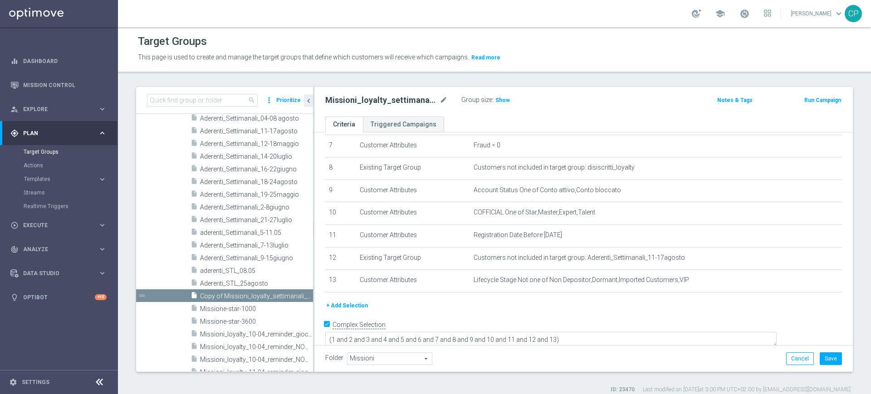
scroll to position [170, 0]
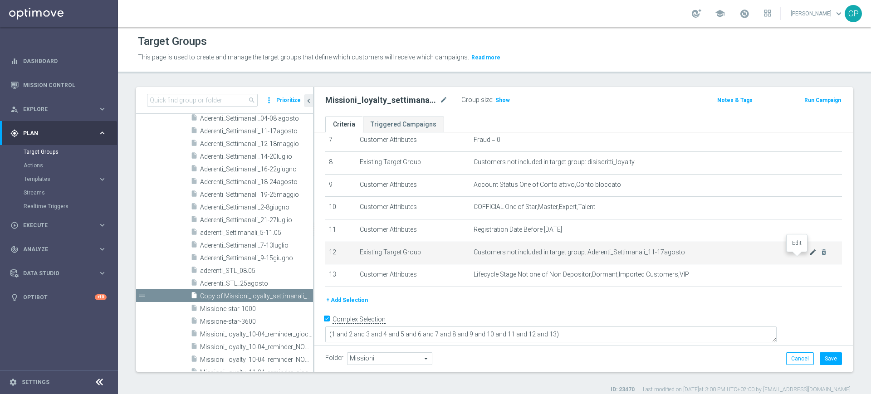
click at [809, 256] on icon "mode_edit" at bounding box center [812, 251] width 7 height 7
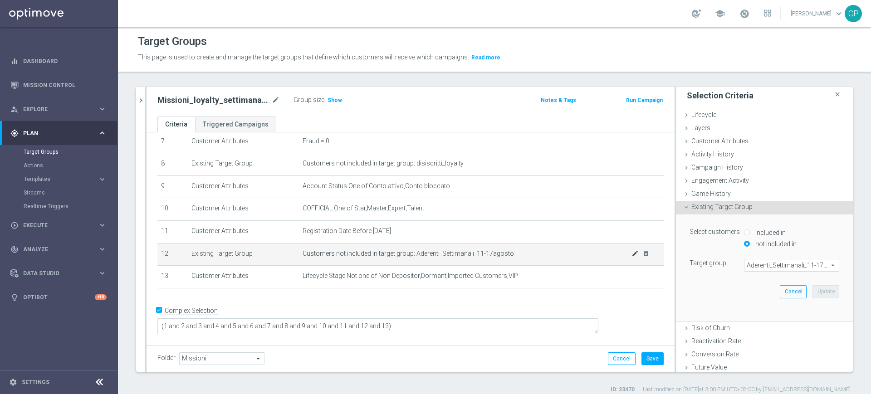
scroll to position [160, 0]
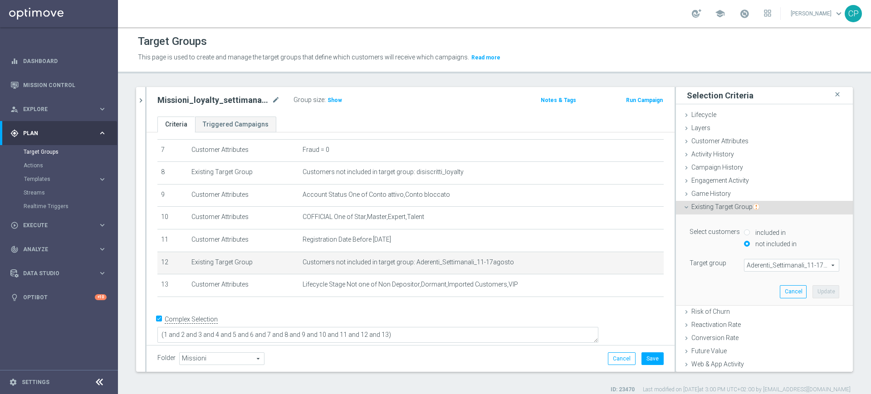
click at [791, 265] on span "Aderenti_Settimanali_11-17agosto" at bounding box center [791, 265] width 94 height 12
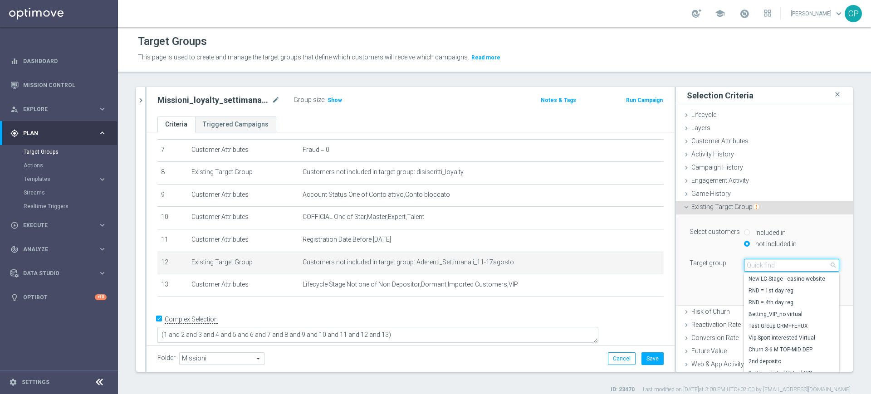
click at [791, 265] on input "search" at bounding box center [791, 265] width 95 height 13
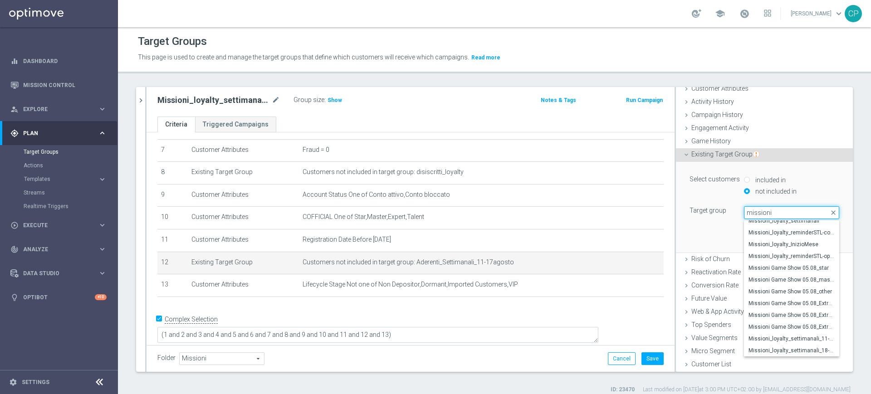
click at [750, 211] on input "missioni" at bounding box center [791, 212] width 95 height 13
type input "aderenti"
click at [795, 336] on span "Aderenti_Settimanali_18-24agosto" at bounding box center [791, 338] width 86 height 7
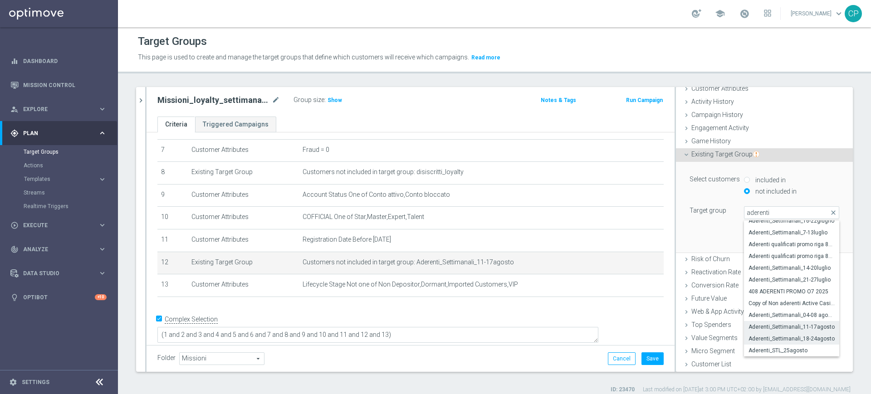
type input "Aderenti_Settimanali_18-24agosto"
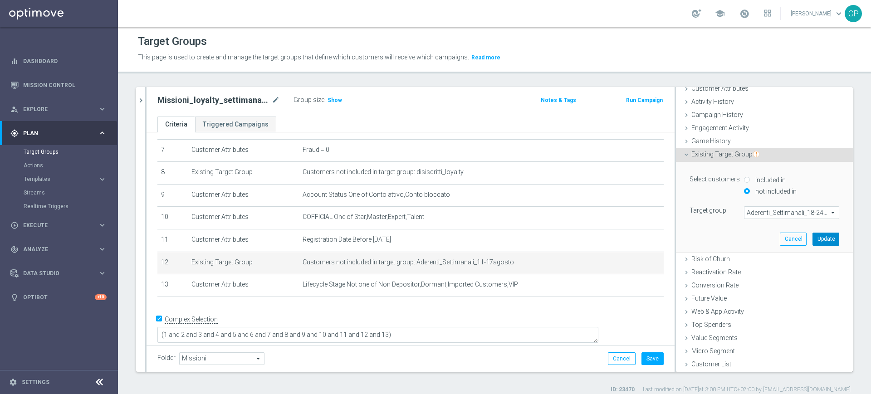
click at [814, 237] on button "Update" at bounding box center [825, 239] width 27 height 13
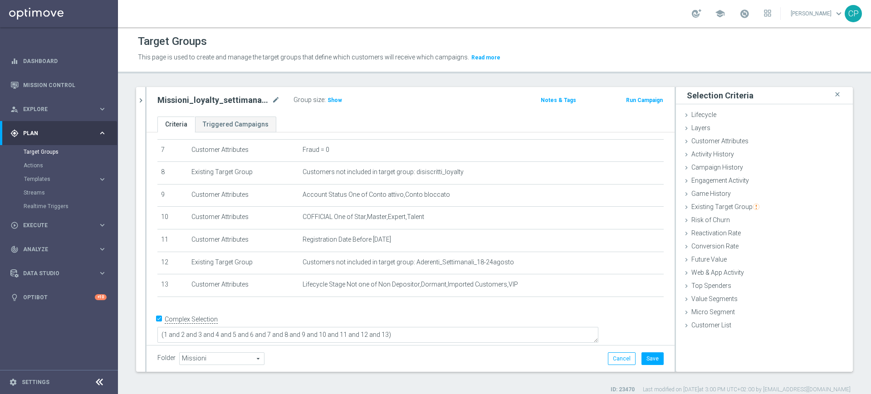
scroll to position [8, 0]
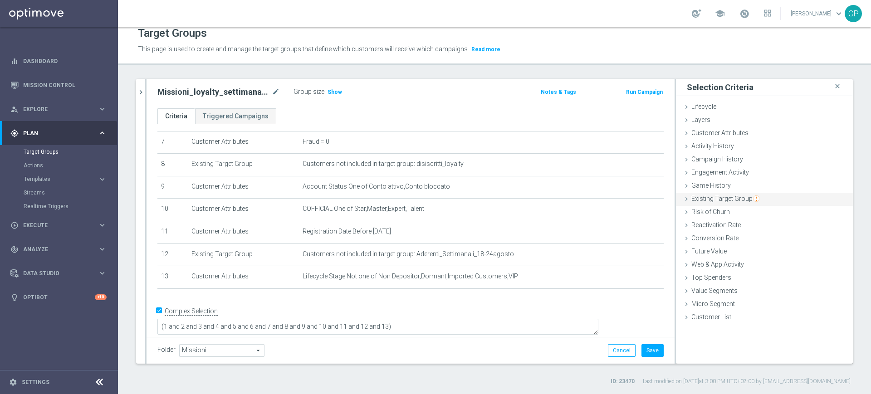
click at [691, 195] on span "Existing Target Group" at bounding box center [725, 198] width 68 height 7
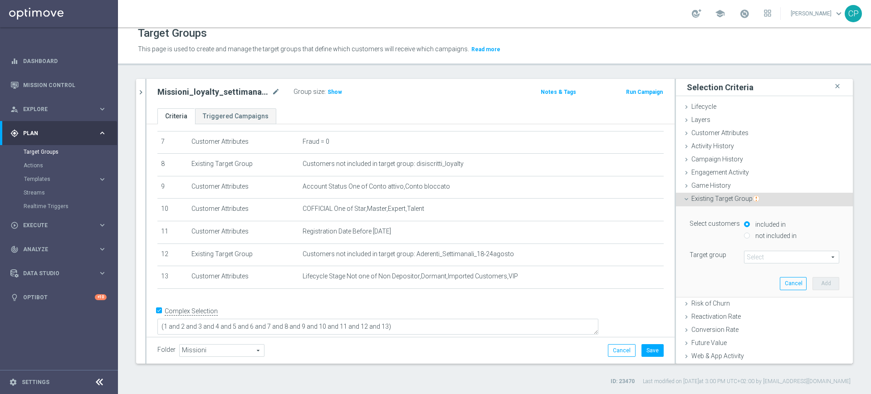
click at [753, 234] on label "not included in" at bounding box center [775, 236] width 44 height 8
click at [749, 234] on input "not included in" at bounding box center [747, 236] width 6 height 6
radio input "true"
click at [744, 257] on span at bounding box center [791, 257] width 94 height 12
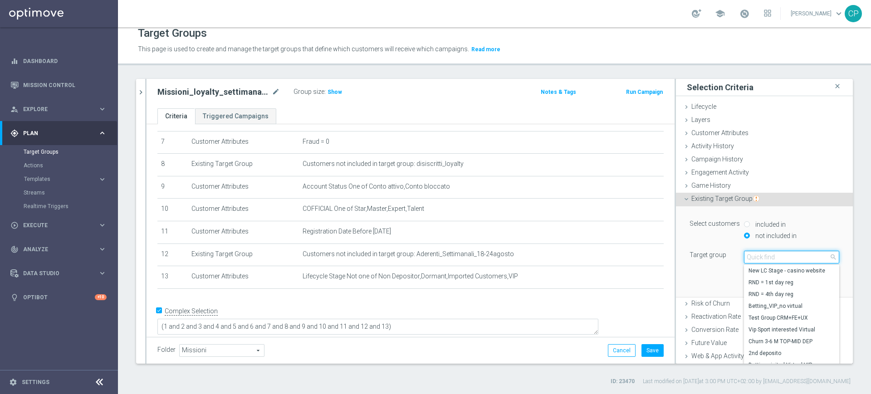
click at [744, 257] on input "search" at bounding box center [791, 257] width 95 height 13
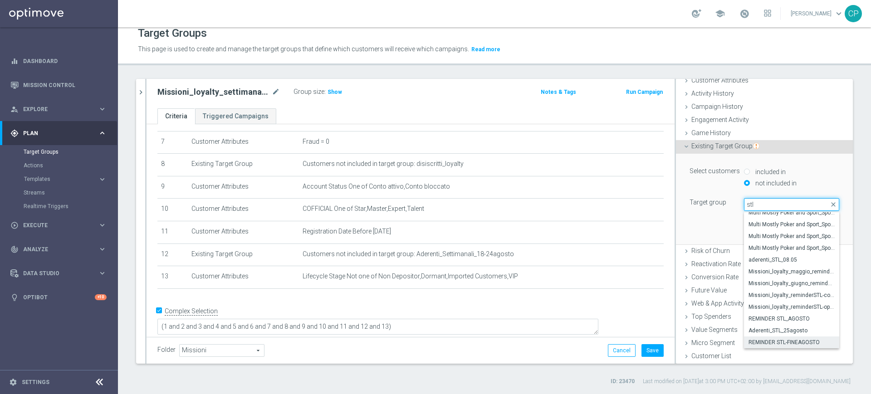
type input "stl"
click at [780, 341] on span "REMINDER STL-FINEAGOSTO" at bounding box center [791, 342] width 86 height 7
type input "REMINDER STL-FINEAGOSTO"
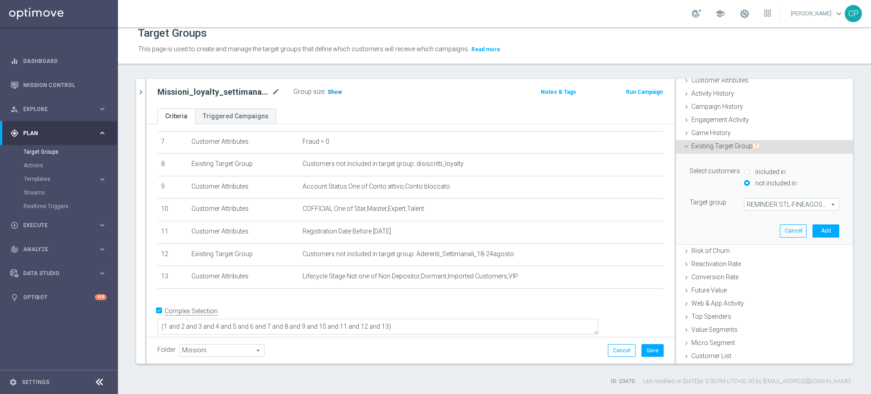
click at [331, 93] on span "Show" at bounding box center [334, 92] width 15 height 6
click at [812, 227] on button "Add" at bounding box center [825, 230] width 27 height 13
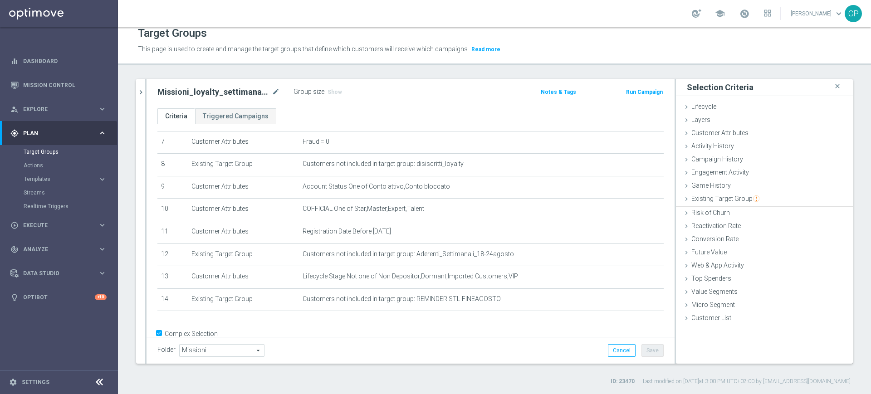
scroll to position [170, 0]
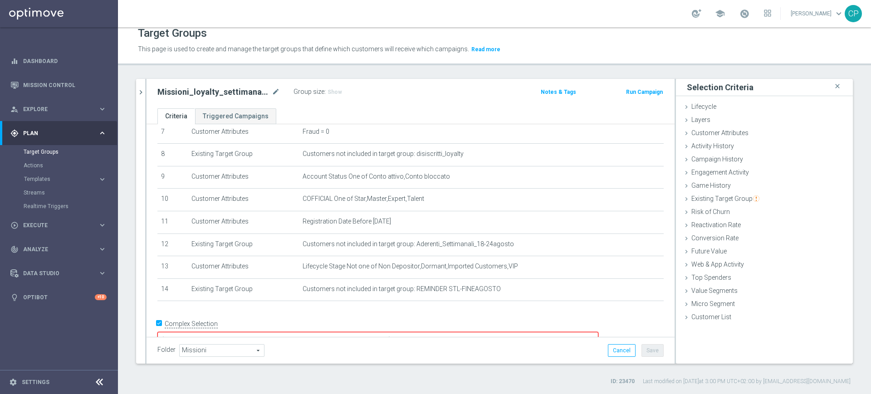
click at [449, 332] on textarea "(1 and 2 and 3 and 4 and 5 and 6 and 7 and 8 and 9 and 10 and 11 and 12 and 13)" at bounding box center [377, 340] width 441 height 16
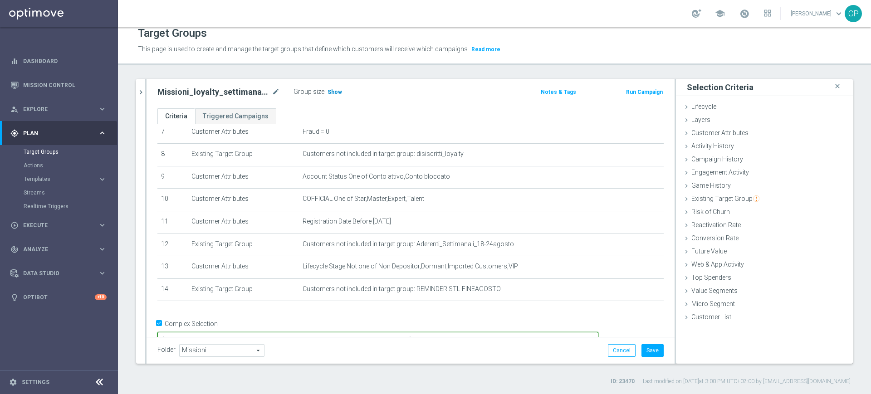
type textarea "(1 and 2 and 3 and 4 and 5 and 6 and 7 and 8 and 9 and 10 and 11 and 12 and 13 …"
click at [331, 95] on h3 "Show" at bounding box center [334, 92] width 16 height 10
click at [645, 349] on button "Save" at bounding box center [652, 350] width 22 height 13
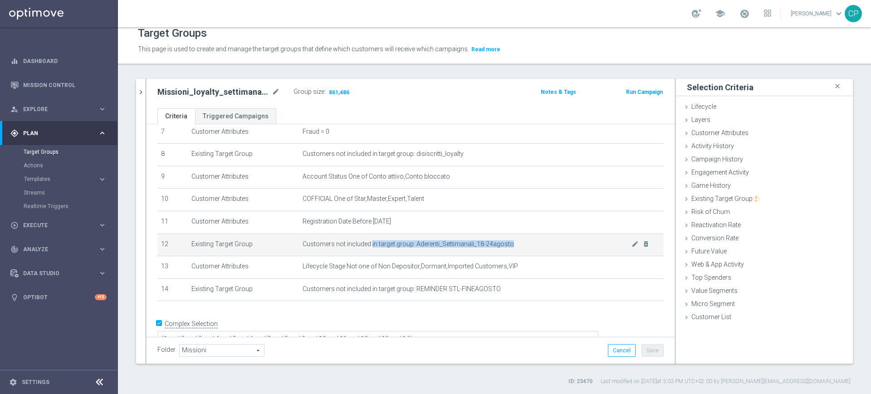
drag, startPoint x: 365, startPoint y: 250, endPoint x: 527, endPoint y: 246, distance: 162.4
click at [527, 246] on span "Customers not included in target group: Aderenti_Settimanali_18-24agosto" at bounding box center [466, 244] width 329 height 8
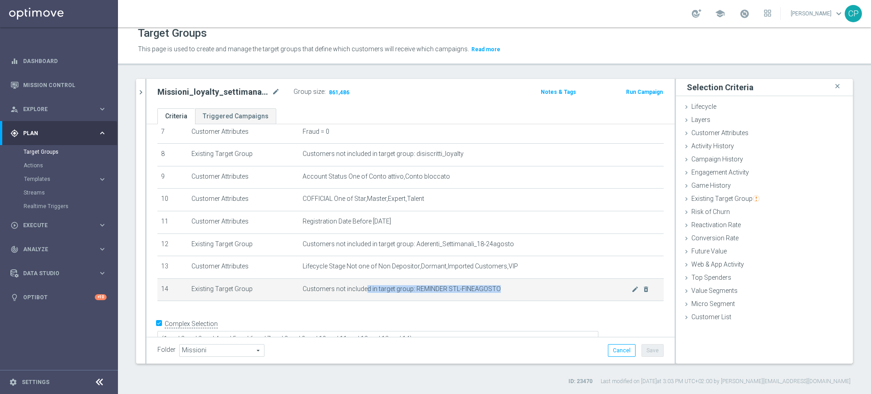
drag, startPoint x: 362, startPoint y: 297, endPoint x: 495, endPoint y: 298, distance: 132.9
click at [495, 298] on td "Customers not included in target group: REMINDER STL-FINEAGOSTO mode_edit delet…" at bounding box center [481, 289] width 365 height 23
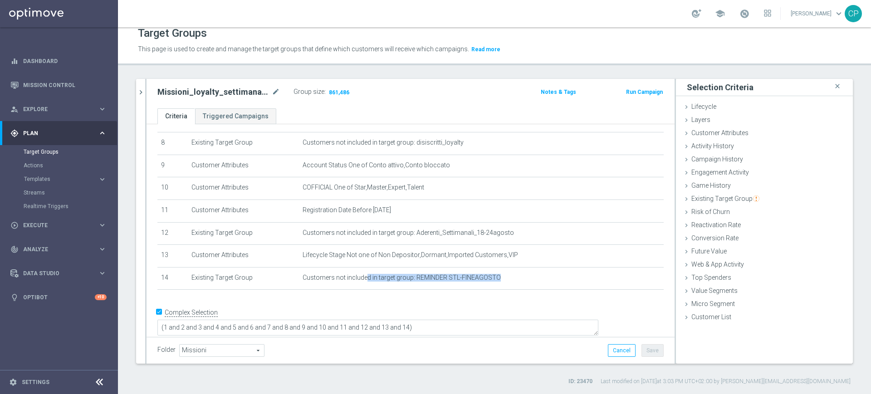
scroll to position [183, 0]
click at [535, 327] on form "Complex Selection (1 and 2 and 3 and 4 and 5 and 6 and 7 and 8 and 9 and 10 and…" at bounding box center [410, 324] width 506 height 42
click at [549, 354] on div "Folder Missioni Missioni arrow_drop_down search Cancel Save Saving..." at bounding box center [410, 350] width 506 height 13
click at [642, 348] on button "Save" at bounding box center [652, 350] width 22 height 13
click at [51, 227] on span "Execute" at bounding box center [60, 225] width 75 height 5
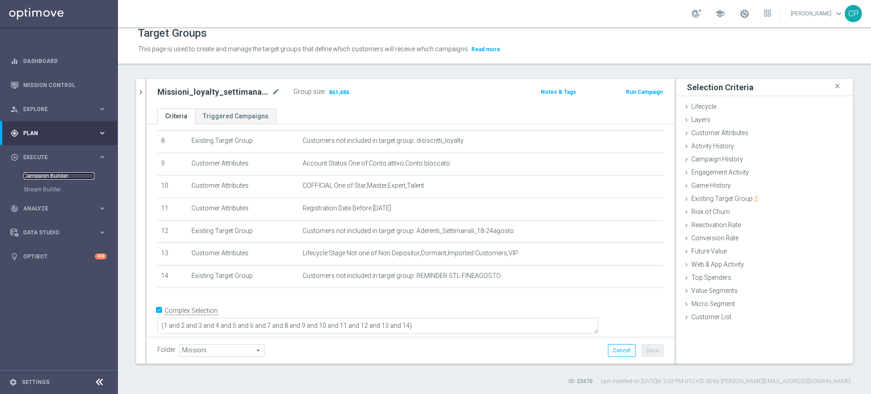
click at [54, 174] on link "Campaign Builder" at bounding box center [59, 175] width 71 height 7
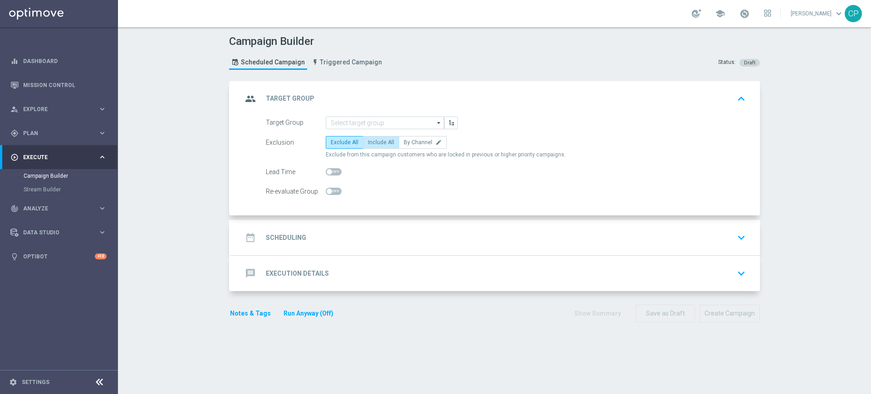
click at [380, 141] on span "Include All" at bounding box center [381, 142] width 26 height 6
click at [374, 141] on input "Include All" at bounding box center [371, 144] width 6 height 6
radio input "true"
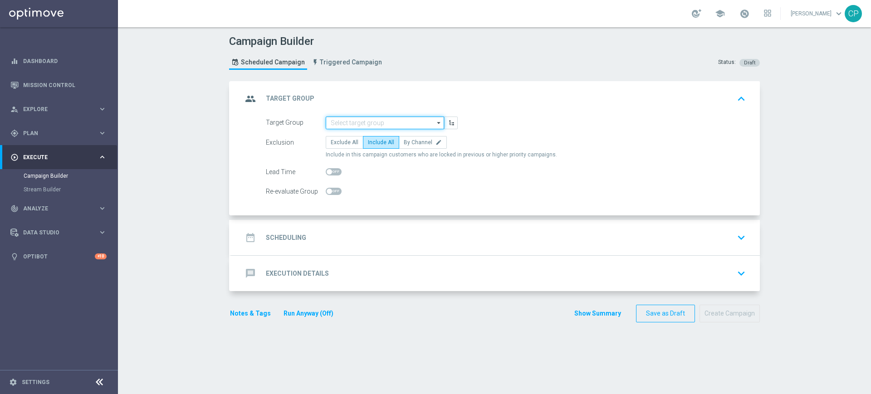
click at [377, 122] on input at bounding box center [385, 123] width 118 height 13
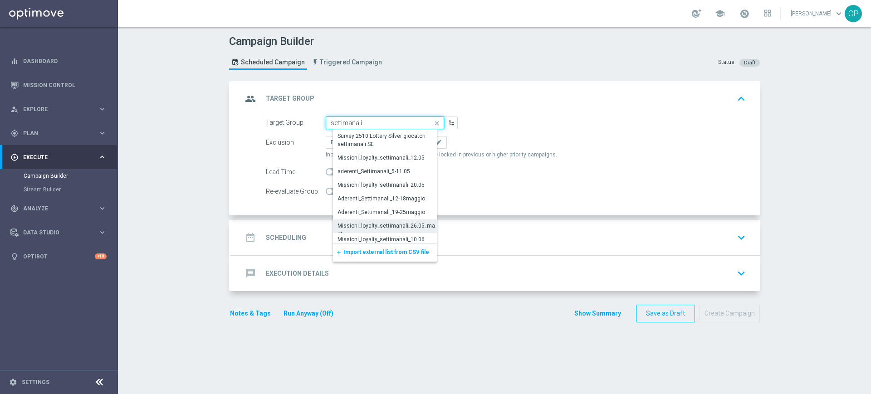
scroll to position [229, 0]
click at [377, 234] on div "Missioni_loyalty_settimanali_25agosto" at bounding box center [386, 236] width 97 height 8
type input "Missioni_loyalty_settimanali_25agosto"
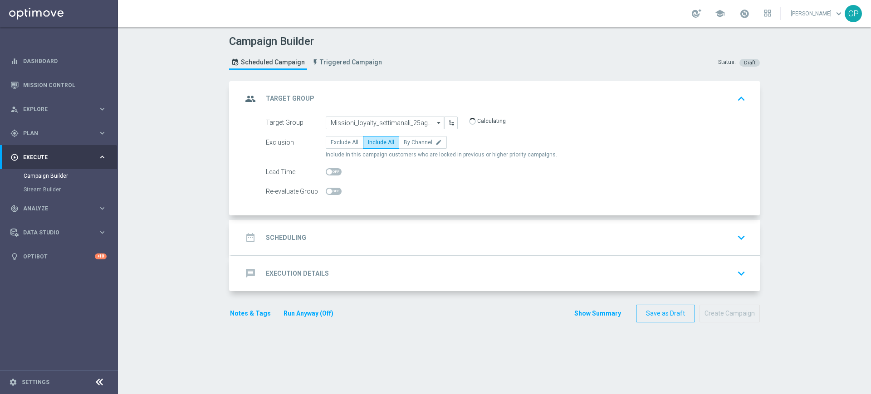
click at [303, 247] on div "date_range Scheduling keyboard_arrow_down" at bounding box center [495, 237] width 528 height 35
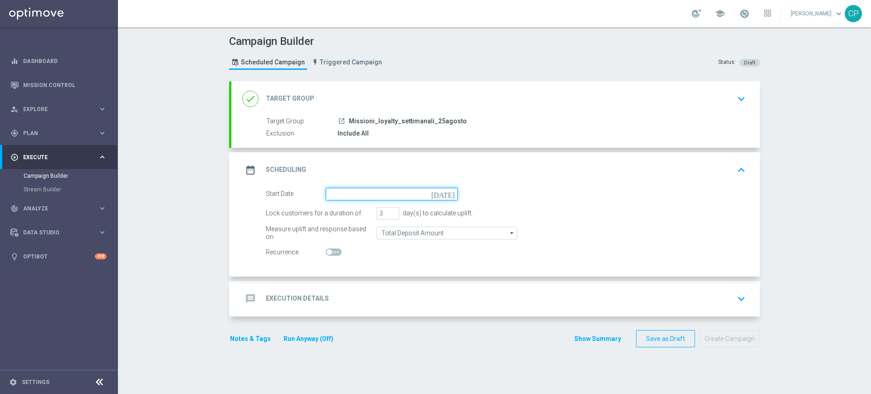
click at [359, 195] on input at bounding box center [392, 194] width 132 height 13
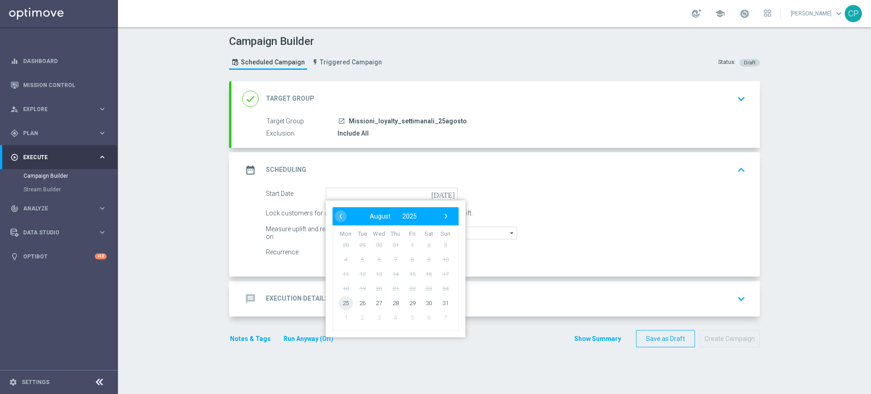
click at [342, 303] on span "25" at bounding box center [345, 303] width 15 height 15
type input "[DATE]"
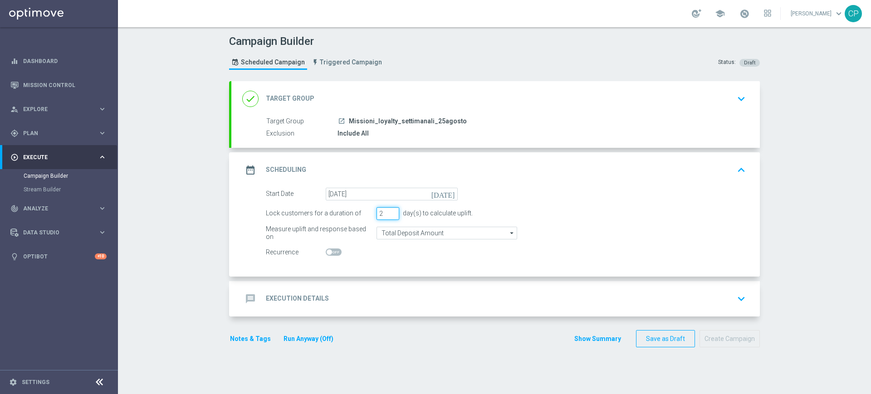
click at [389, 216] on input "2" at bounding box center [387, 213] width 23 height 13
type input "1"
click at [389, 216] on input "1" at bounding box center [387, 213] width 23 height 13
click at [369, 265] on div "Start Date [DATE] [DATE] Lock customers for a duration of 1 day(s) to calculate…" at bounding box center [495, 232] width 528 height 89
click at [361, 300] on div "message Execution Details keyboard_arrow_down" at bounding box center [495, 298] width 506 height 17
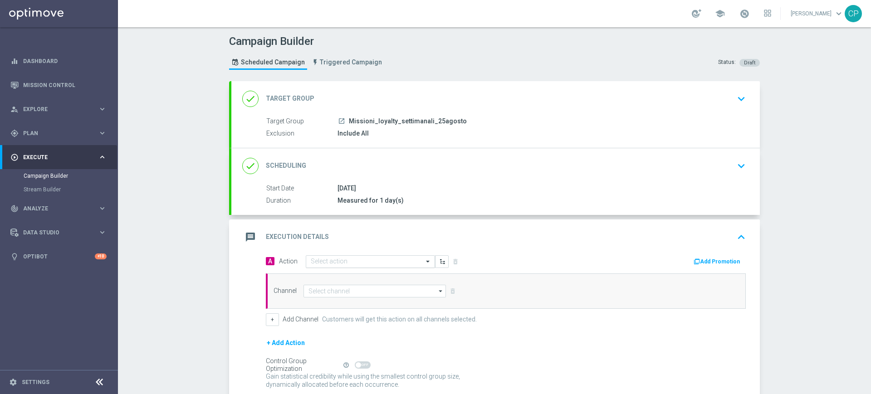
click at [356, 261] on input "text" at bounding box center [361, 262] width 101 height 8
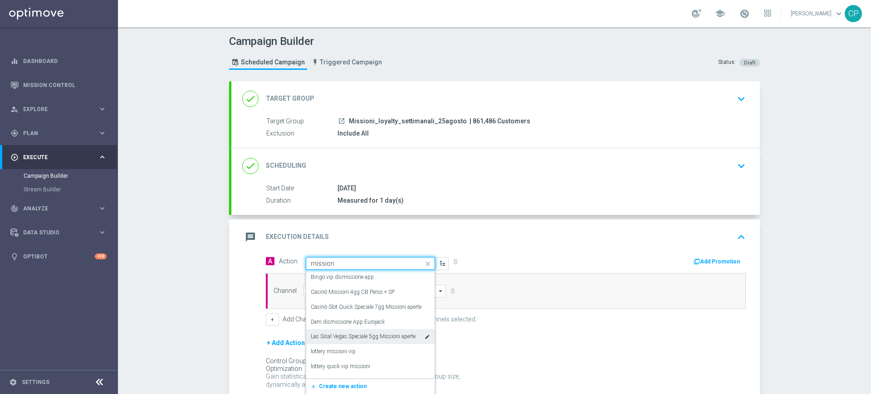
type input "missioni"
click at [336, 349] on label "Loyalty-missioni" at bounding box center [330, 352] width 39 height 8
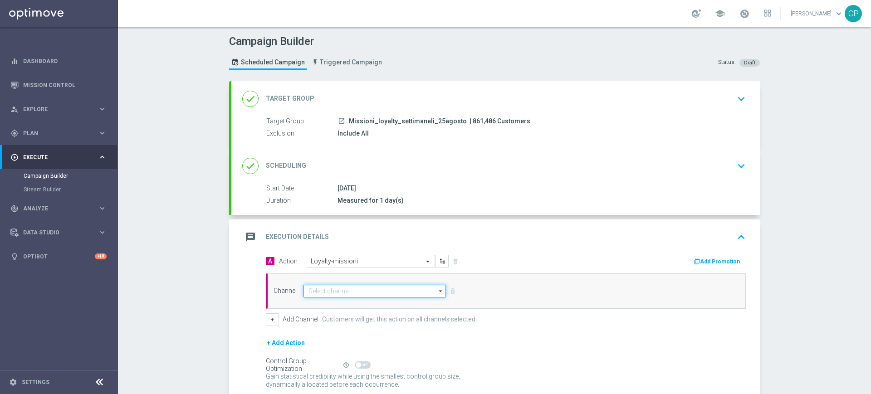
click at [345, 294] on input at bounding box center [374, 291] width 142 height 13
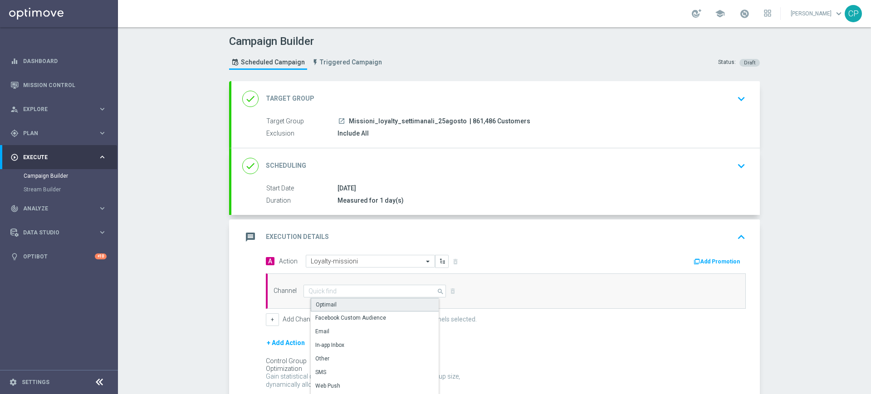
click at [332, 303] on div "Optimail" at bounding box center [378, 305] width 135 height 14
type input "Optimail"
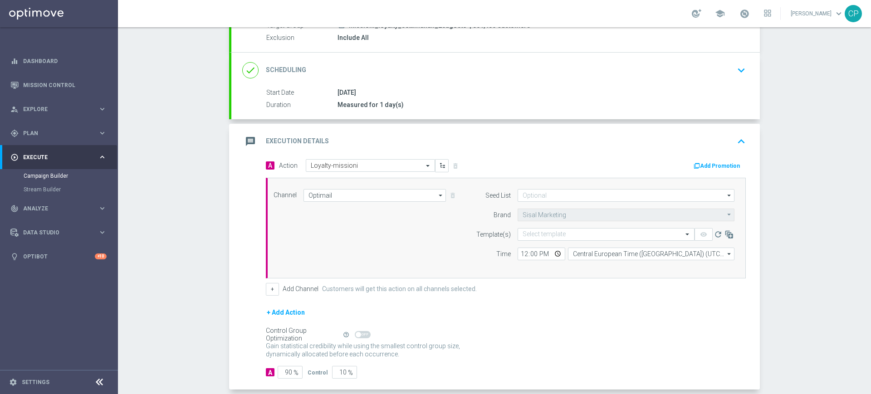
scroll to position [97, 0]
click at [550, 234] on input "text" at bounding box center [596, 234] width 149 height 8
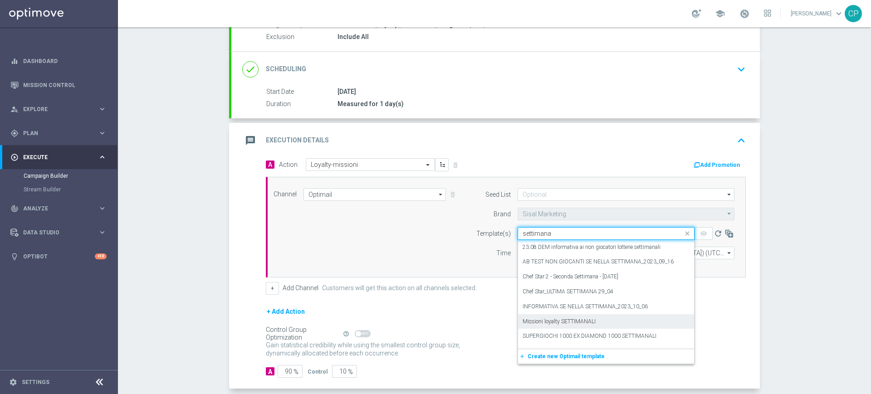
click at [556, 318] on label "Missioni loyalty SETTIMANALI" at bounding box center [558, 322] width 73 height 8
type input "settimana"
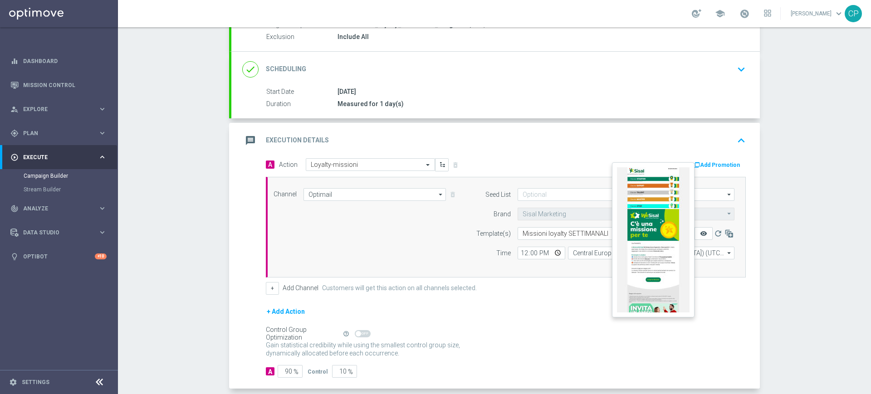
click at [700, 230] on icon "remove_red_eye" at bounding box center [703, 233] width 7 height 7
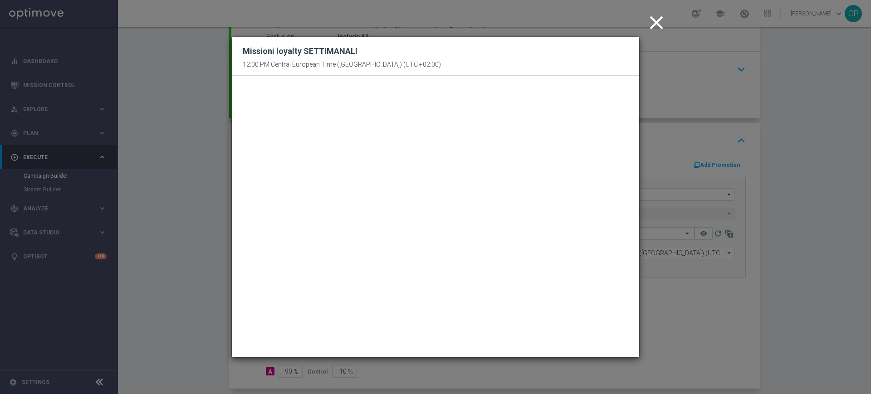
click at [658, 23] on icon "close" at bounding box center [656, 22] width 23 height 23
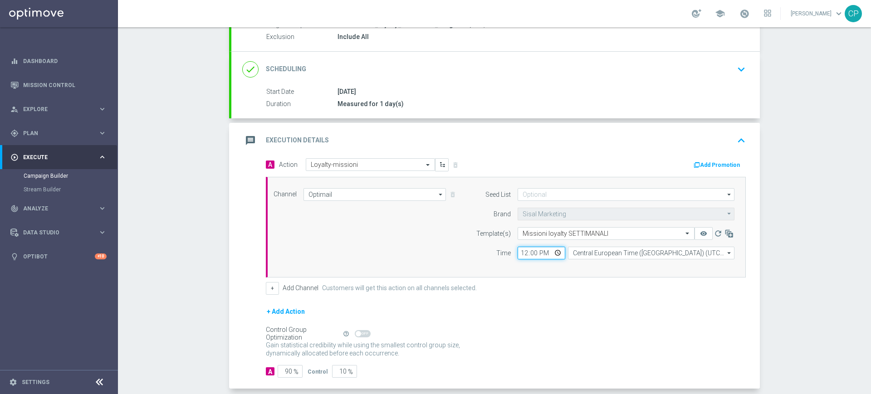
click at [519, 255] on input "12:00" at bounding box center [541, 253] width 48 height 13
type input "20:30"
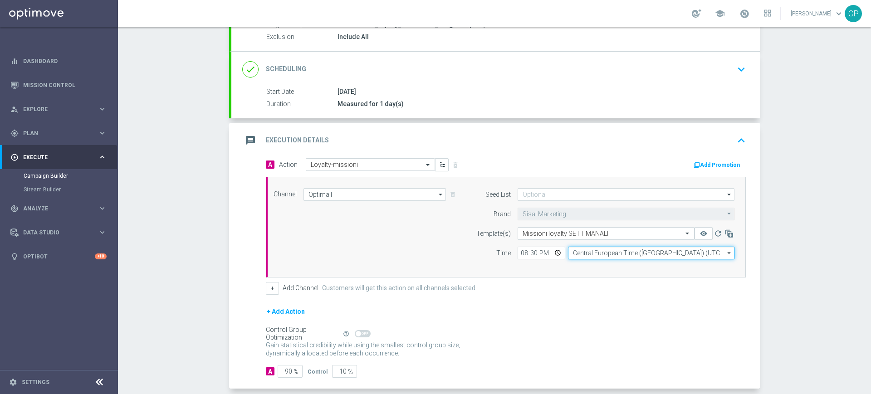
click at [623, 257] on input "Central European Time ([GEOGRAPHIC_DATA]) (UTC +02:00)" at bounding box center [651, 253] width 166 height 13
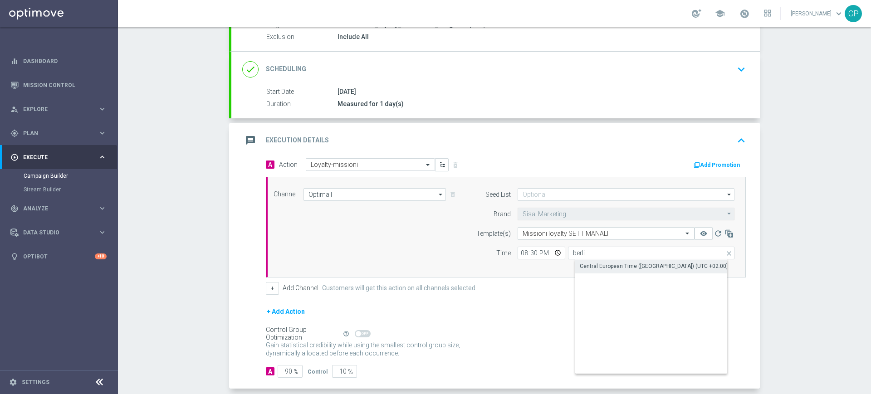
click at [604, 268] on div "Central European Time ([GEOGRAPHIC_DATA]) (UTC +02:00)" at bounding box center [653, 266] width 148 height 8
type input "Central European Time ([GEOGRAPHIC_DATA]) (UTC +02:00)"
click at [335, 375] on input "10" at bounding box center [344, 371] width 25 height 13
type input "0"
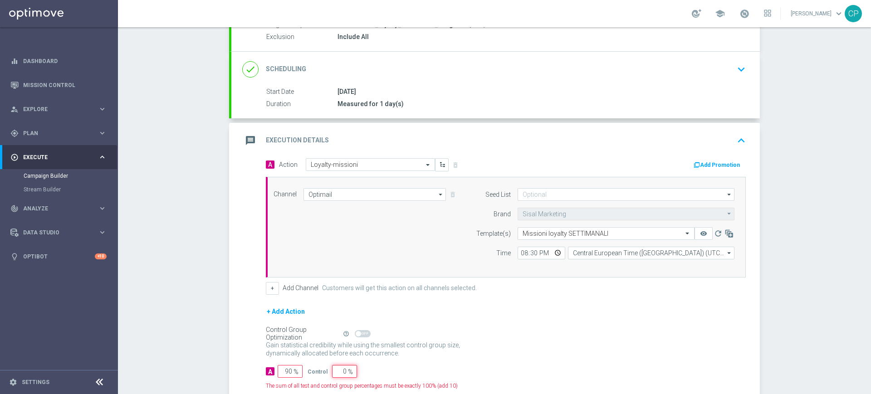
type input "100"
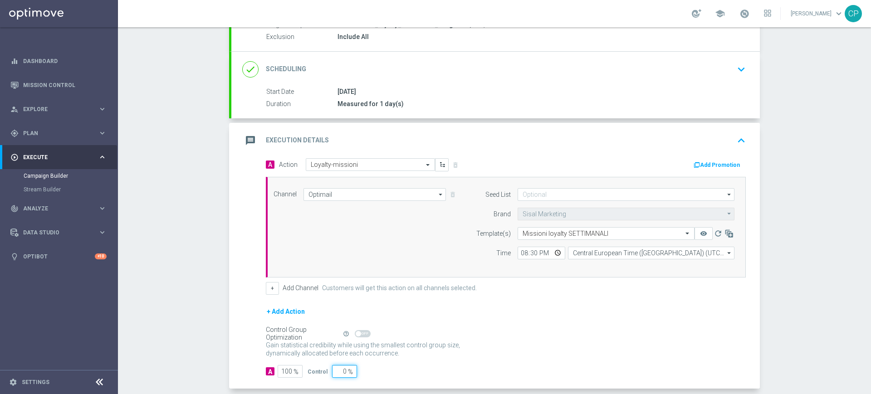
scroll to position [141, 0]
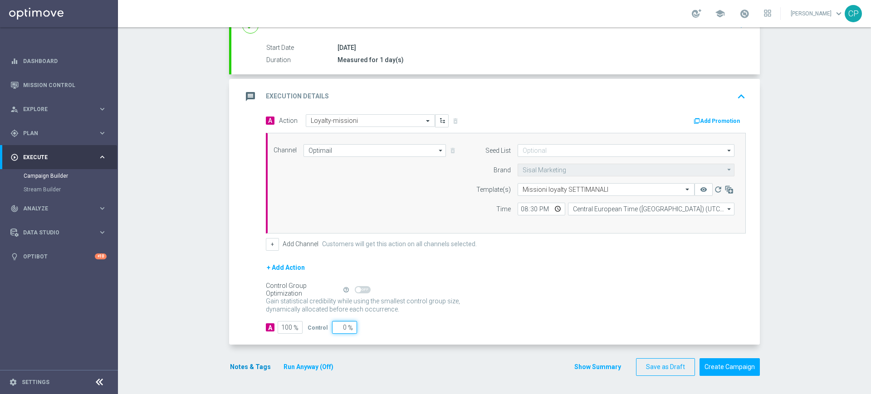
type input "0"
click at [253, 366] on button "Notes & Tags" at bounding box center [250, 366] width 43 height 11
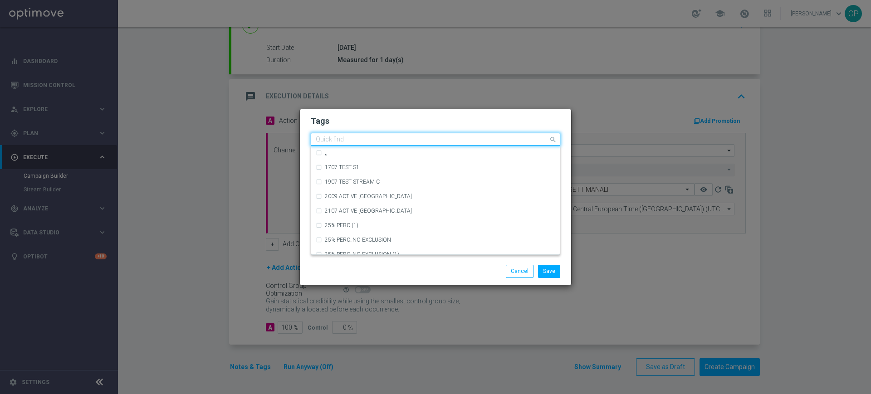
click at [361, 135] on div "Quick find" at bounding box center [429, 139] width 237 height 11
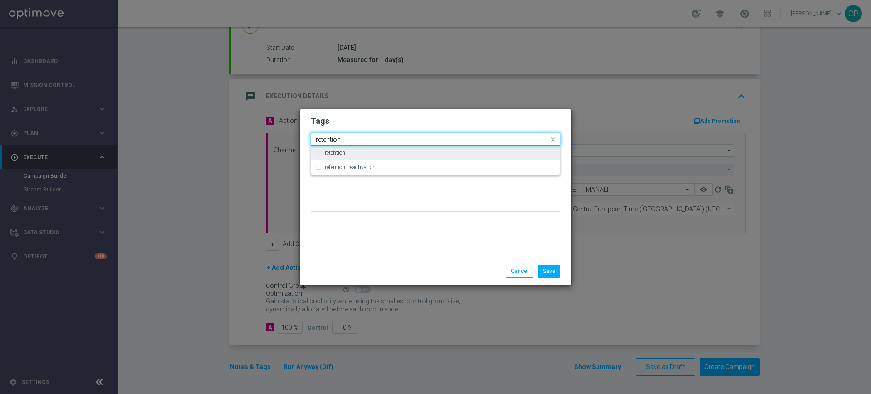
click at [355, 153] on div "retention" at bounding box center [440, 152] width 230 height 5
type input "retention"
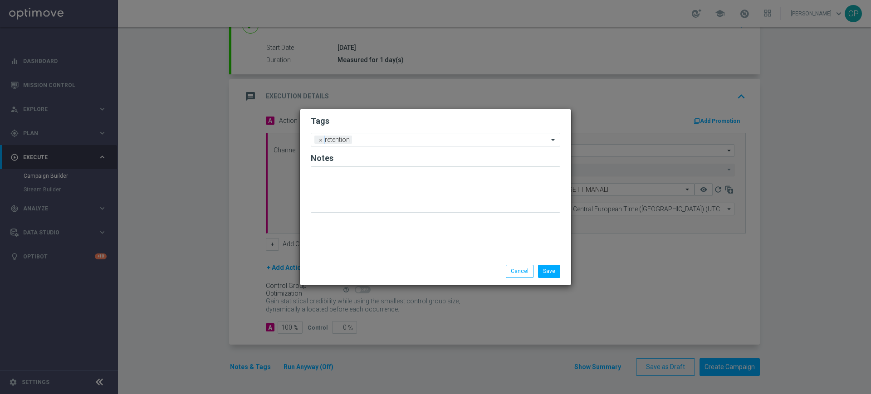
click at [309, 189] on div "Tags Add a new tag × retention Notes" at bounding box center [435, 183] width 271 height 149
click at [410, 135] on div "Add a new tag × retention" at bounding box center [429, 139] width 237 height 13
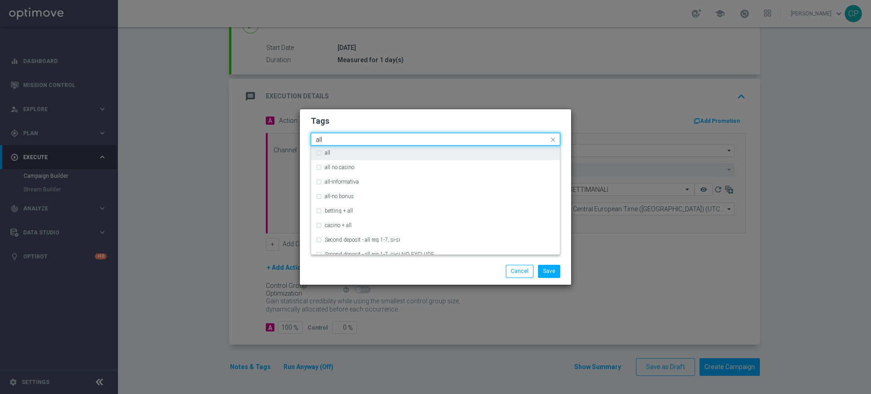
click at [342, 154] on div "all" at bounding box center [440, 152] width 230 height 5
type input "all"
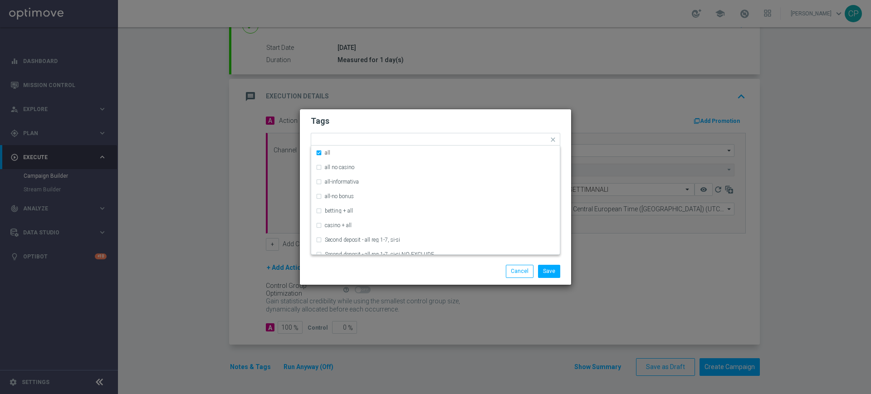
click at [341, 130] on form "Tags Quick find × retention × all all all no casino all-informativa all-no bonu…" at bounding box center [435, 165] width 249 height 105
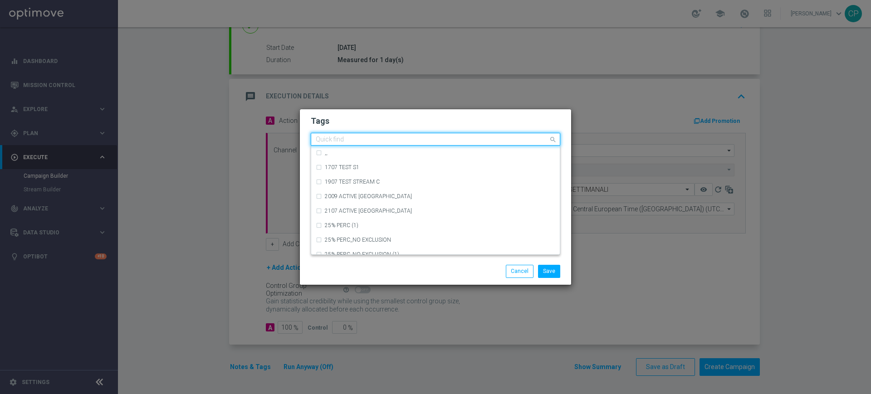
click at [391, 141] on input "text" at bounding box center [432, 140] width 233 height 8
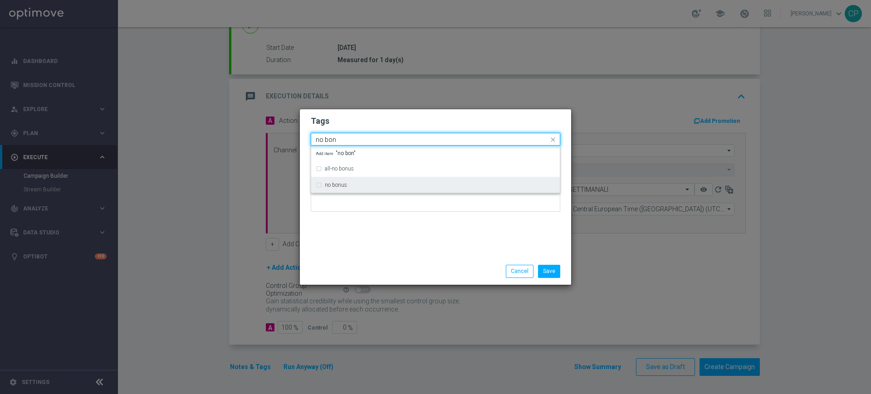
click at [338, 189] on div "no bonus" at bounding box center [435, 185] width 239 height 15
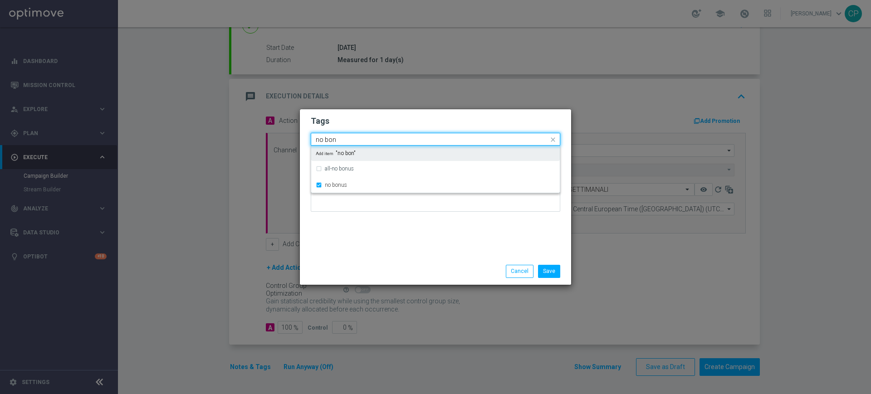
click at [368, 134] on div "Quick find × retention × all × no bonus no bon" at bounding box center [429, 139] width 237 height 11
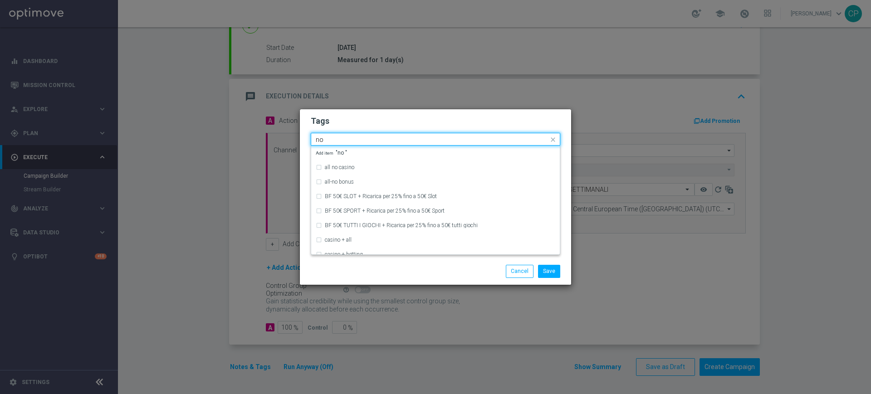
type input "n"
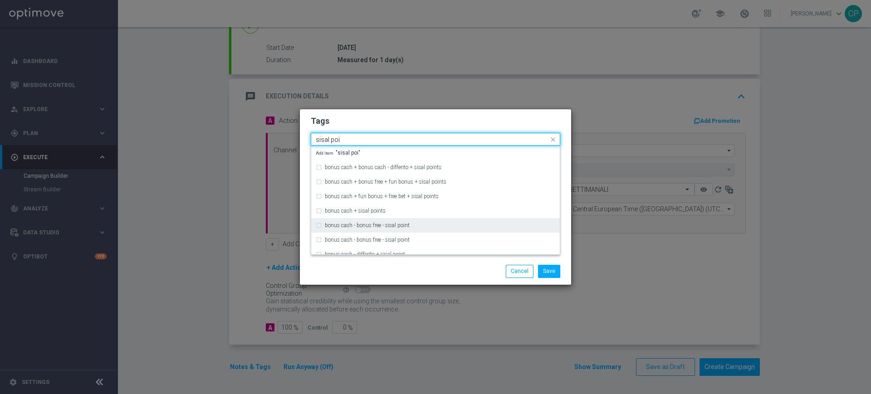
scroll to position [98, 0]
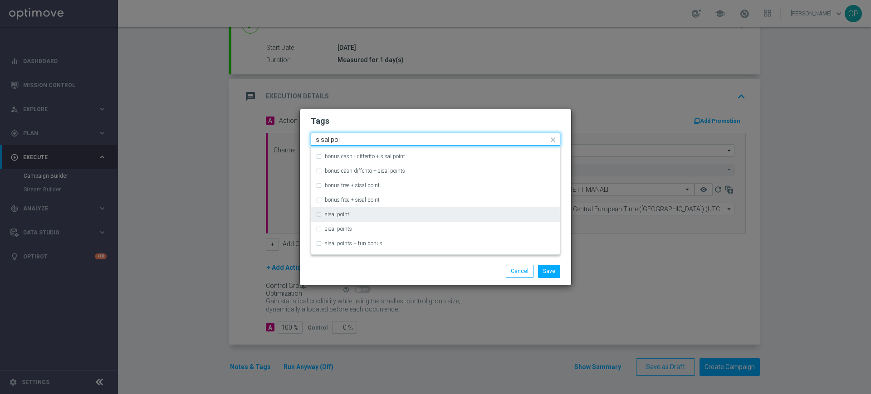
click at [332, 215] on label "sisal point" at bounding box center [337, 214] width 24 height 5
type input "sisal poi"
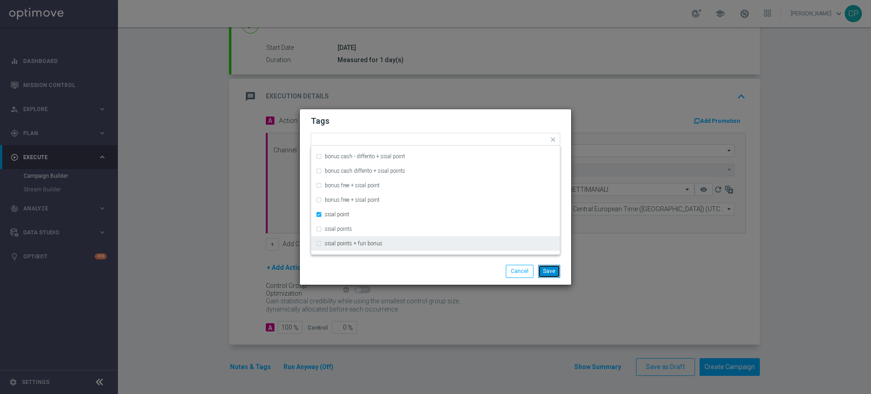
click at [546, 267] on button "Save" at bounding box center [549, 271] width 22 height 13
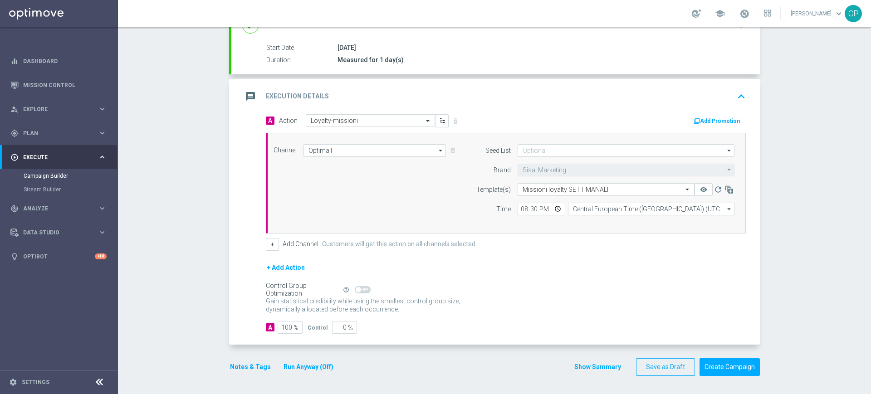
click at [303, 370] on button "Run Anyway (Off)" at bounding box center [308, 366] width 52 height 11
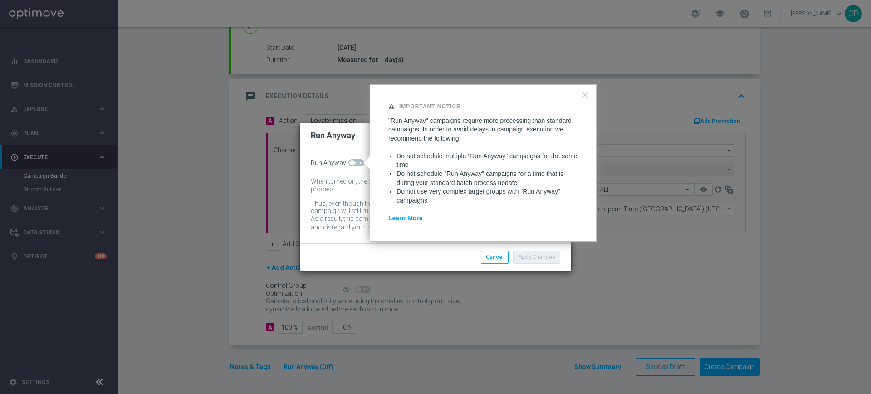
click at [359, 161] on span at bounding box center [356, 162] width 16 height 7
click at [359, 161] on input "checkbox" at bounding box center [356, 162] width 16 height 7
checkbox input "true"
click at [538, 263] on button "Apply Changes" at bounding box center [536, 257] width 47 height 13
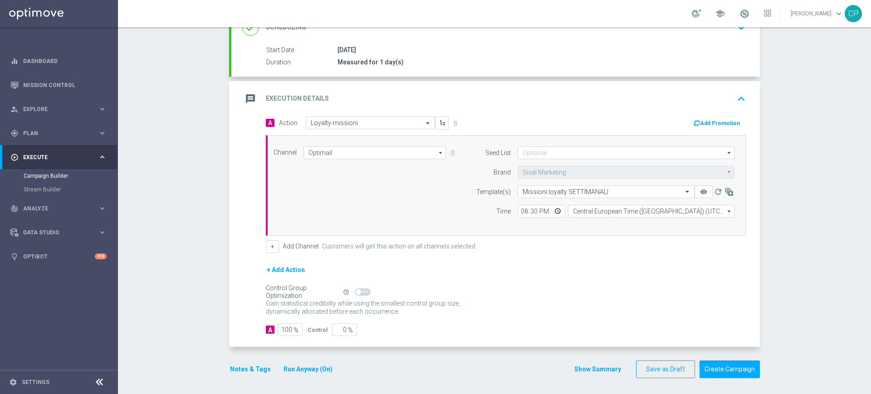
scroll to position [141, 0]
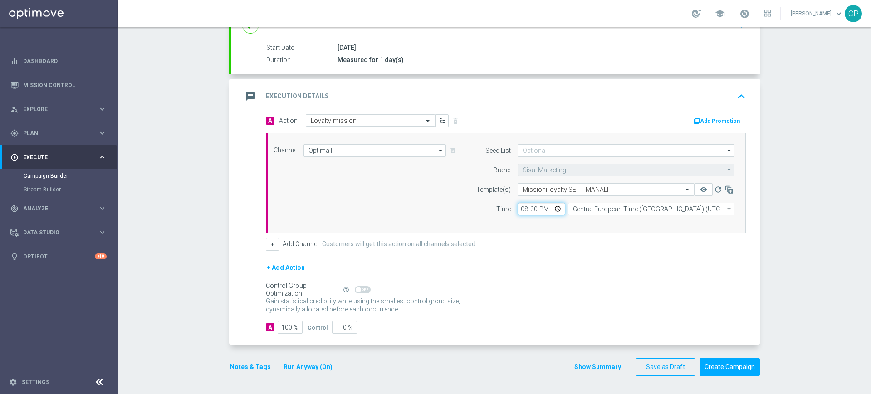
click at [527, 210] on input "20:30" at bounding box center [541, 209] width 48 height 13
type input "20:15"
click at [601, 278] on div "+ Add Action" at bounding box center [506, 273] width 480 height 23
click at [722, 363] on button "Create Campaign" at bounding box center [729, 367] width 60 height 18
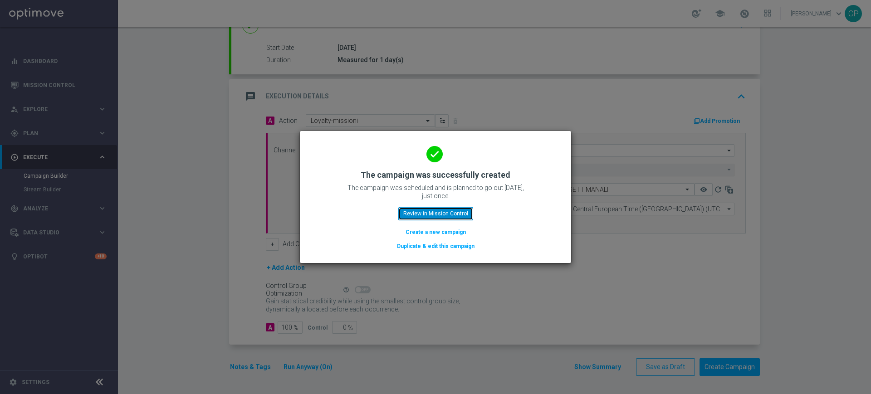
click at [421, 210] on button "Review in Mission Control" at bounding box center [435, 213] width 75 height 13
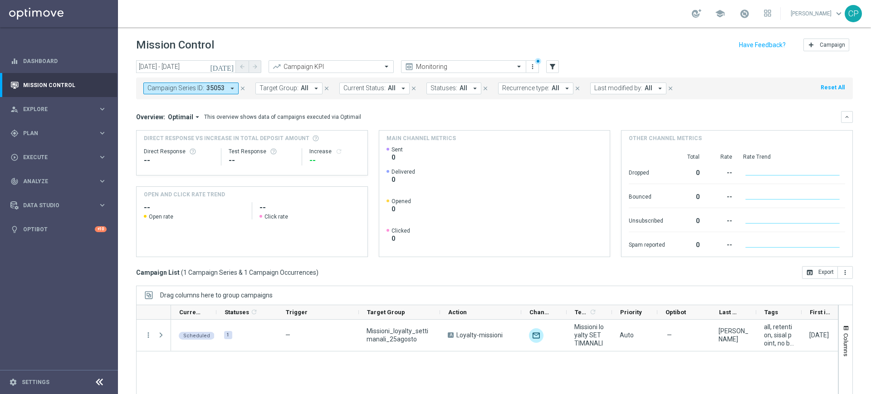
click at [240, 90] on icon "close" at bounding box center [242, 88] width 6 height 6
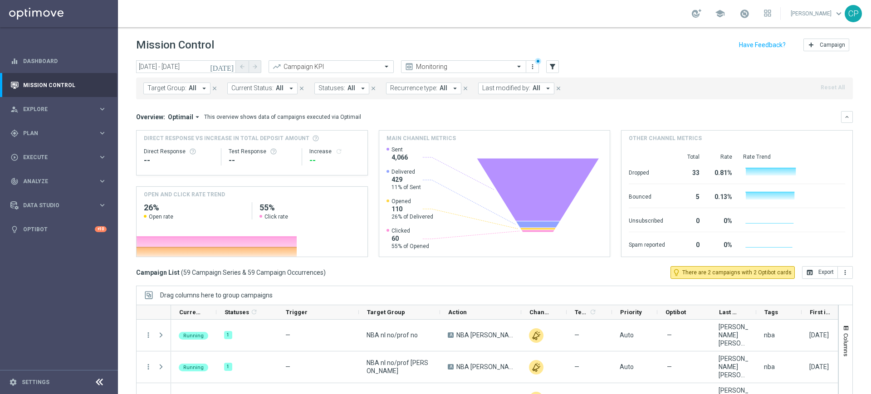
click at [521, 85] on span "Last modified by:" at bounding box center [506, 88] width 48 height 8
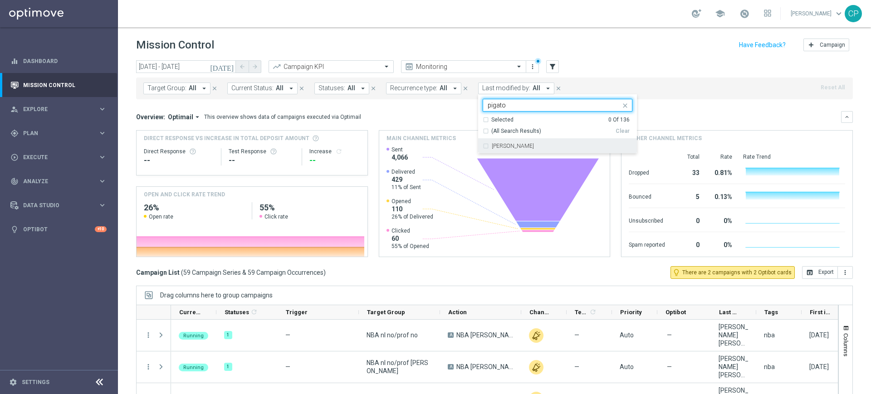
click at [504, 147] on label "[PERSON_NAME]" at bounding box center [512, 145] width 42 height 5
type input "pigato"
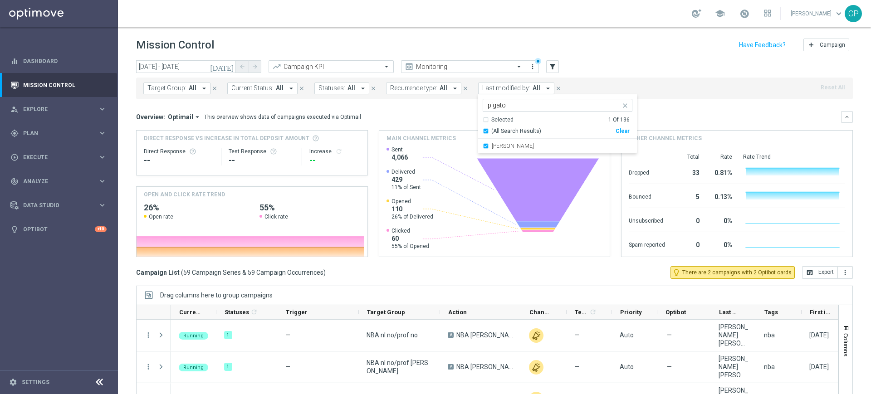
click at [672, 108] on mini-dashboard "Overview: Optimail arrow_drop_down This overview shows data of campaigns execut…" at bounding box center [494, 182] width 716 height 167
